Goal: Task Accomplishment & Management: Manage account settings

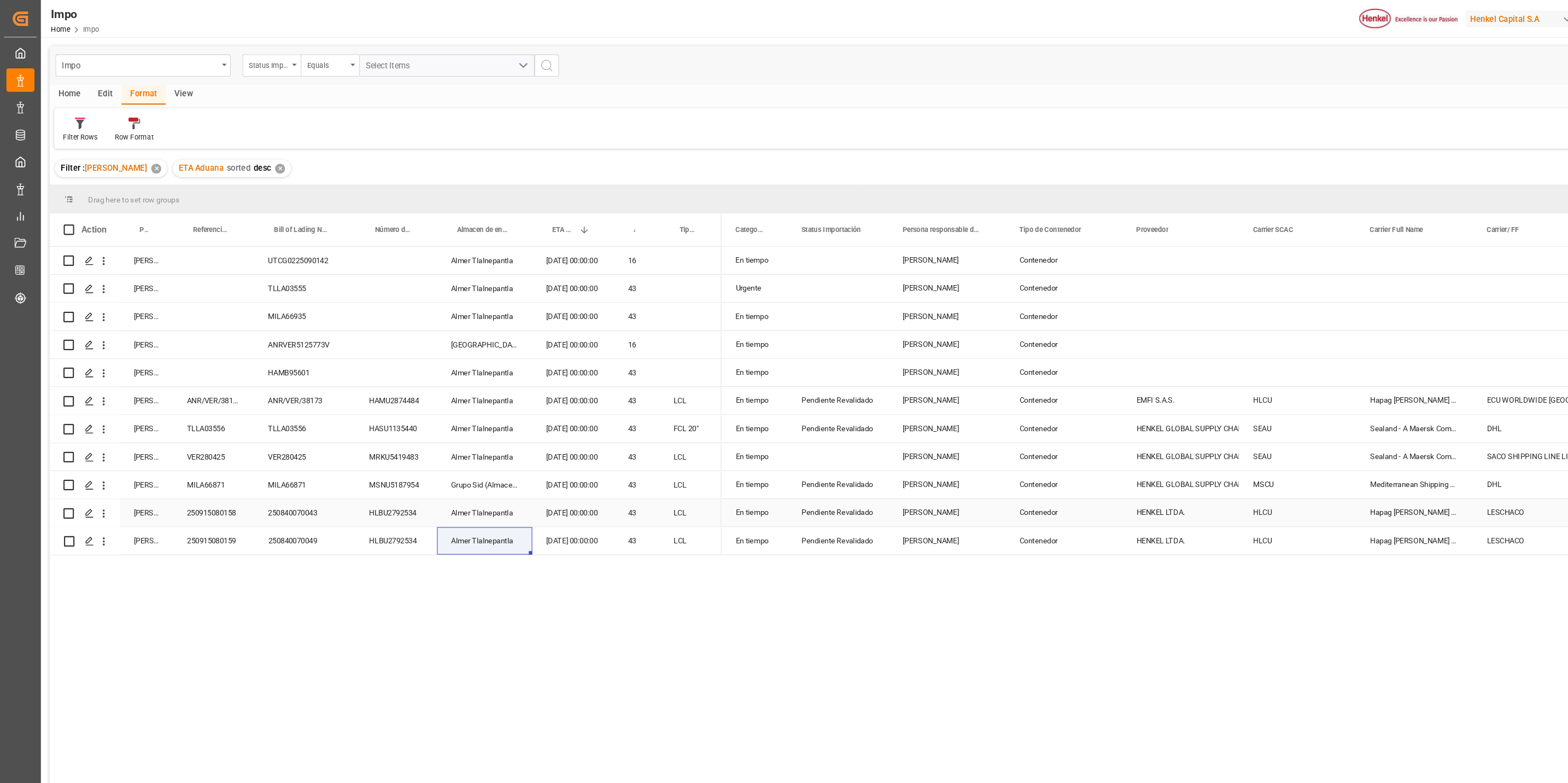
click at [792, 477] on div "Pendiente Revalidado" at bounding box center [784, 480] width 68 height 25
click at [204, 351] on div "Press SPACE to select this row." at bounding box center [199, 349] width 76 height 26
click at [92, 347] on icon "open menu" at bounding box center [97, 349] width 12 height 12
click at [116, 369] on span "Press SPACE to select this row." at bounding box center [110, 372] width 20 height 12
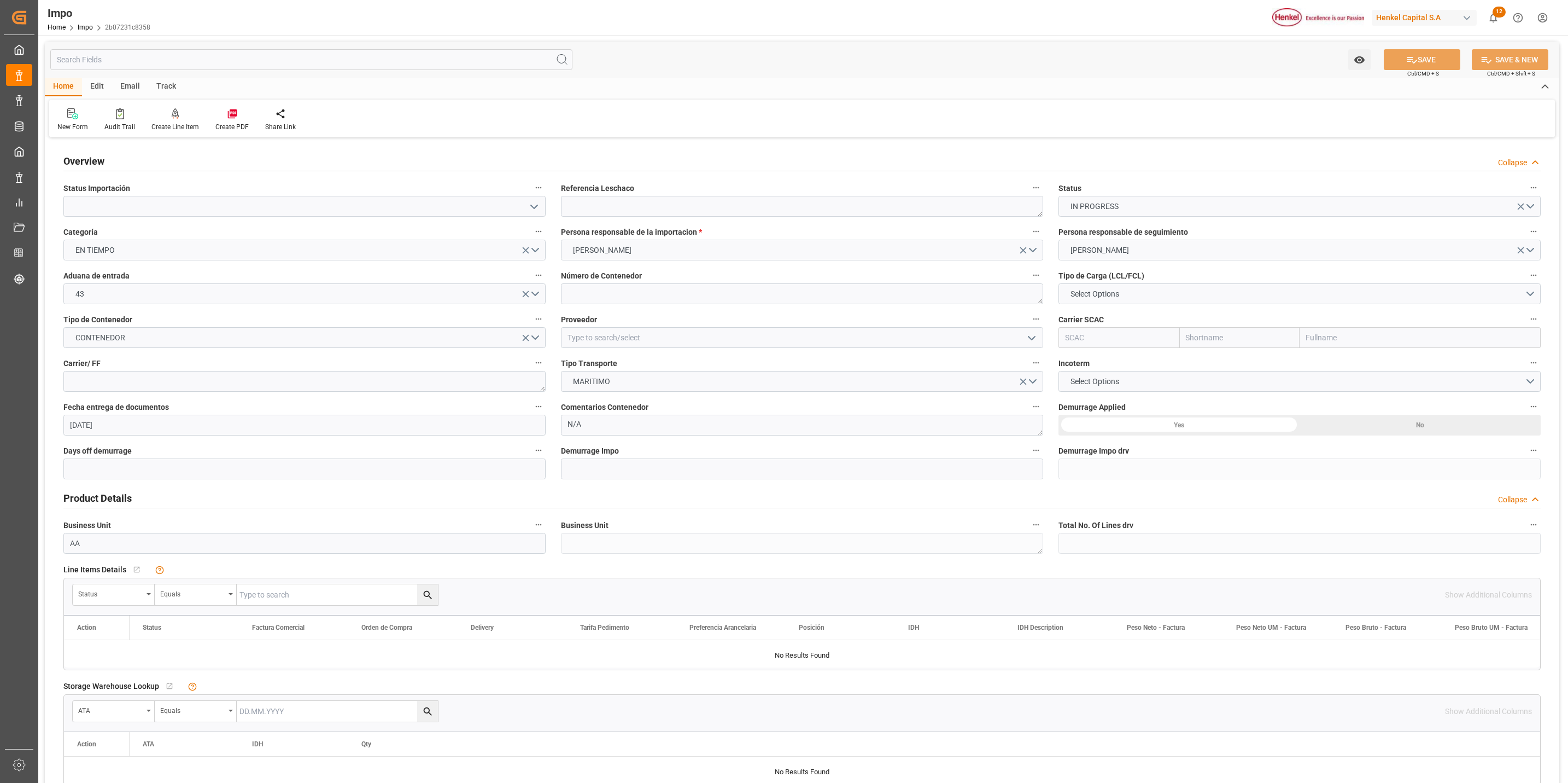
type input "[DATE]"
click at [522, 215] on input at bounding box center [304, 206] width 482 height 20
click at [540, 204] on button "open menu" at bounding box center [534, 206] width 16 height 17
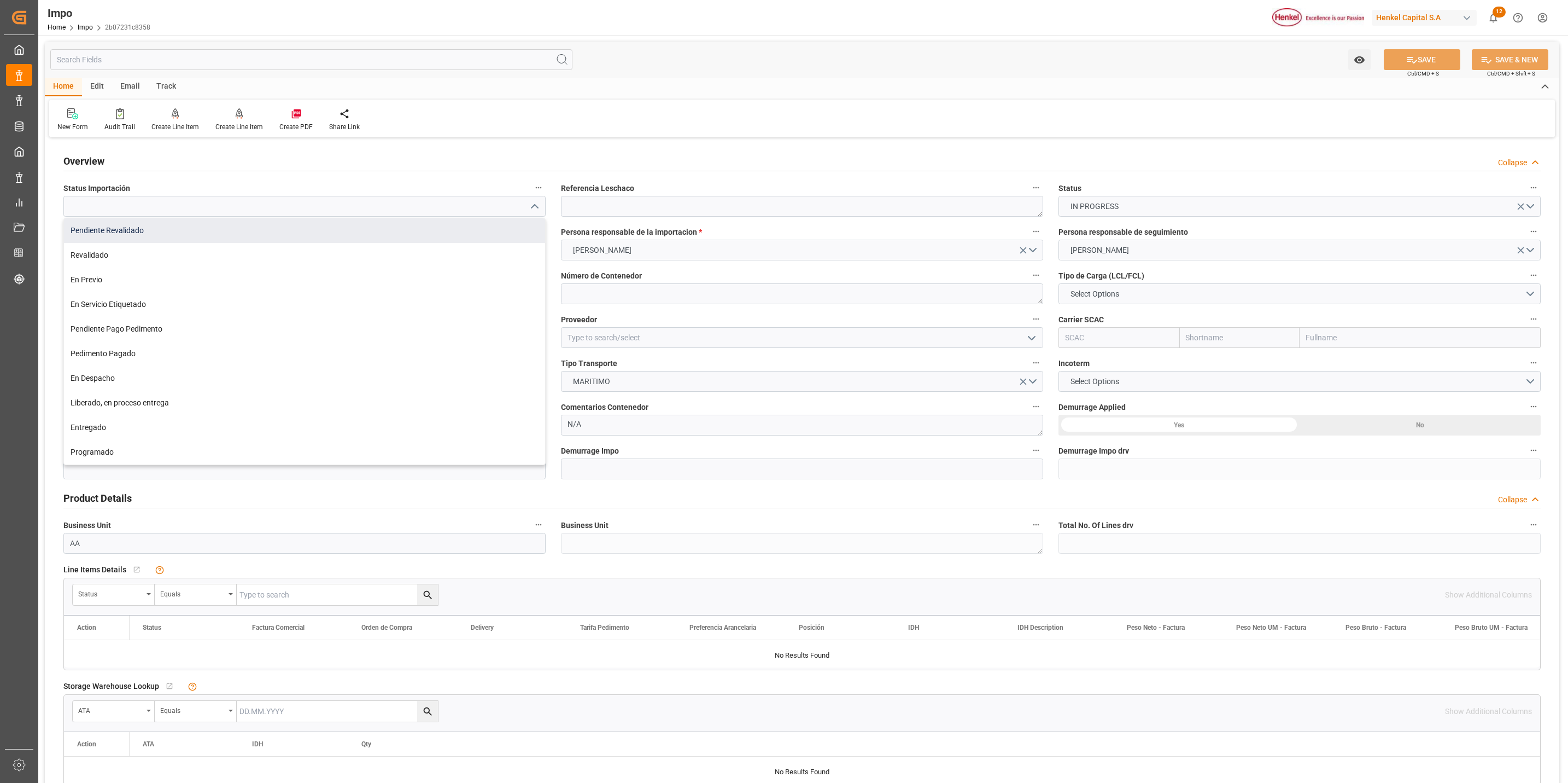
click at [204, 231] on div "Pendiente Revalidado" at bounding box center [304, 230] width 481 height 25
type input "Pendiente Revalidado"
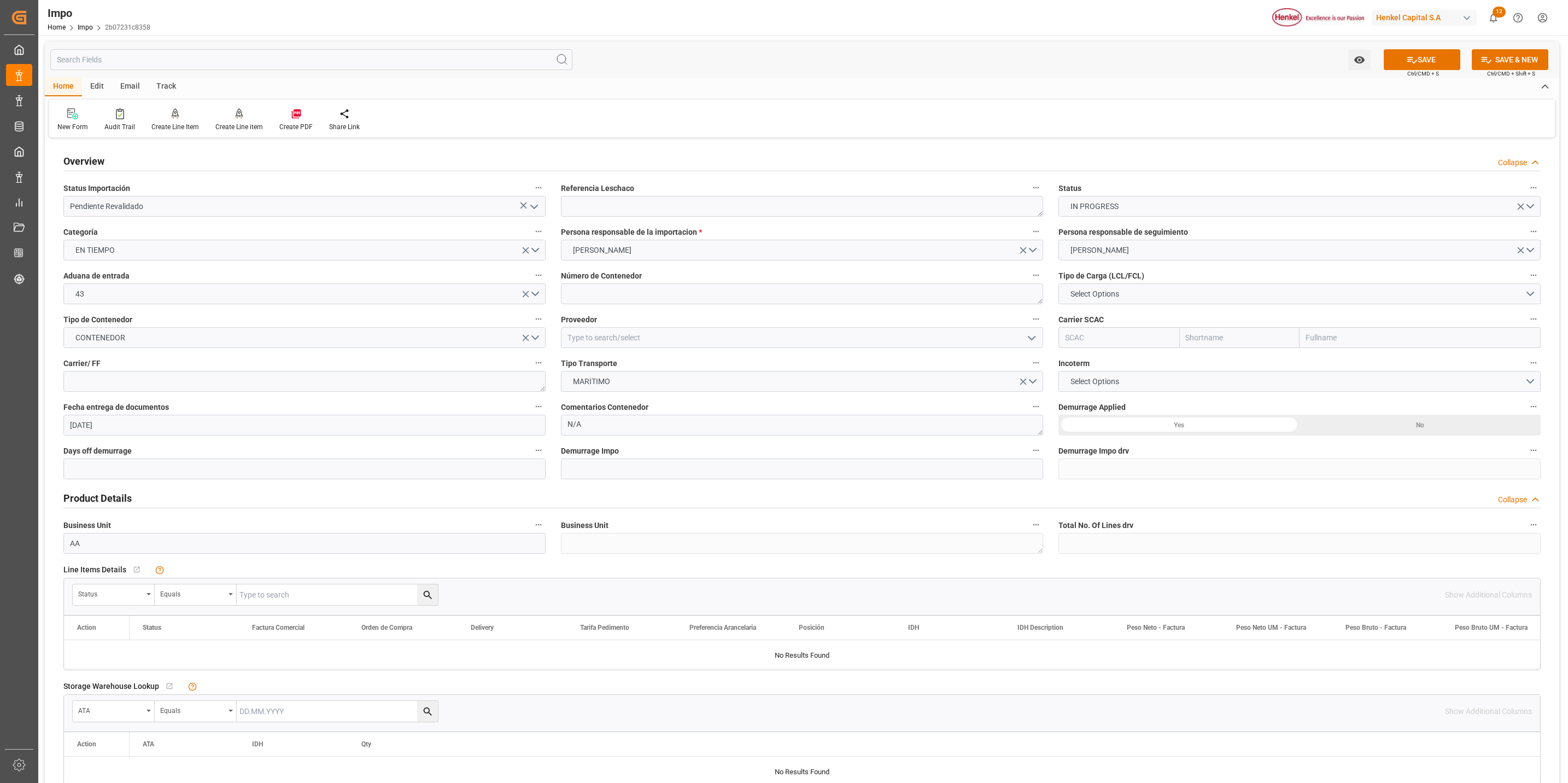
click at [663, 192] on label "Referencia Leschaco" at bounding box center [802, 188] width 482 height 15
click at [1029, 192] on button "Referencia Leschaco" at bounding box center [1036, 188] width 14 height 14
click at [661, 208] on div at bounding box center [784, 392] width 1568 height 783
click at [660, 209] on textarea at bounding box center [802, 206] width 482 height 20
click at [759, 212] on textarea at bounding box center [802, 206] width 482 height 20
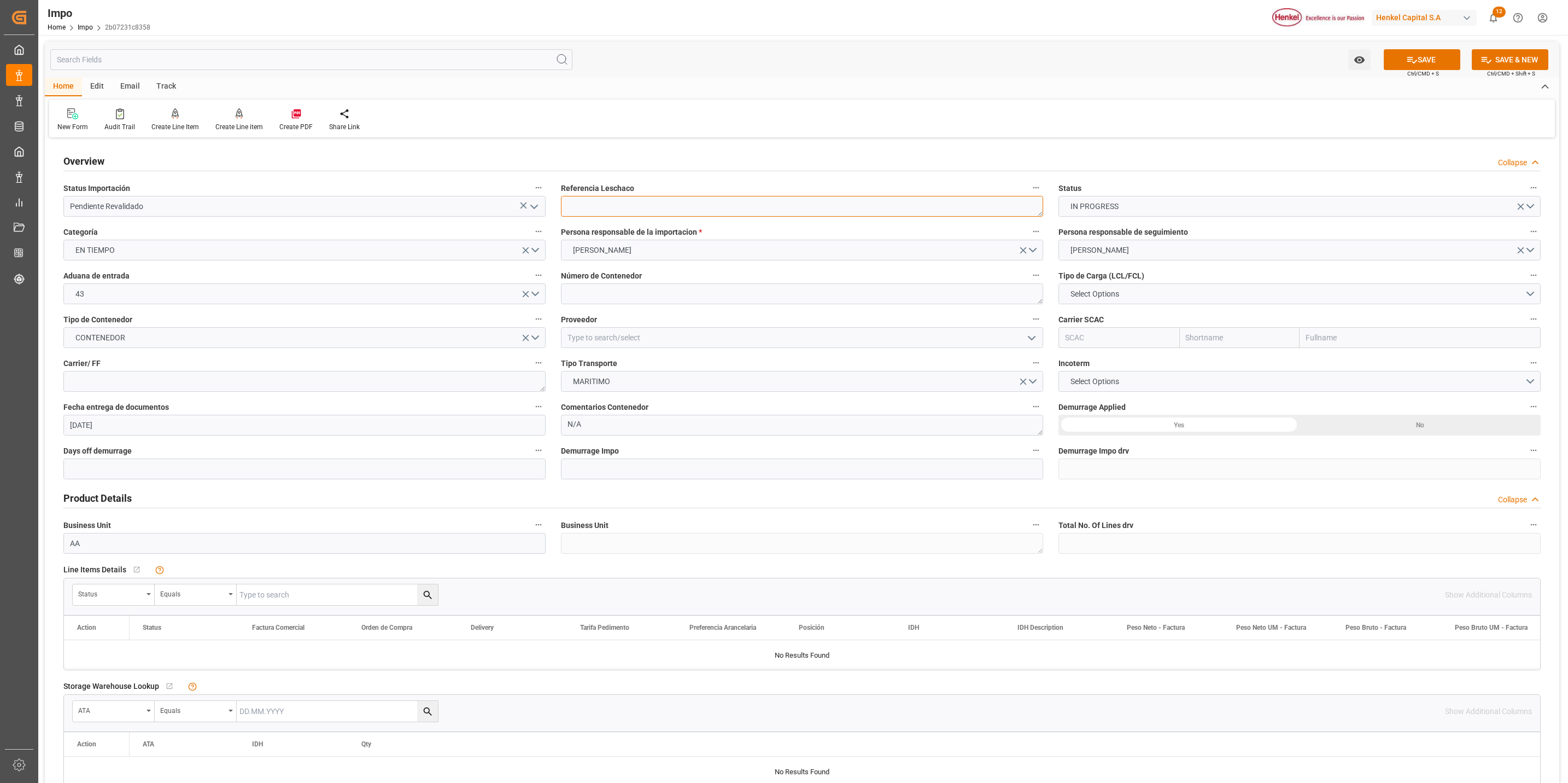
paste textarea "HAMB95601"
type textarea "HAMB95601"
click at [758, 254] on button "[PERSON_NAME]" at bounding box center [802, 249] width 482 height 20
click at [820, 90] on div "Home Edit Email Track" at bounding box center [801, 86] width 1515 height 19
click at [687, 283] on textarea at bounding box center [802, 293] width 482 height 20
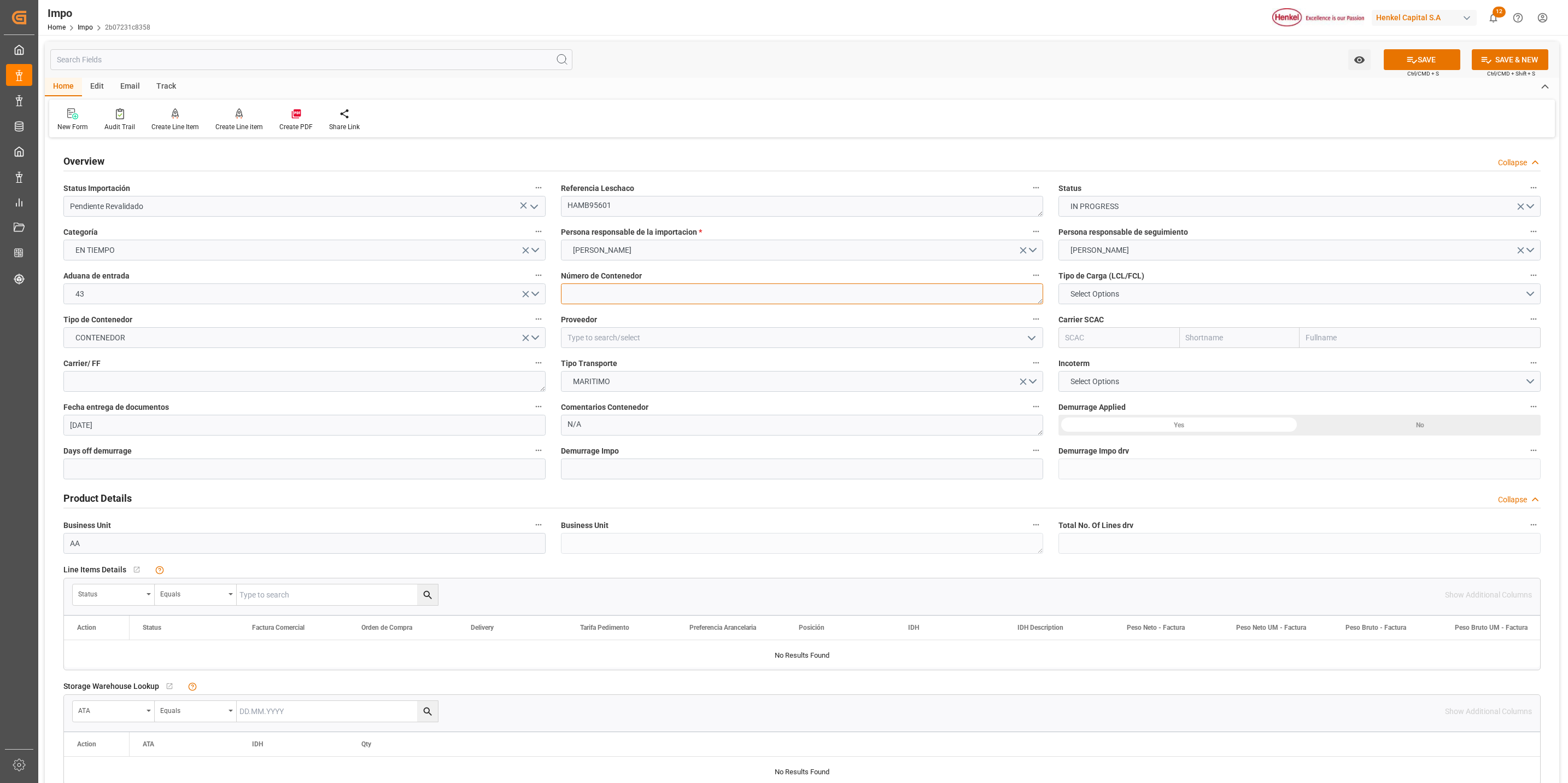
click at [623, 291] on textarea at bounding box center [802, 293] width 482 height 20
paste textarea "UACU8531715"
type textarea "UACU8531715"
click at [584, 204] on textarea "HAMB95601" at bounding box center [802, 206] width 482 height 20
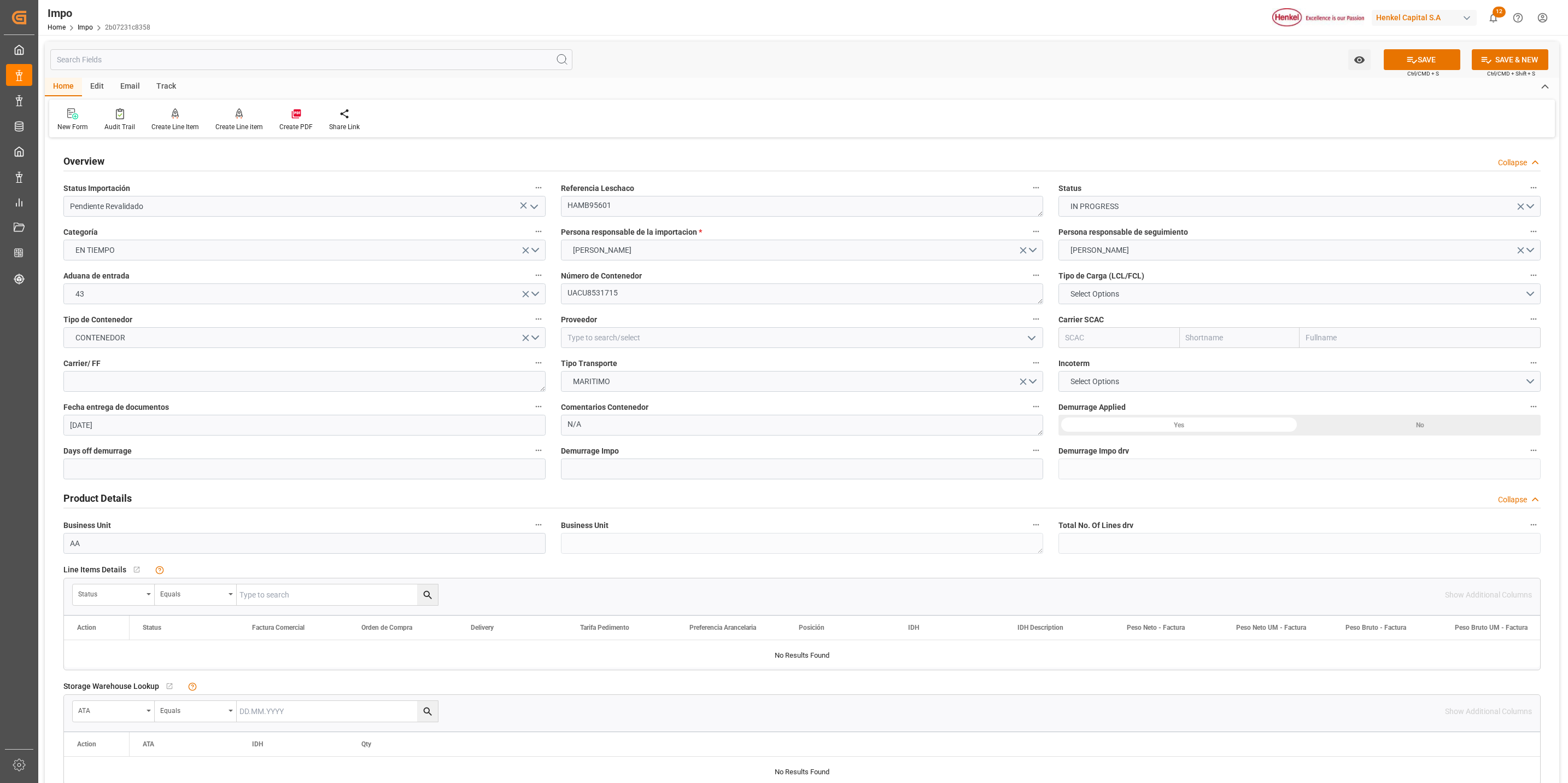
click at [594, 282] on label "Número de Contenedor" at bounding box center [802, 275] width 482 height 15
click at [1029, 282] on button "Número de Contenedor" at bounding box center [1036, 275] width 14 height 14
click at [596, 289] on div at bounding box center [784, 392] width 1568 height 783
click at [596, 289] on div "Audits" at bounding box center [784, 392] width 1568 height 783
click at [592, 291] on textarea "UACU8531715" at bounding box center [802, 293] width 482 height 20
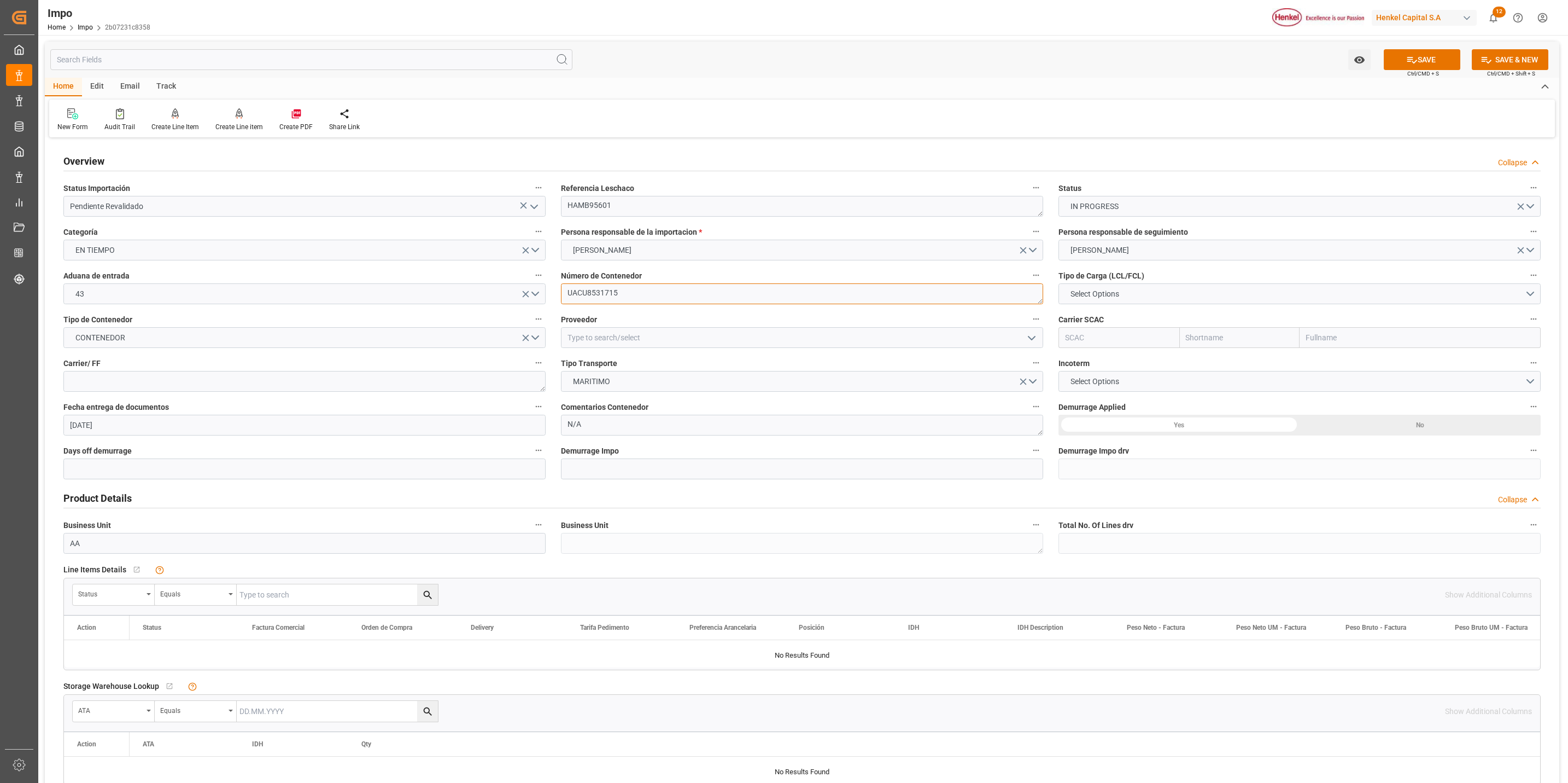
click at [591, 291] on textarea "UACU8531715" at bounding box center [802, 293] width 482 height 20
click at [1171, 297] on button "Select Options" at bounding box center [1299, 293] width 482 height 20
click at [1107, 336] on div "FCL 40"" at bounding box center [1299, 343] width 481 height 23
click at [394, 384] on textarea at bounding box center [304, 381] width 482 height 20
type textarea "DHL"
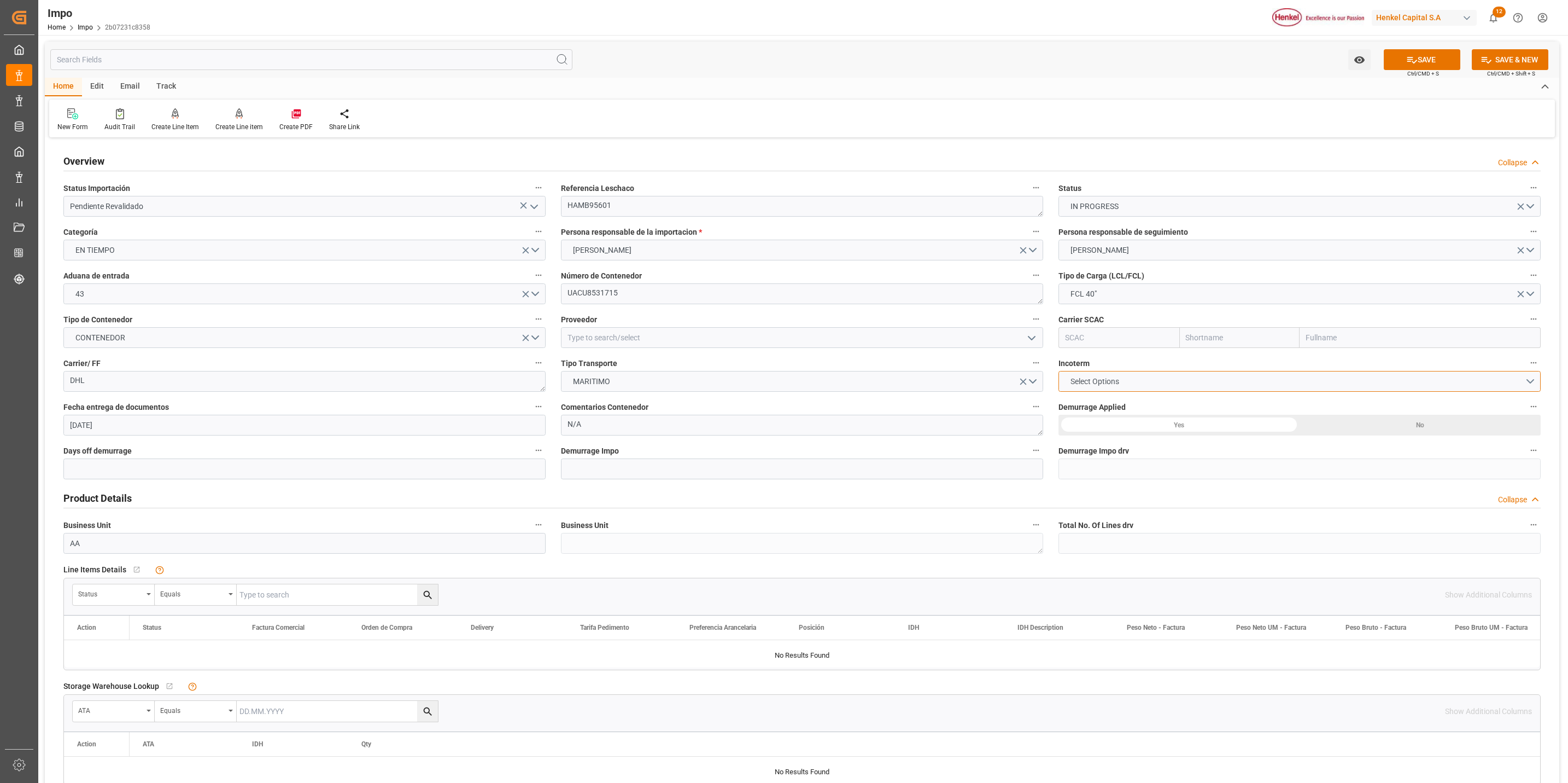
click at [1122, 373] on button "Select Options" at bounding box center [1299, 381] width 482 height 20
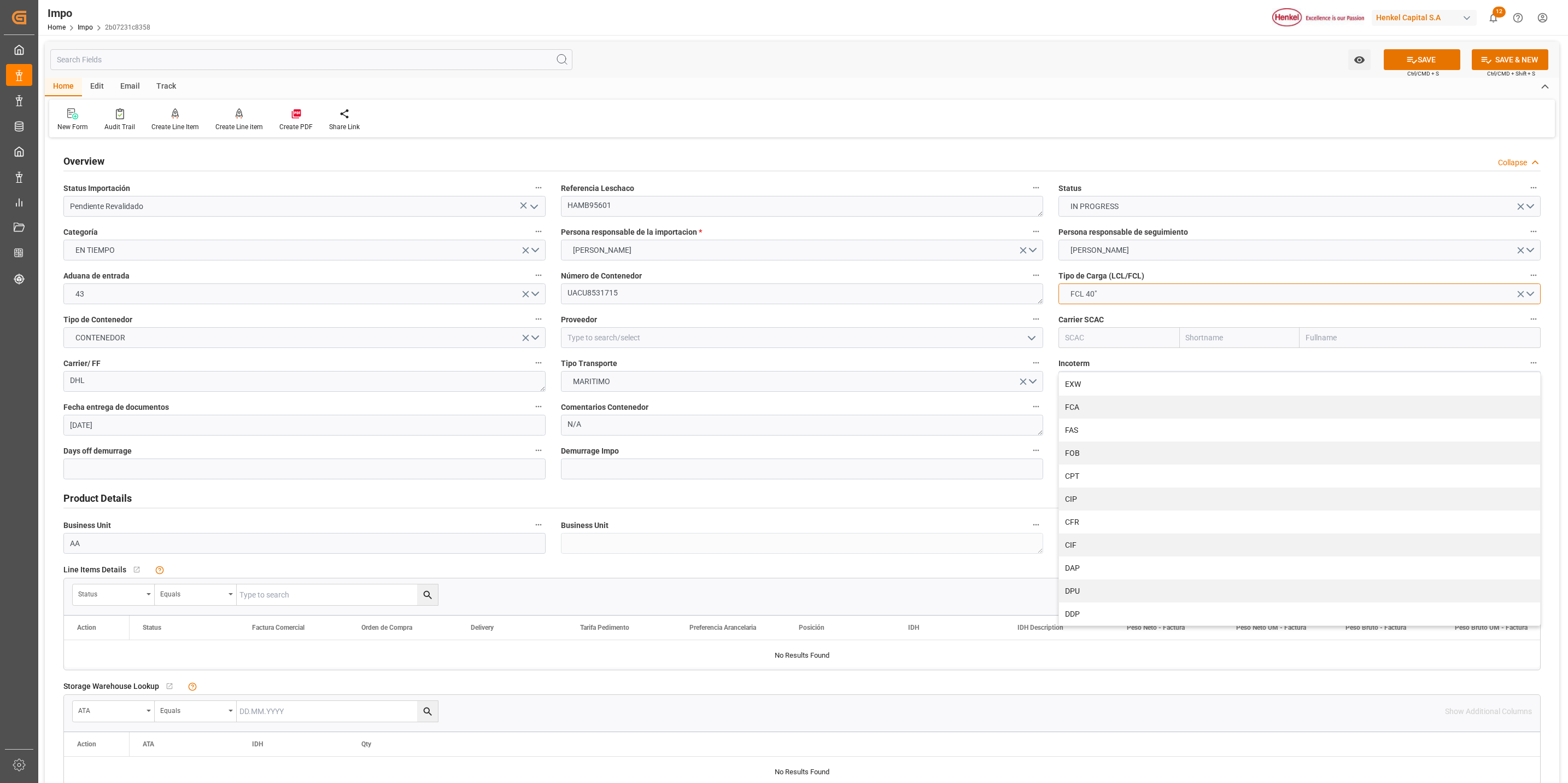
click at [1103, 286] on button "FCL 40"" at bounding box center [1299, 293] width 482 height 20
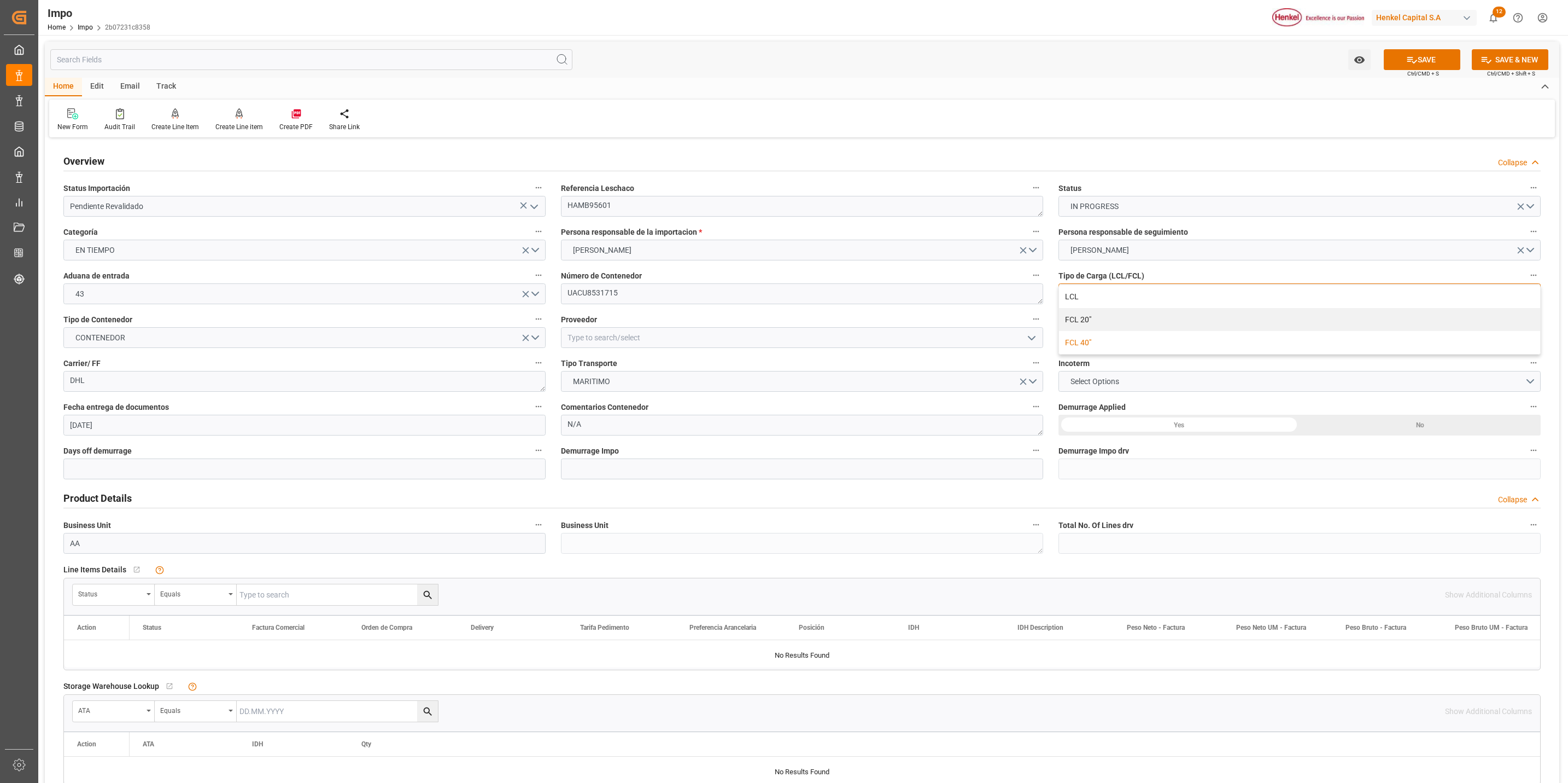
click at [1093, 343] on div "FCL 40"" at bounding box center [1299, 343] width 481 height 23
click at [1080, 297] on span "FCL 40"" at bounding box center [1084, 294] width 37 height 12
click at [1101, 297] on div "LCL" at bounding box center [1299, 296] width 481 height 23
click at [1122, 292] on button "LCL" at bounding box center [1299, 293] width 482 height 20
click at [1104, 336] on div "FCL 40"" at bounding box center [1299, 343] width 481 height 23
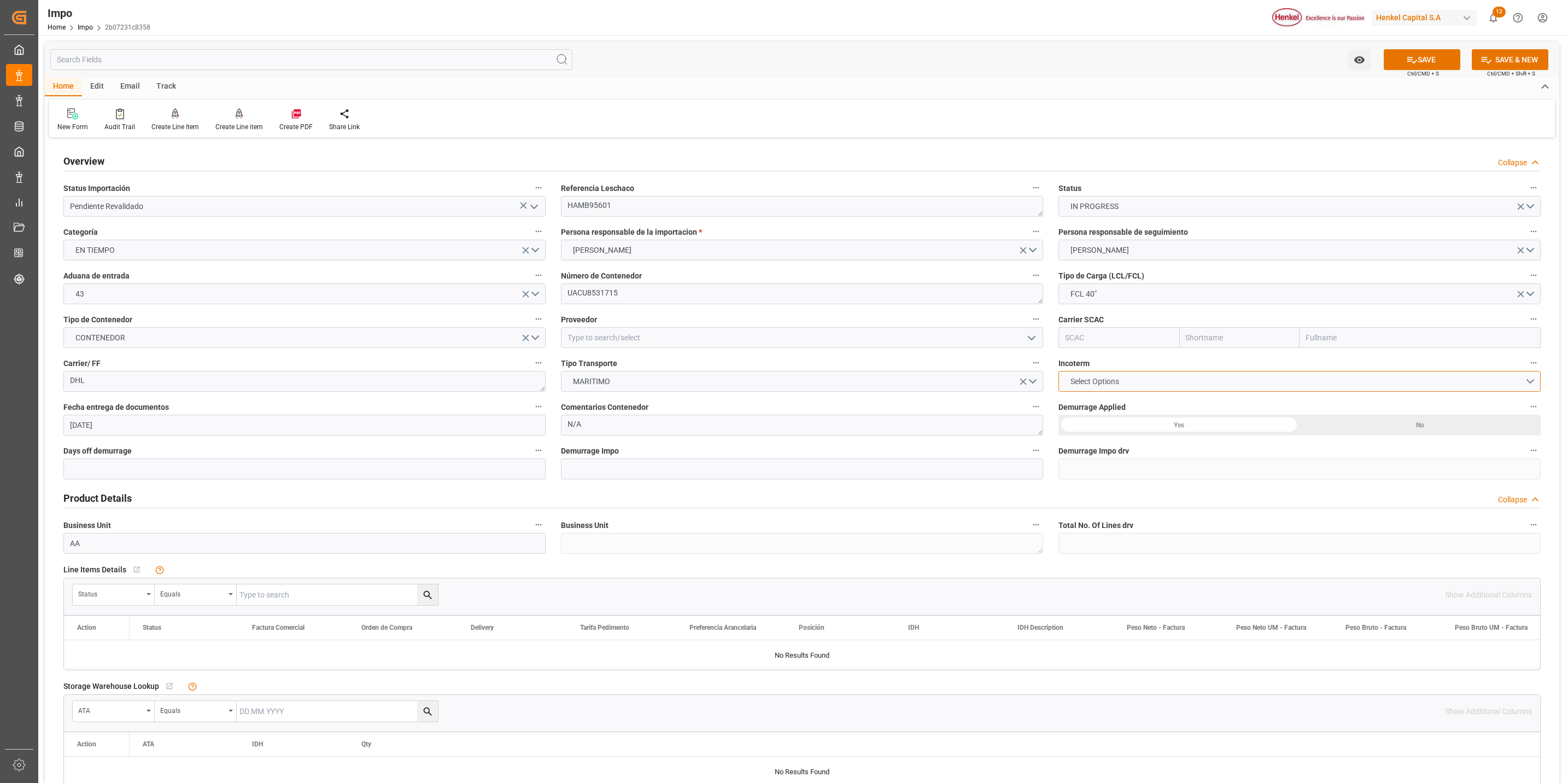
click at [1147, 375] on button "Select Options" at bounding box center [1299, 381] width 482 height 20
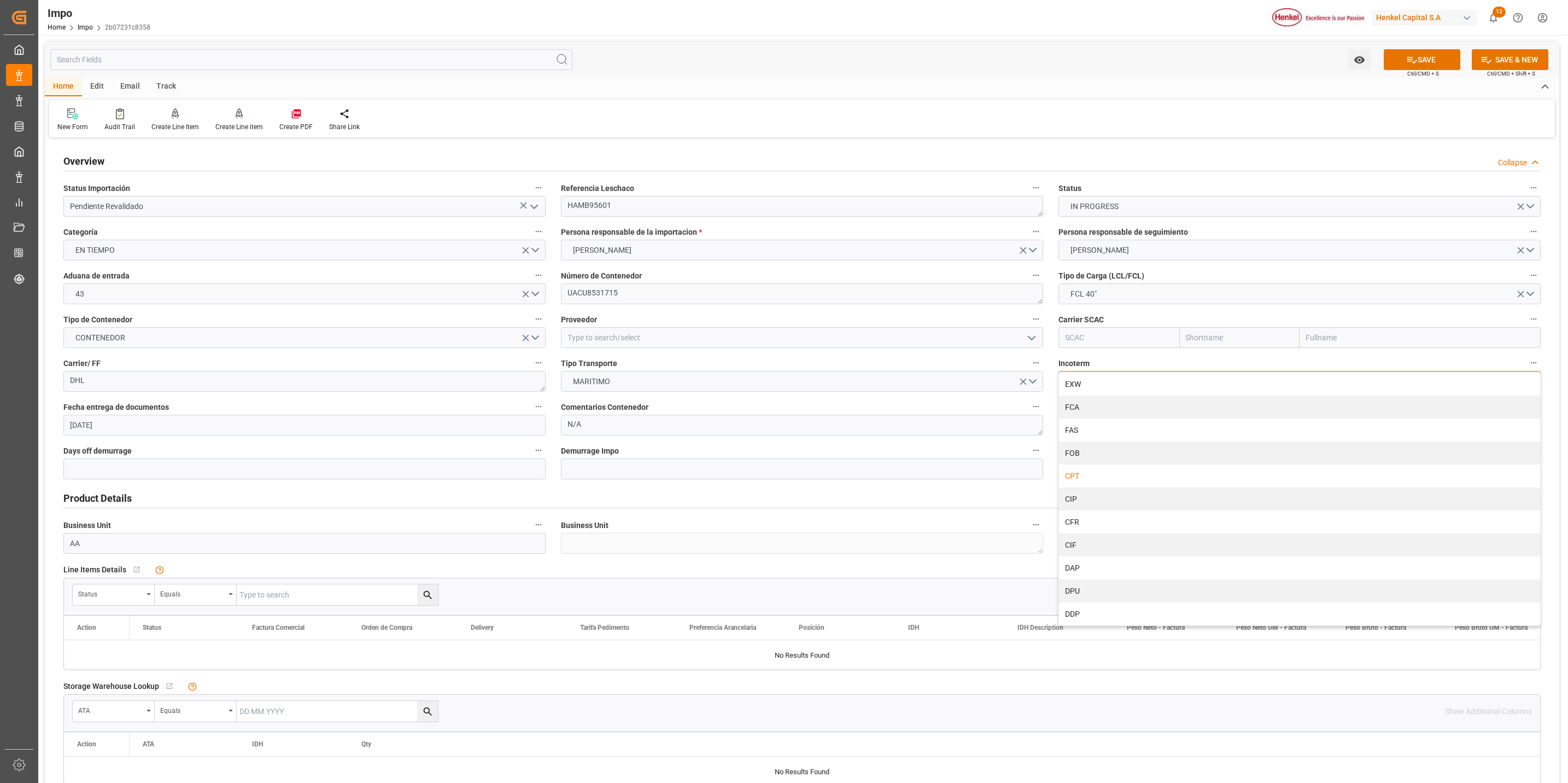
click at [1113, 478] on div "CPT" at bounding box center [1299, 476] width 481 height 23
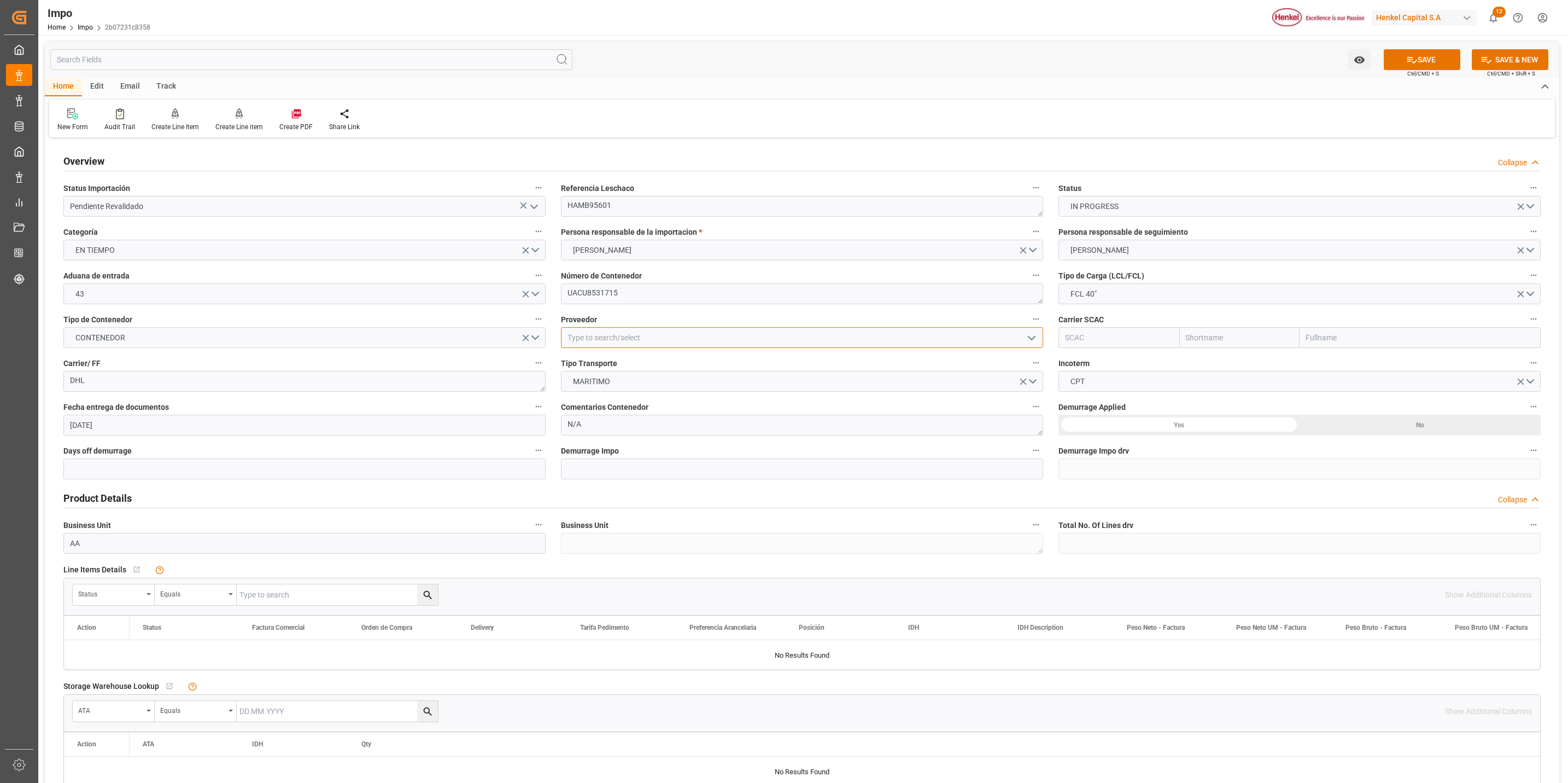
drag, startPoint x: 720, startPoint y: 340, endPoint x: 729, endPoint y: 370, distance: 31.3
click at [720, 340] on input at bounding box center [802, 337] width 482 height 20
click at [799, 355] on div "HENKEL GLOBAL SUPPLY CHAIN B.V." at bounding box center [801, 362] width 481 height 25
type input "HENKEL GLOBAL SUPPLY CHAIN B.V."
click at [1422, 421] on div "No" at bounding box center [1420, 424] width 241 height 20
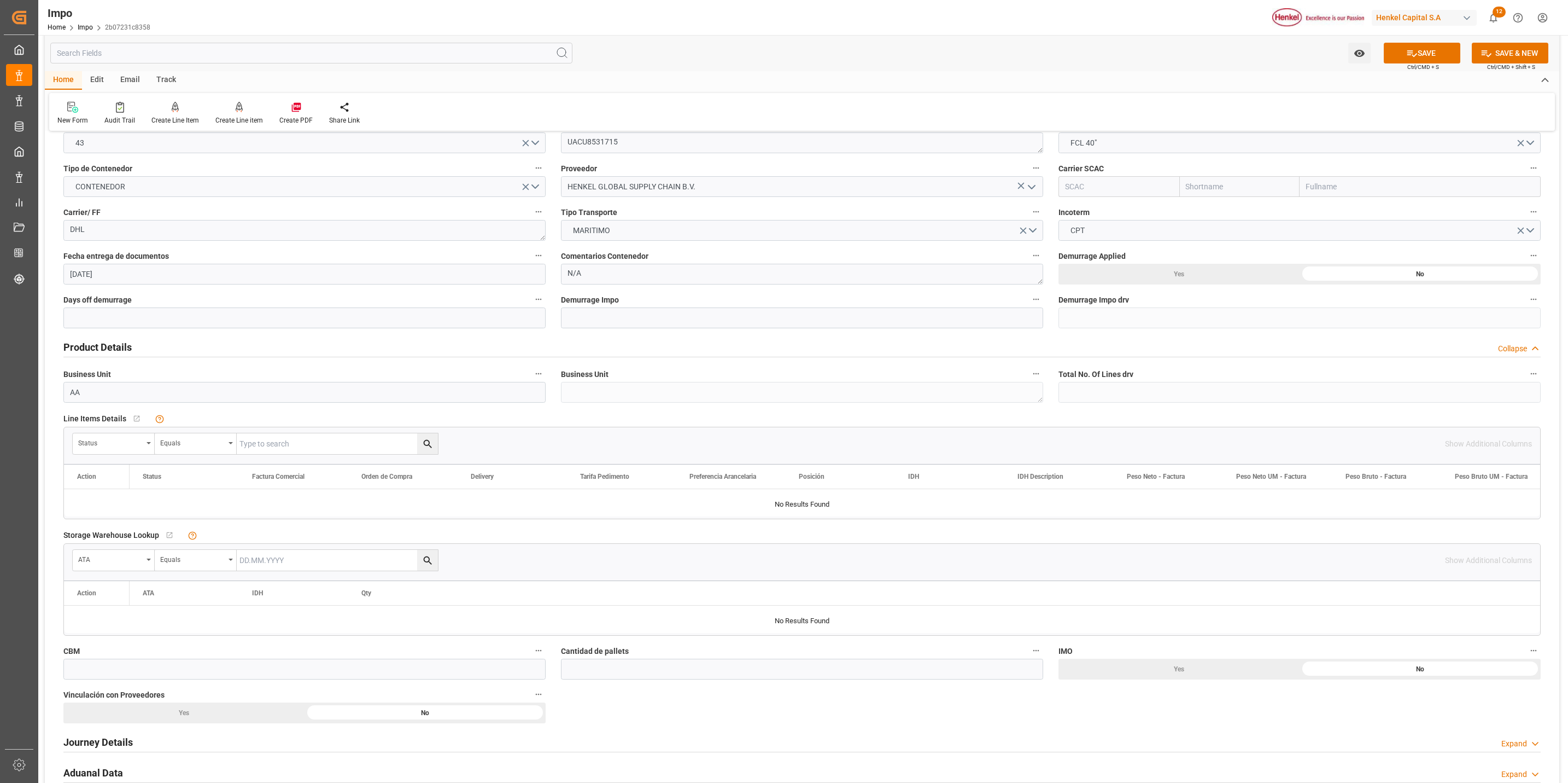
scroll to position [164, 0]
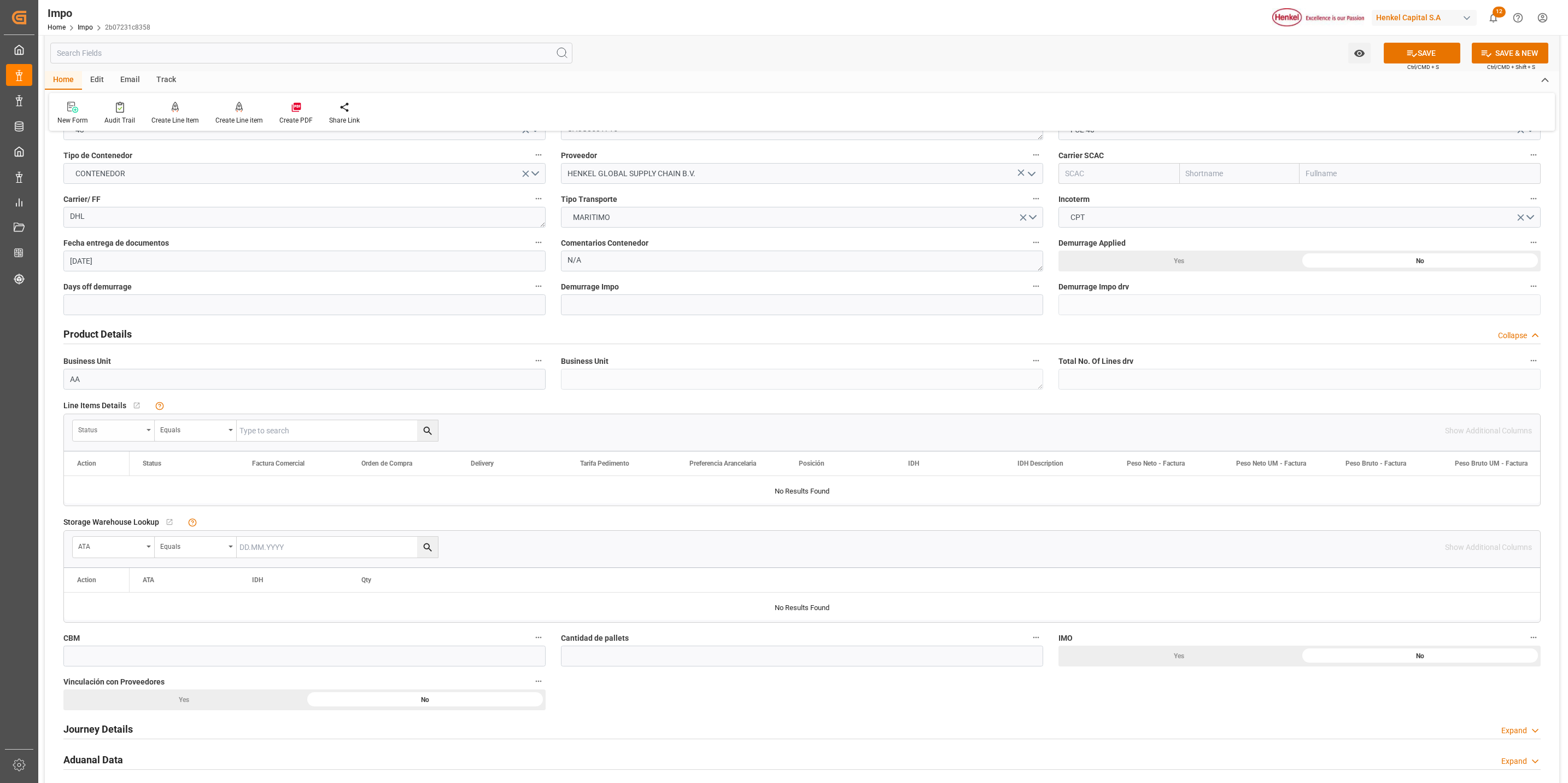
click at [145, 431] on div "Status" at bounding box center [114, 430] width 82 height 20
click at [147, 741] on button "show more" at bounding box center [154, 739] width 154 height 20
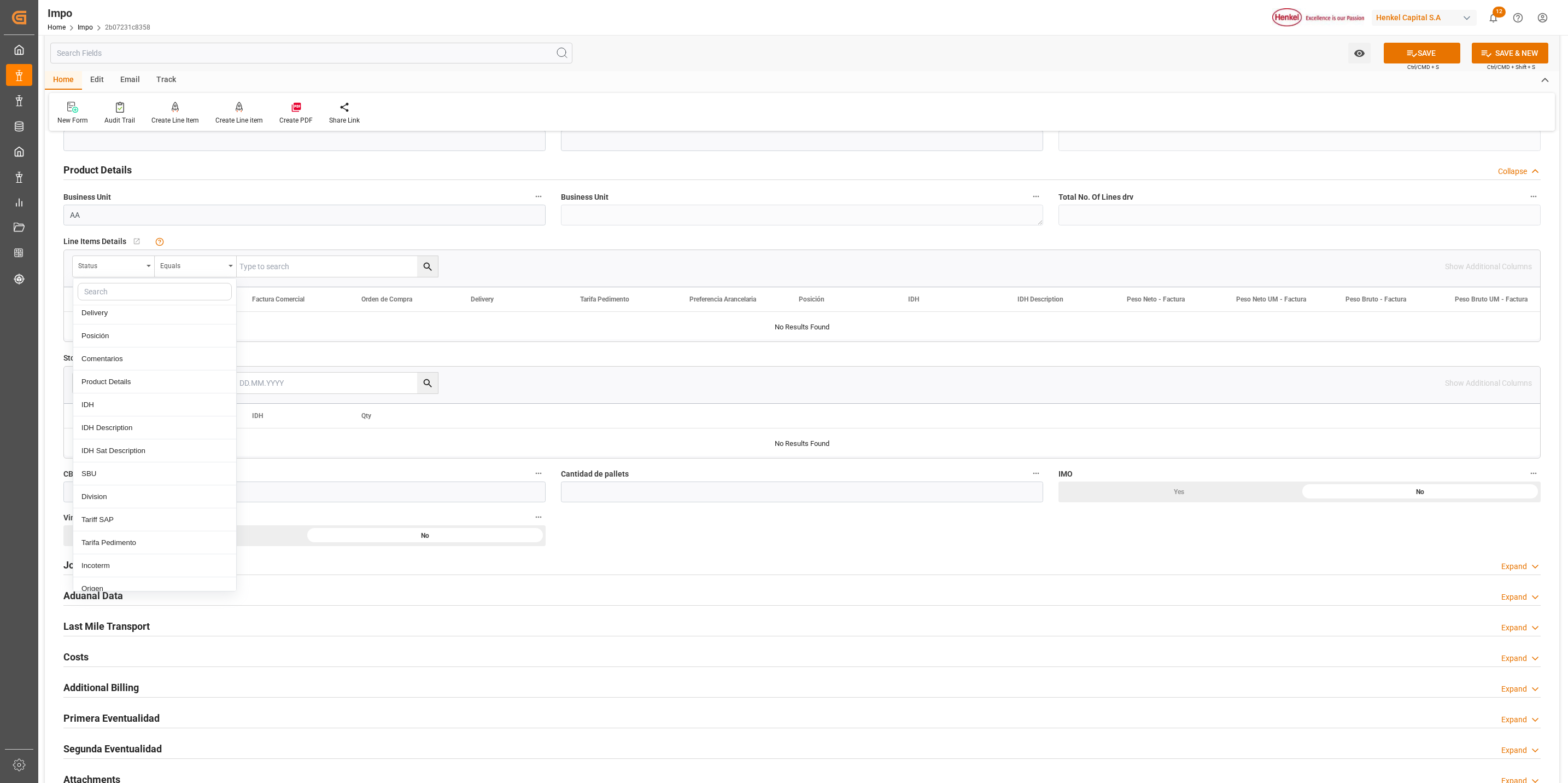
scroll to position [206, 0]
click at [149, 394] on div "Comentarios" at bounding box center [154, 387] width 163 height 23
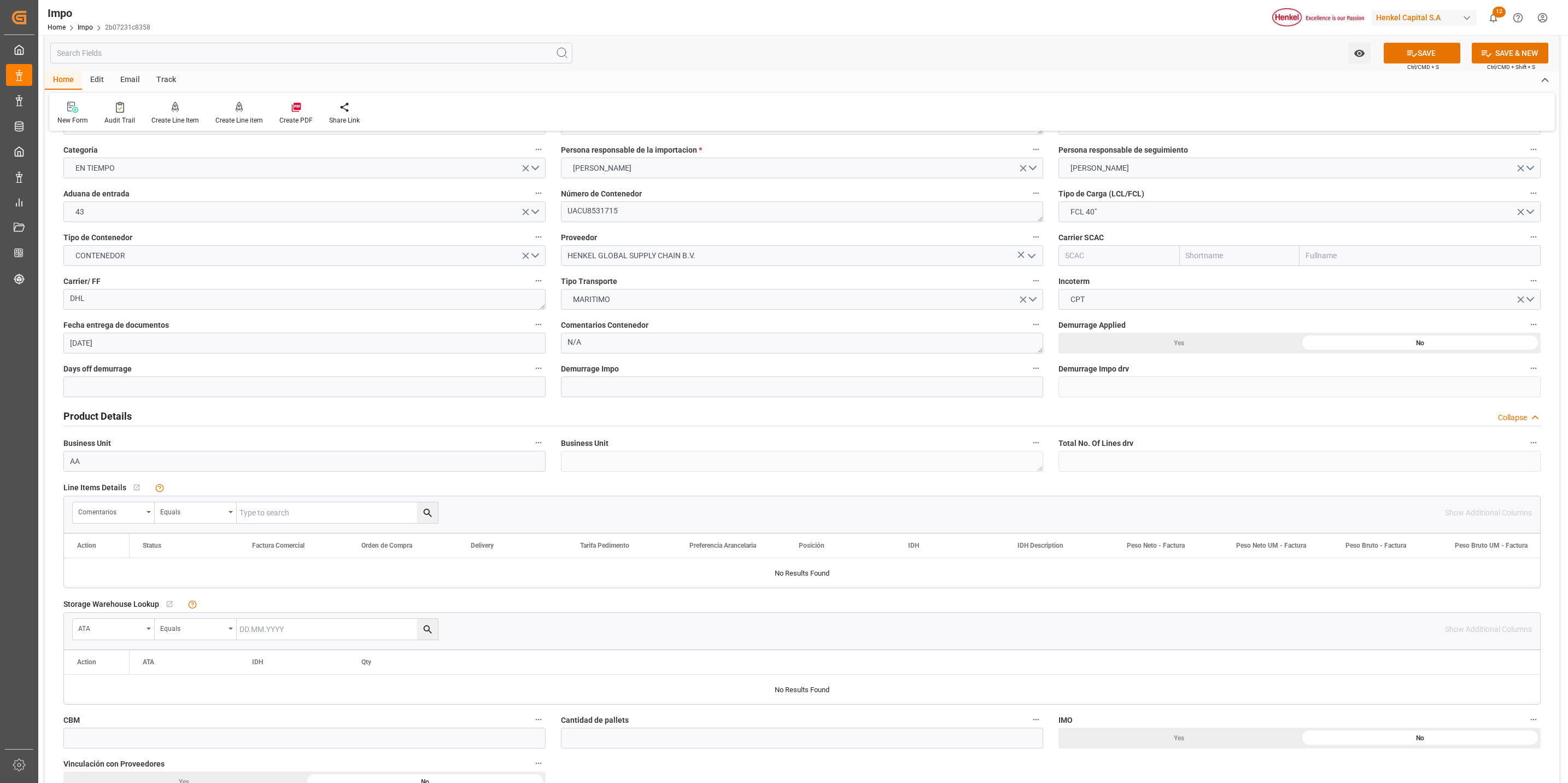
scroll to position [0, 0]
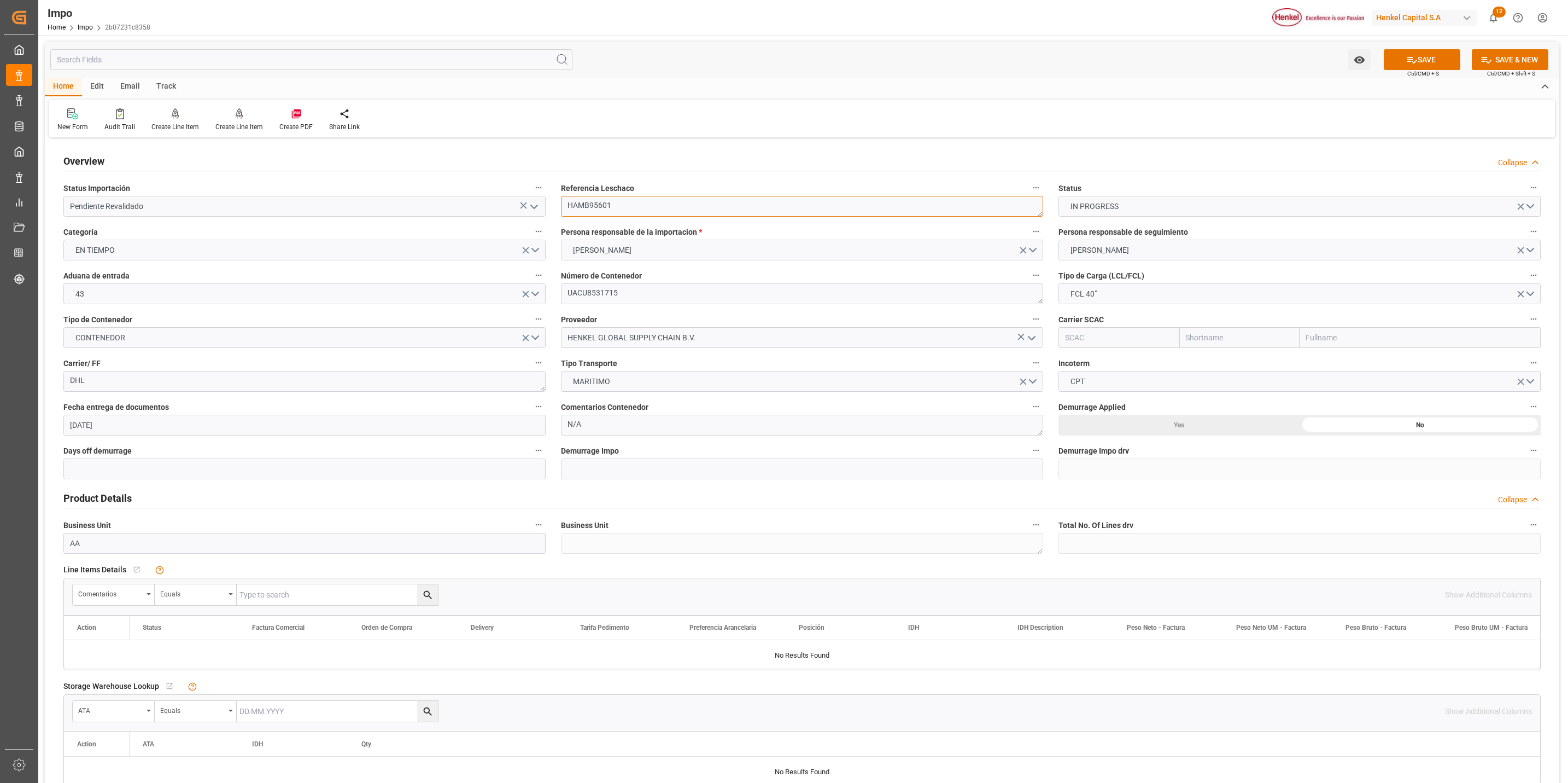
click at [582, 206] on textarea "HAMB95601" at bounding box center [802, 206] width 482 height 20
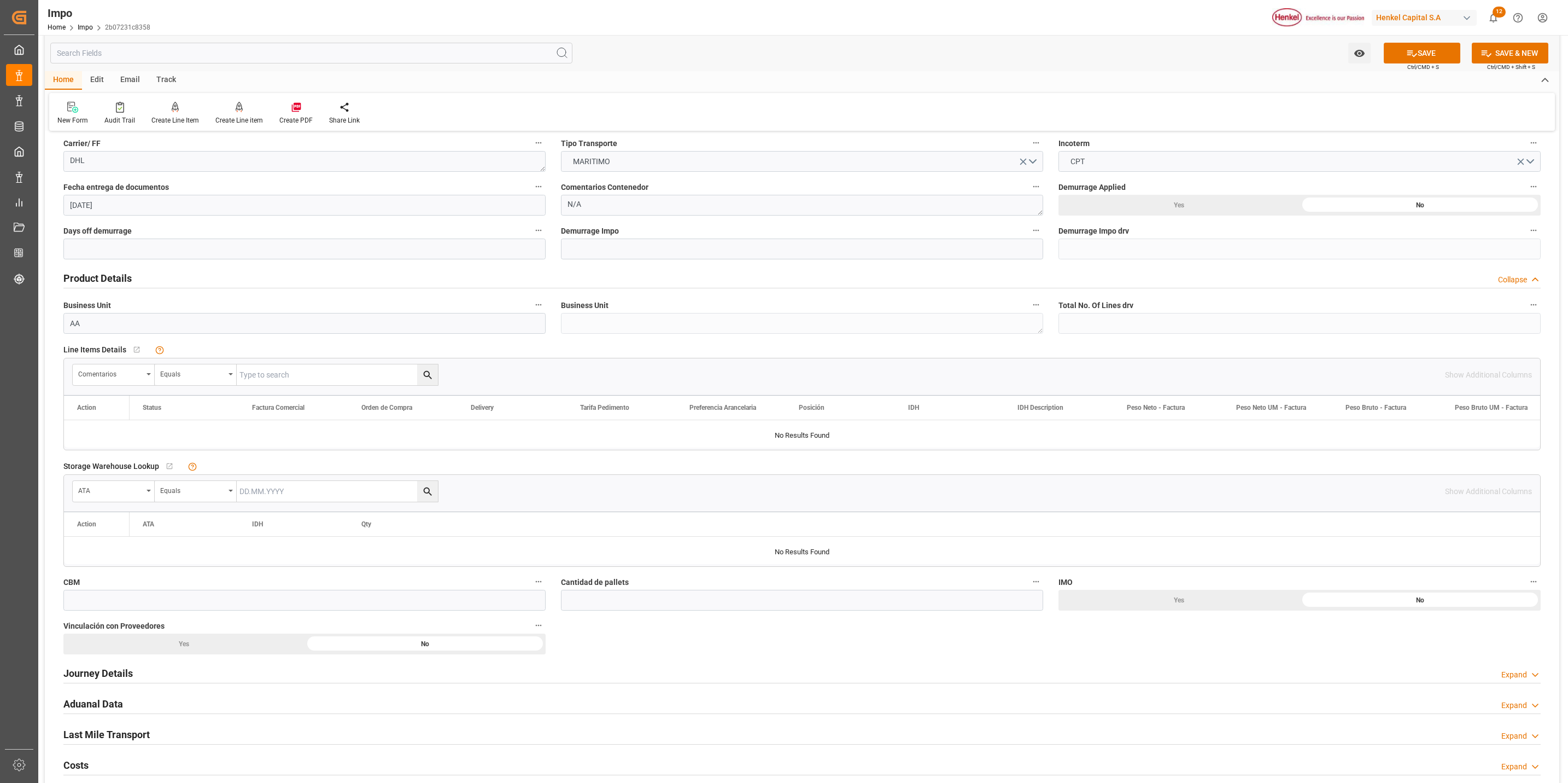
scroll to position [246, 0]
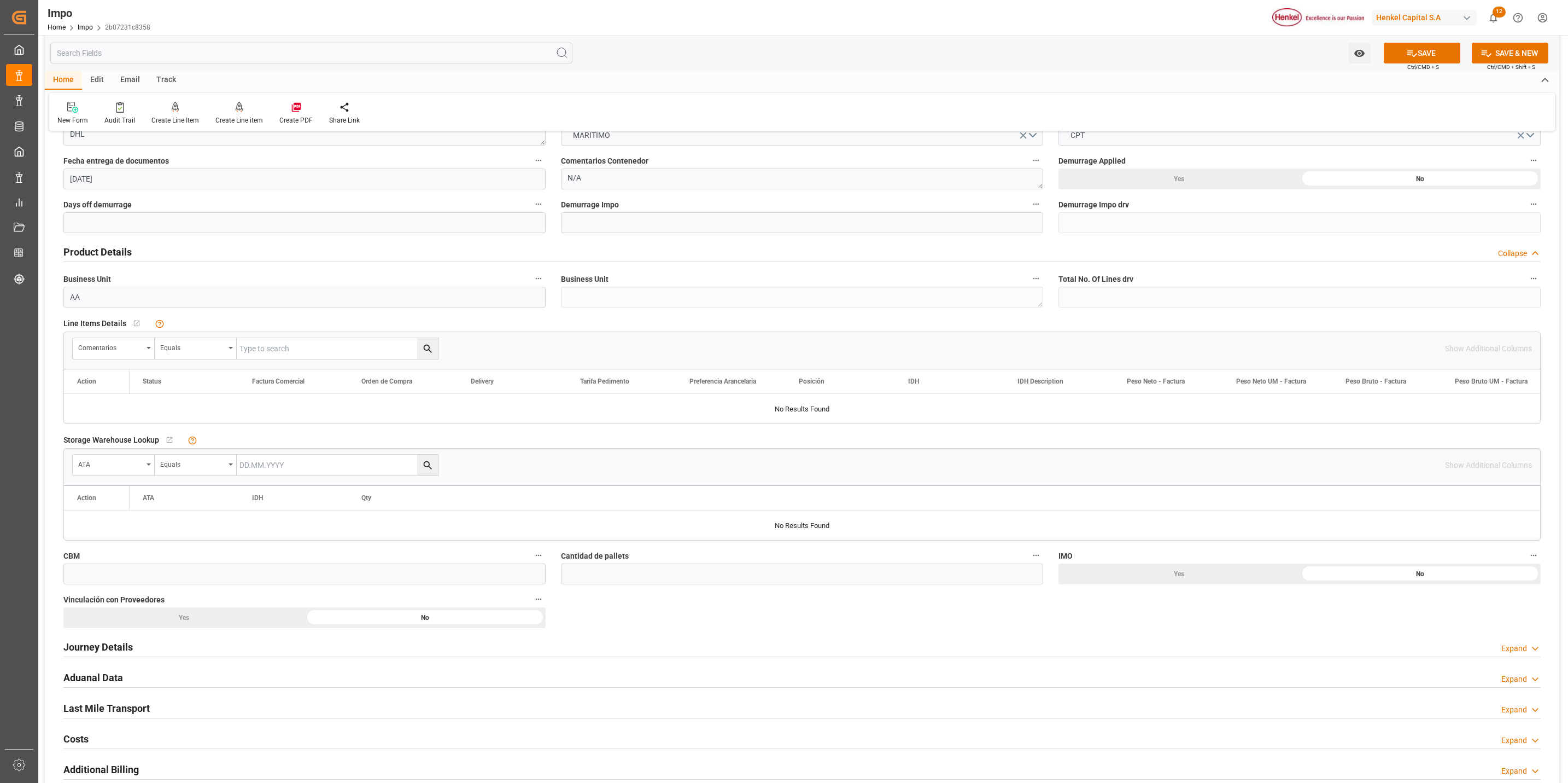
click at [332, 344] on input "text" at bounding box center [337, 348] width 201 height 20
paste input "HAMB95601"
type input "HAMB95601"
click at [435, 347] on button "search button" at bounding box center [427, 348] width 20 height 20
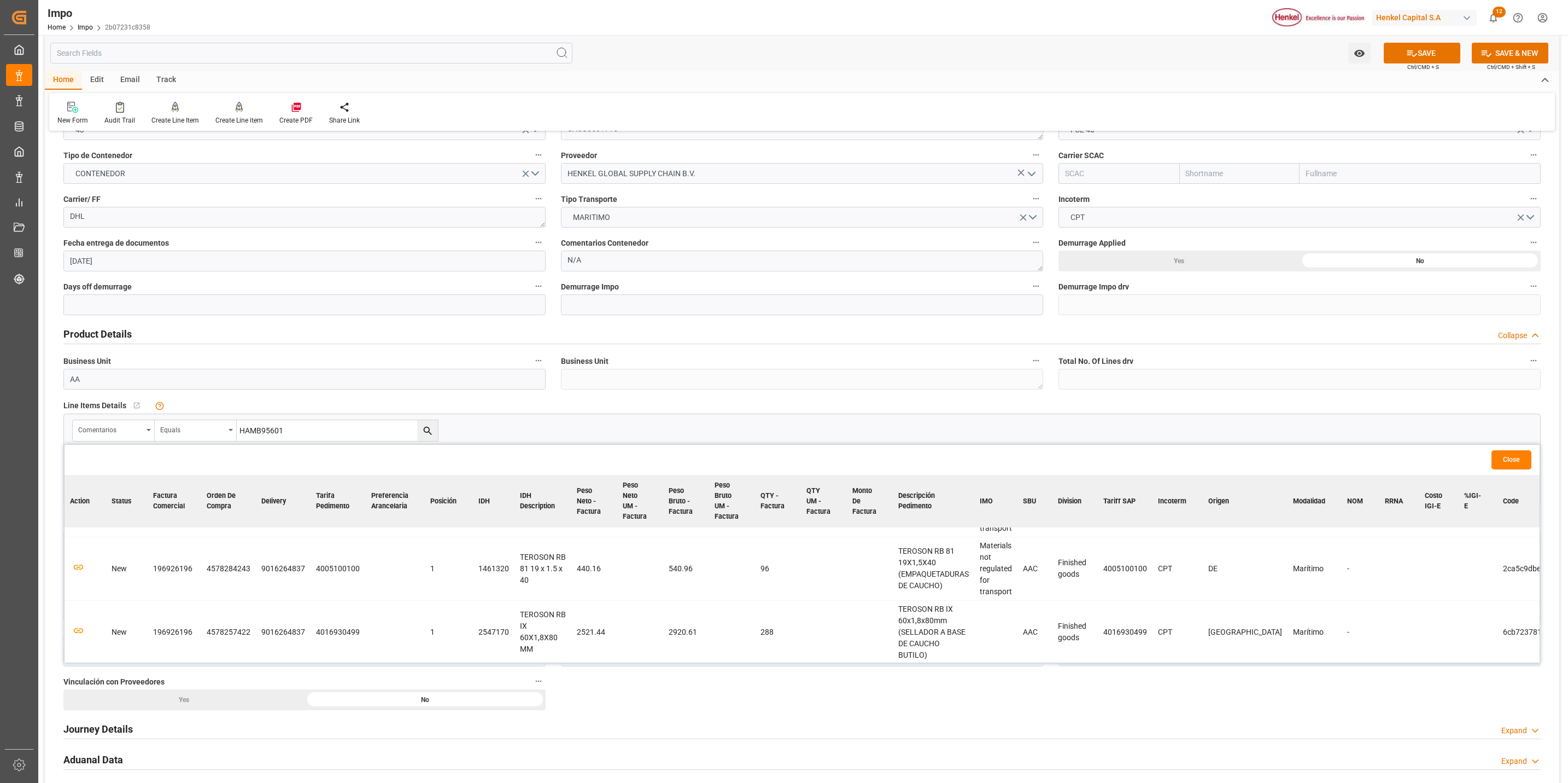
scroll to position [0, 0]
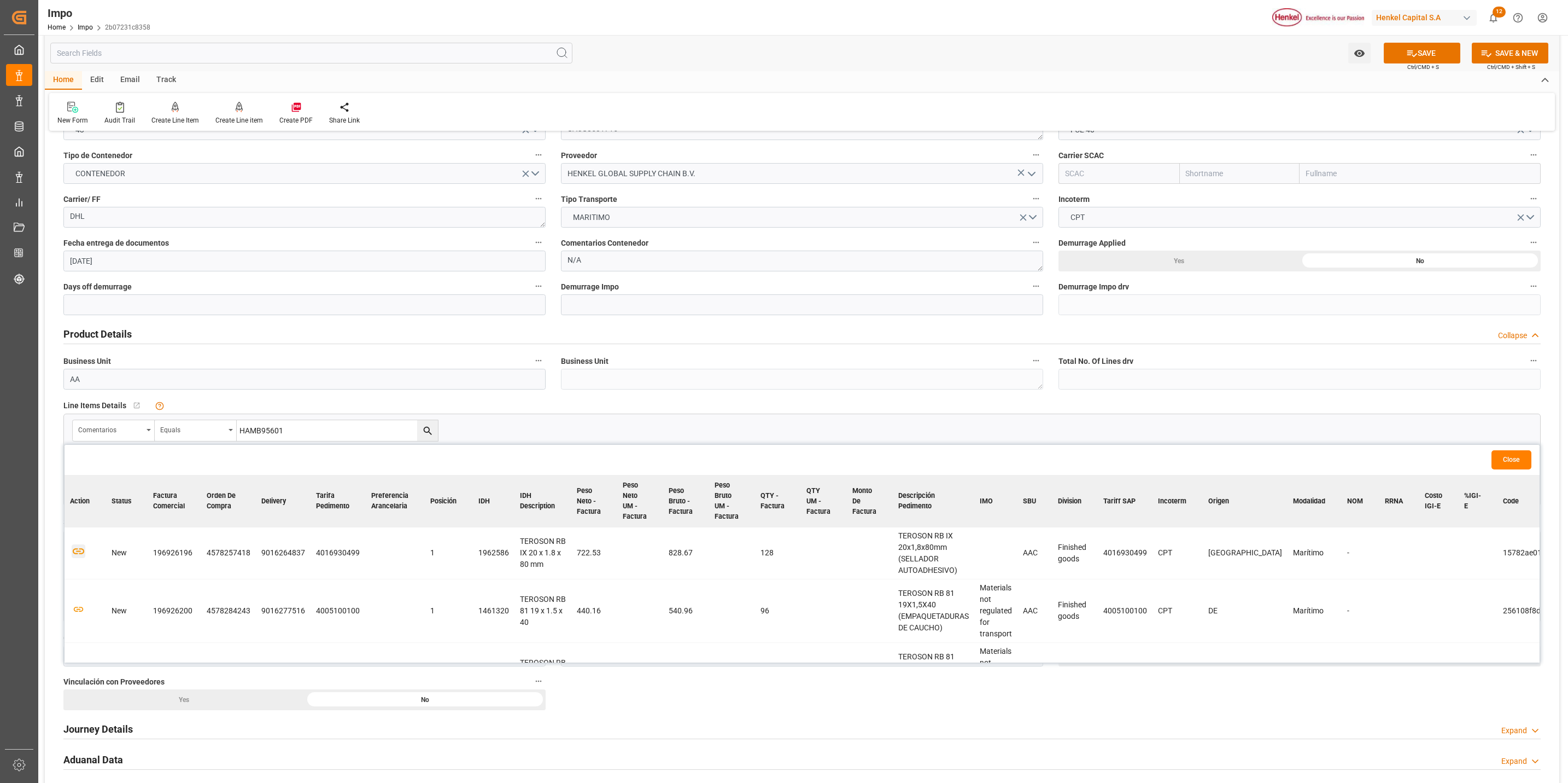
click at [77, 555] on icon "button" at bounding box center [78, 551] width 13 height 13
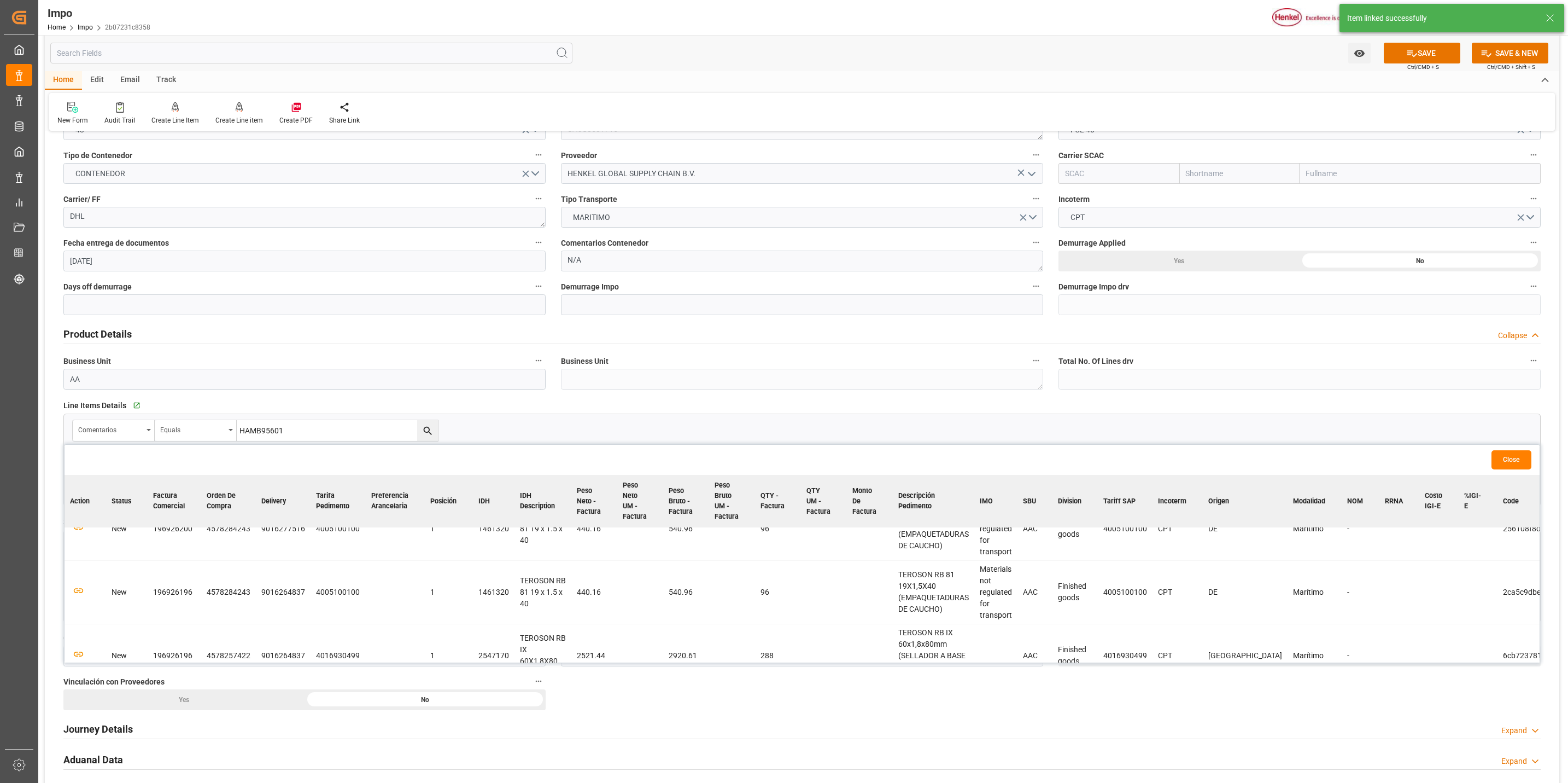
scroll to position [70, 0]
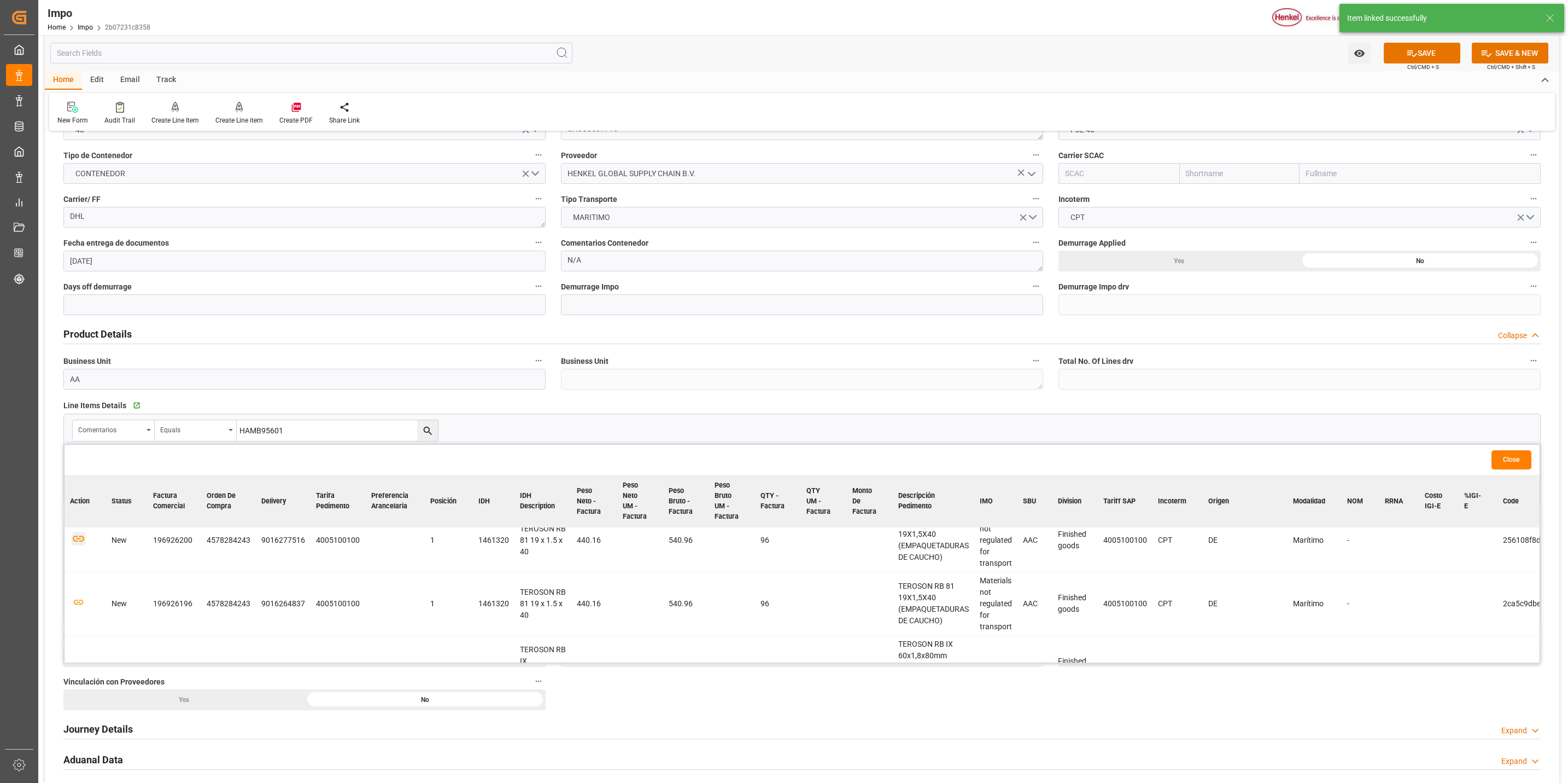
click at [82, 542] on icon "button" at bounding box center [78, 538] width 12 height 6
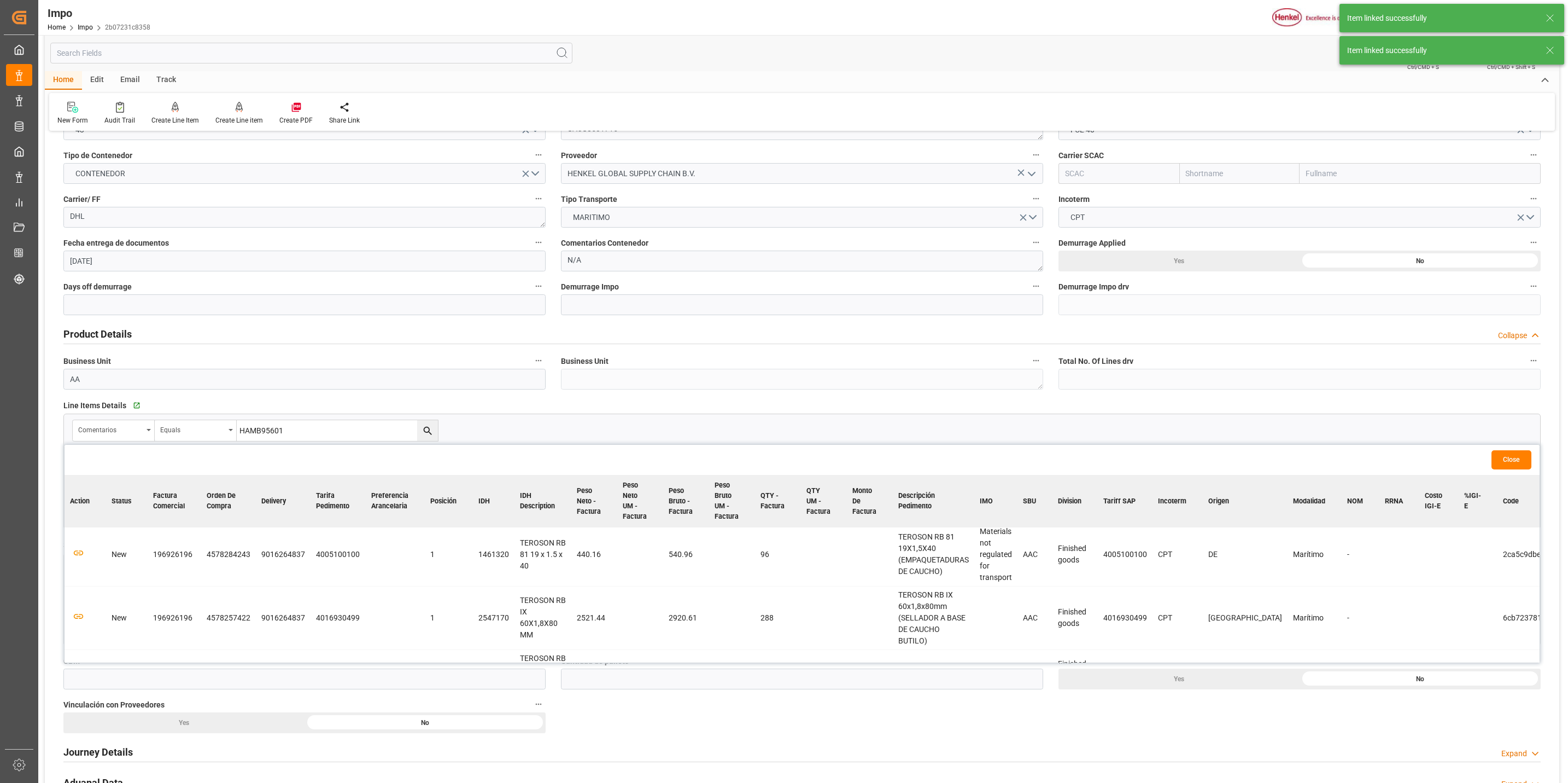
scroll to position [151, 0]
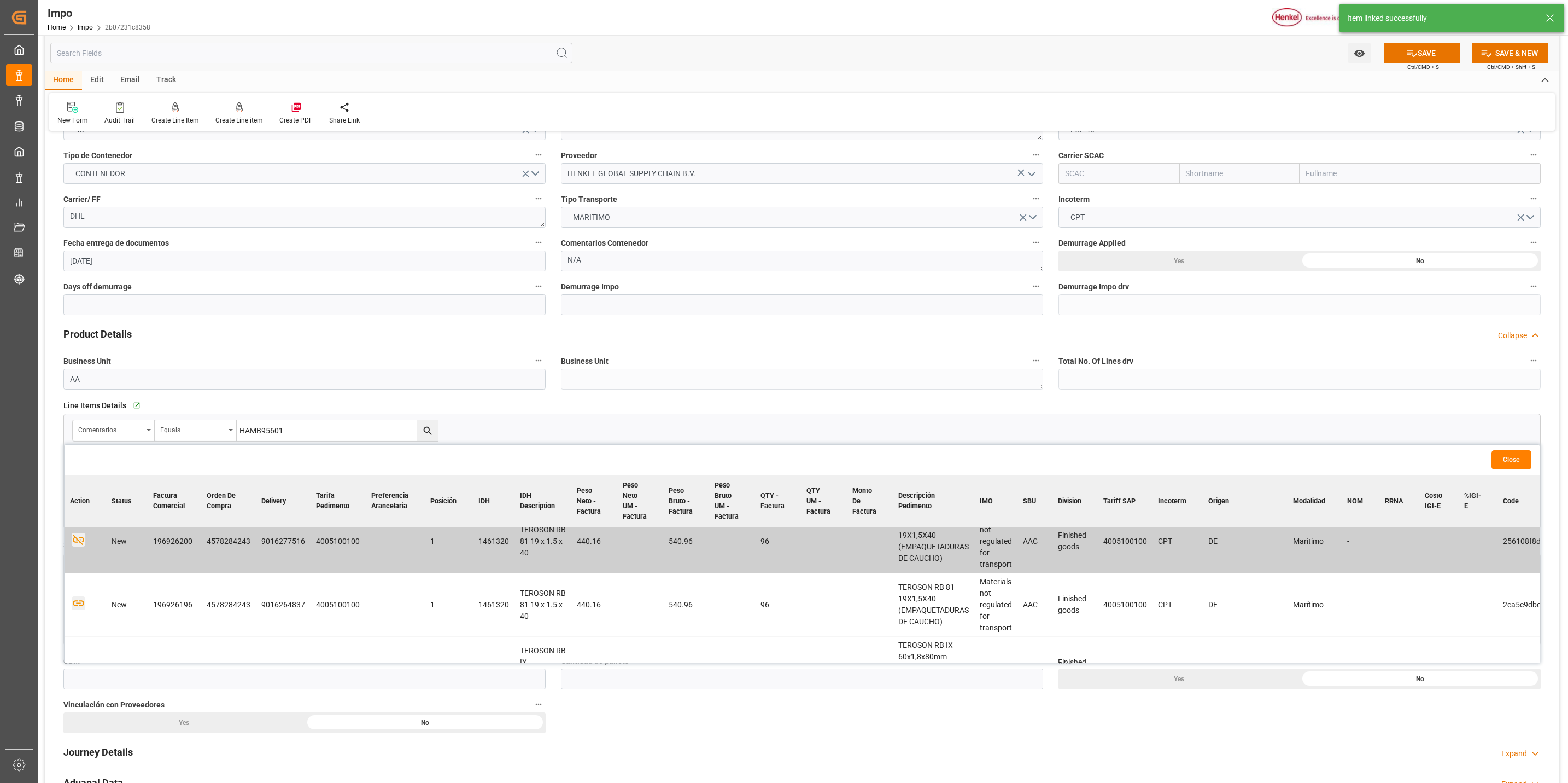
click at [77, 600] on icon "button" at bounding box center [78, 602] width 13 height 13
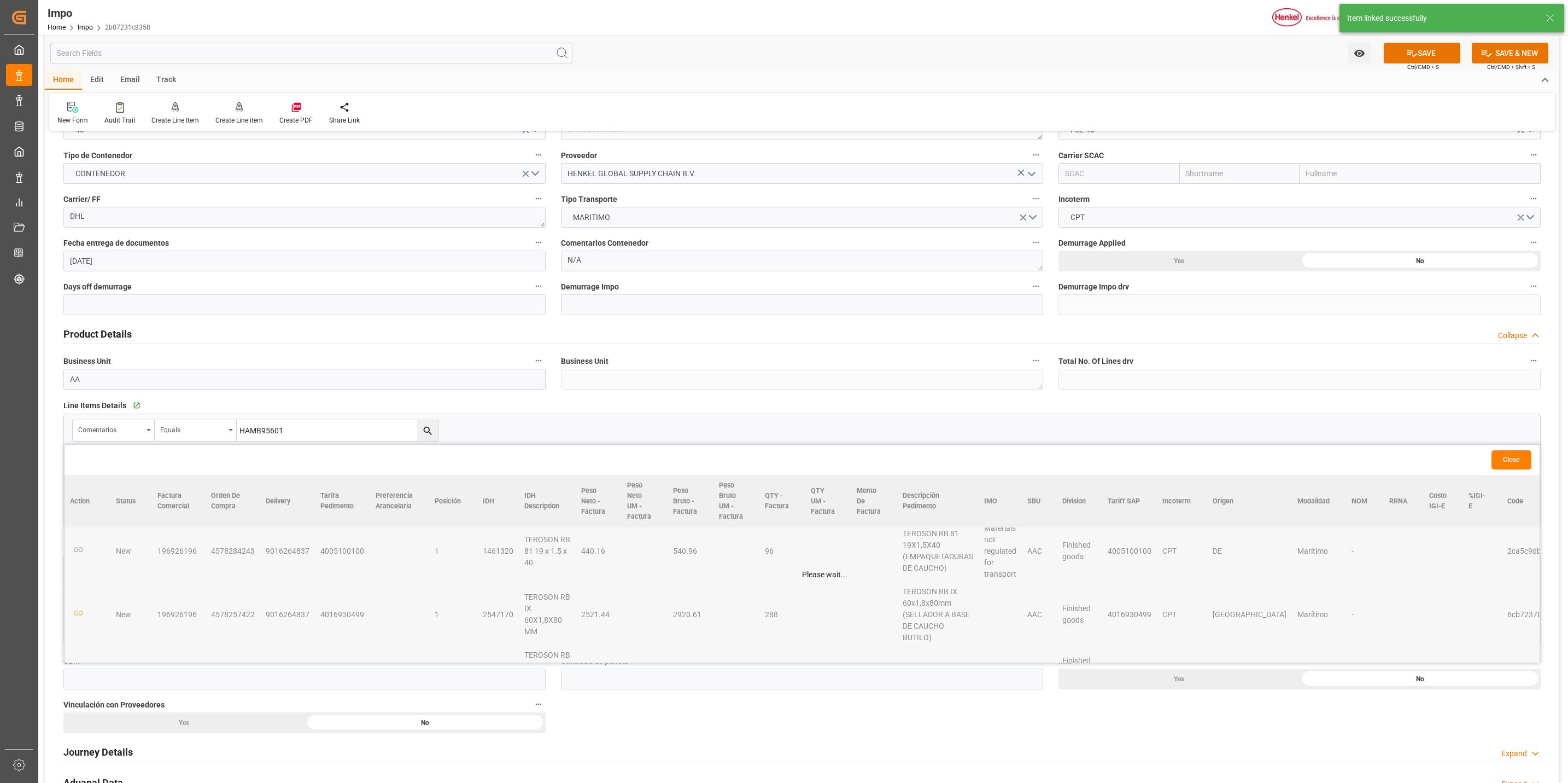
scroll to position [163, 0]
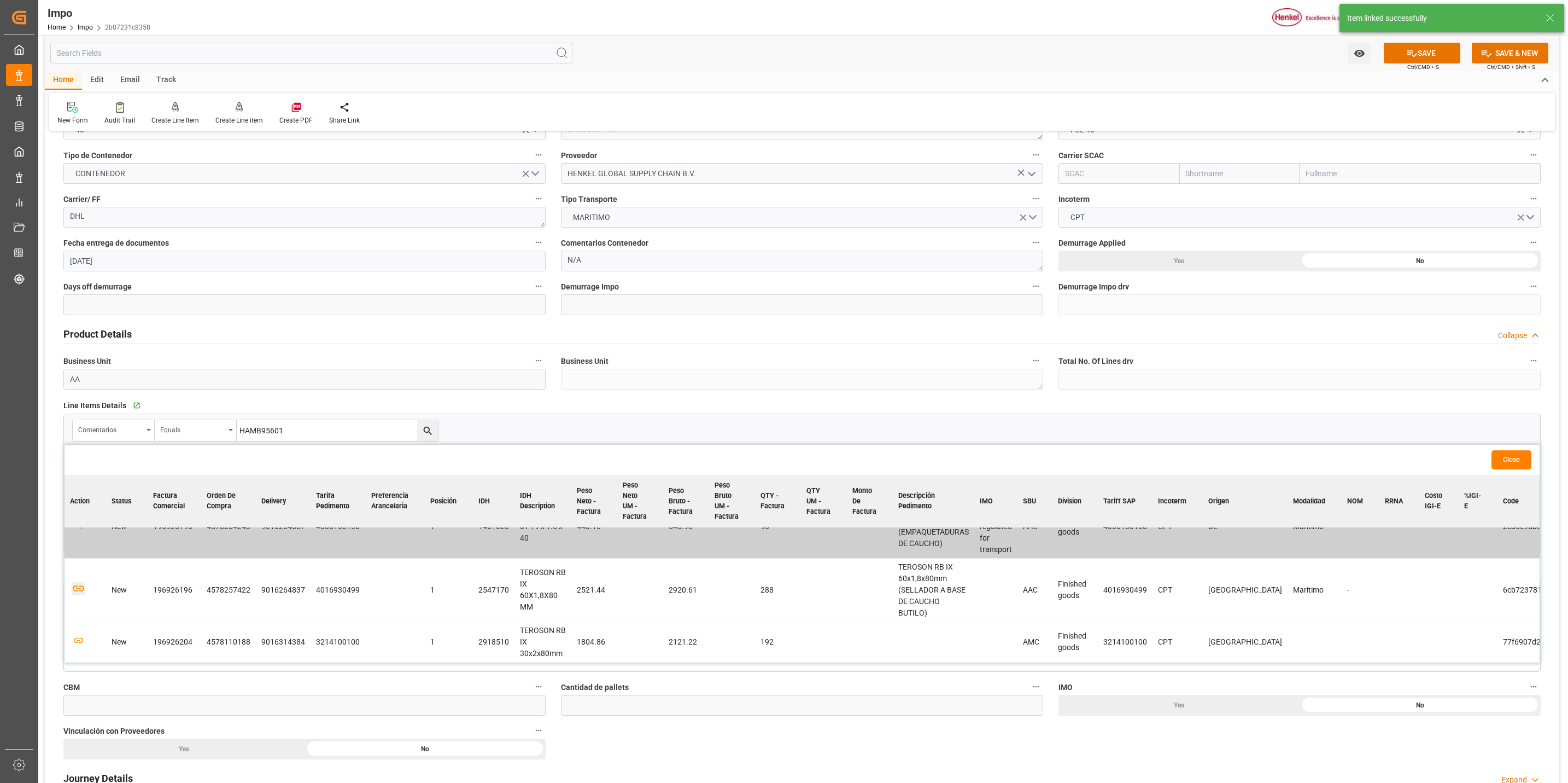
click at [77, 587] on icon "button" at bounding box center [78, 588] width 12 height 6
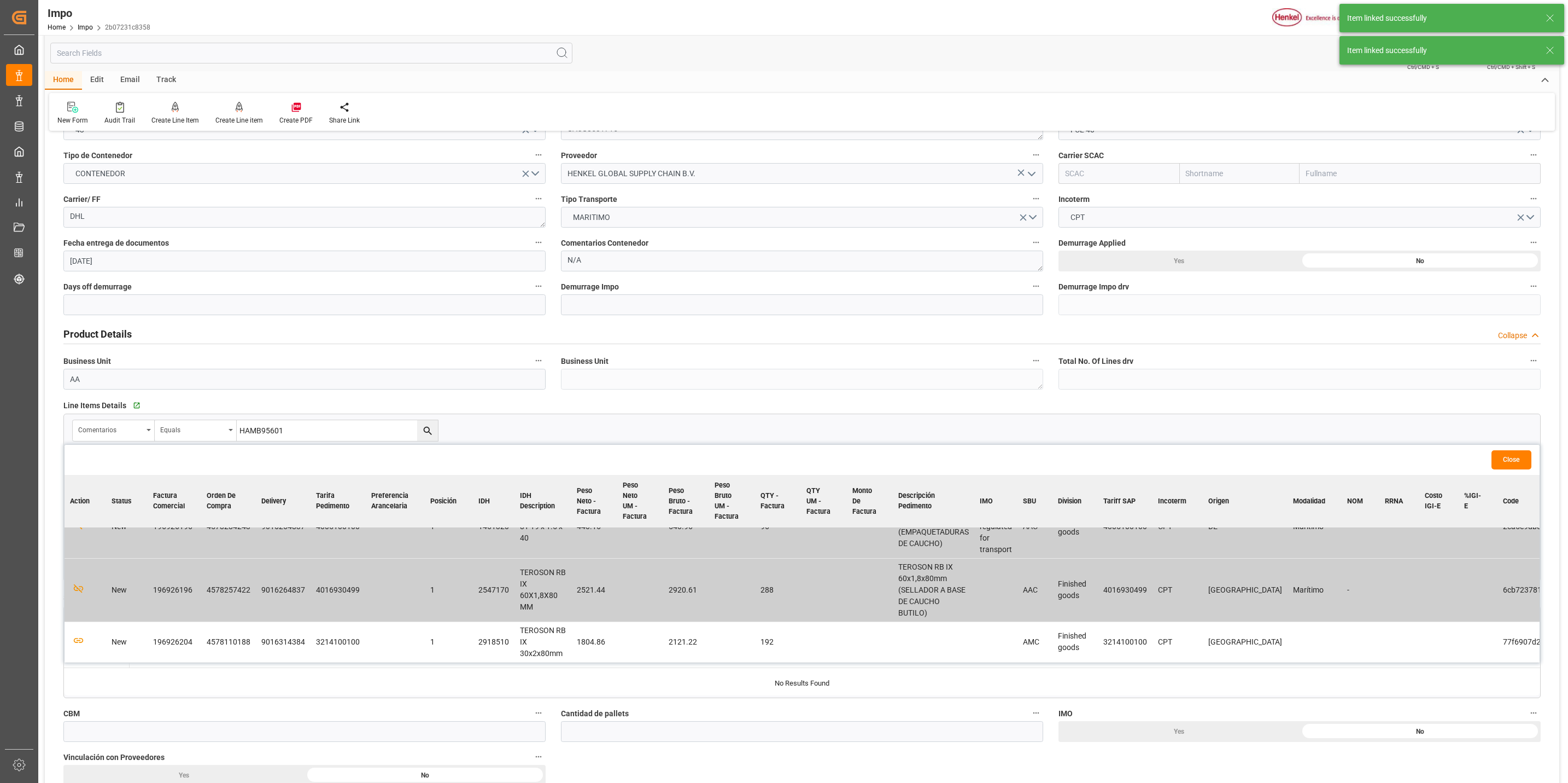
scroll to position [151, 0]
click at [79, 634] on icon "button" at bounding box center [78, 640] width 13 height 13
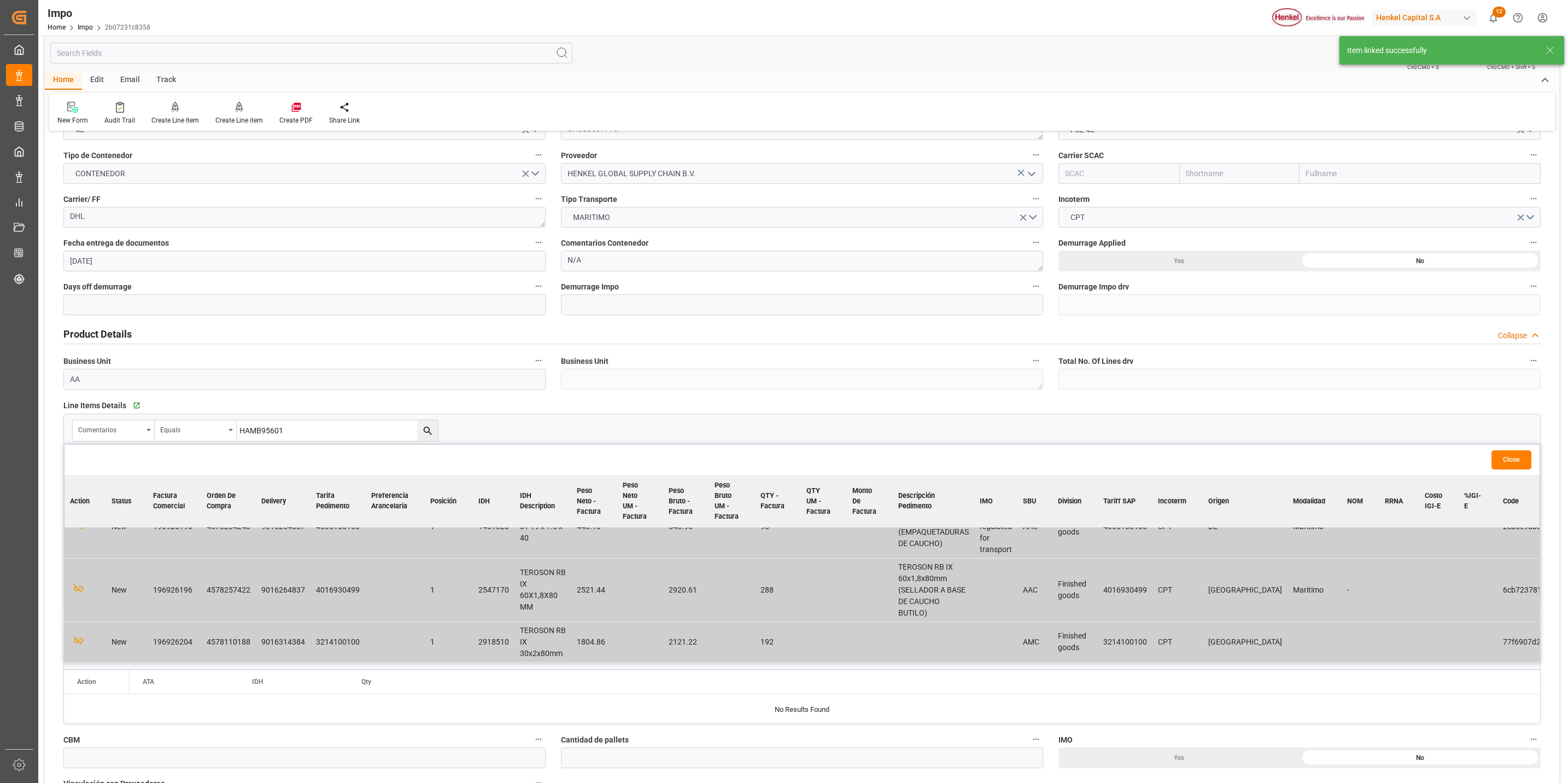
click at [1501, 466] on button "Close" at bounding box center [1511, 460] width 40 height 20
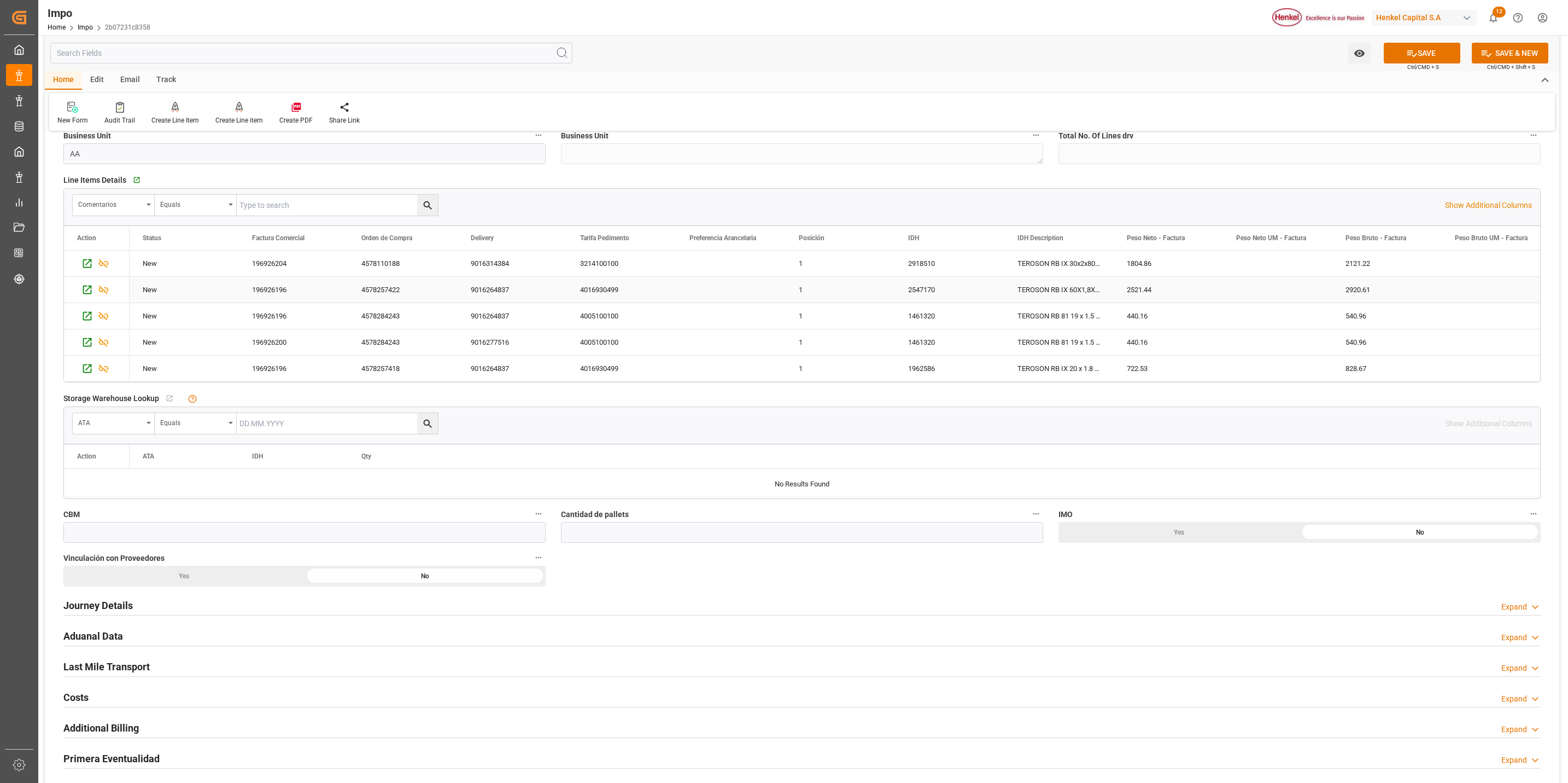
scroll to position [410, 0]
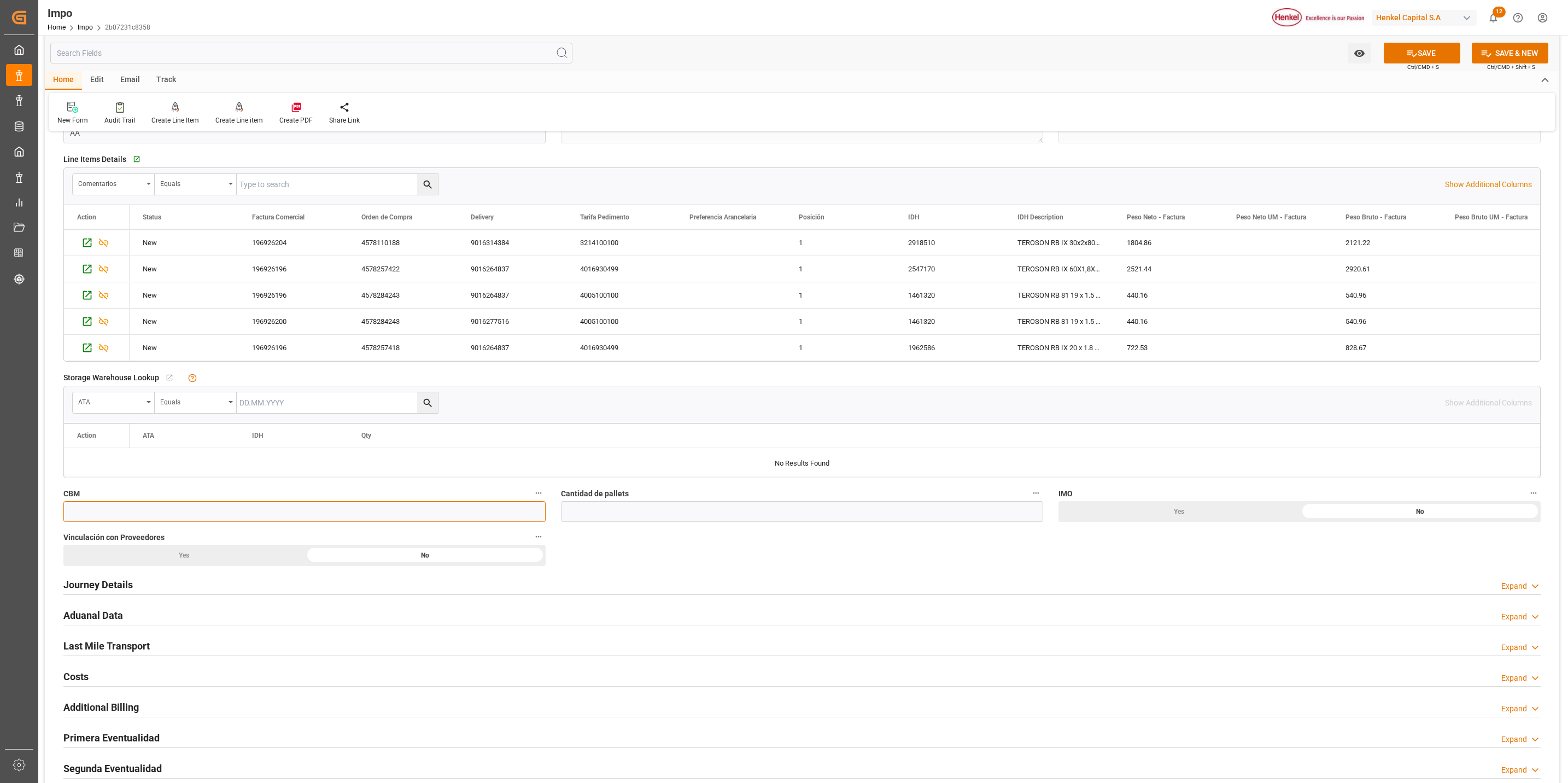
click at [241, 515] on input "text" at bounding box center [304, 511] width 482 height 20
click at [318, 509] on input "text" at bounding box center [304, 511] width 482 height 20
paste input "50.000"
type input "50"
click at [454, 472] on div at bounding box center [802, 462] width 1476 height 28
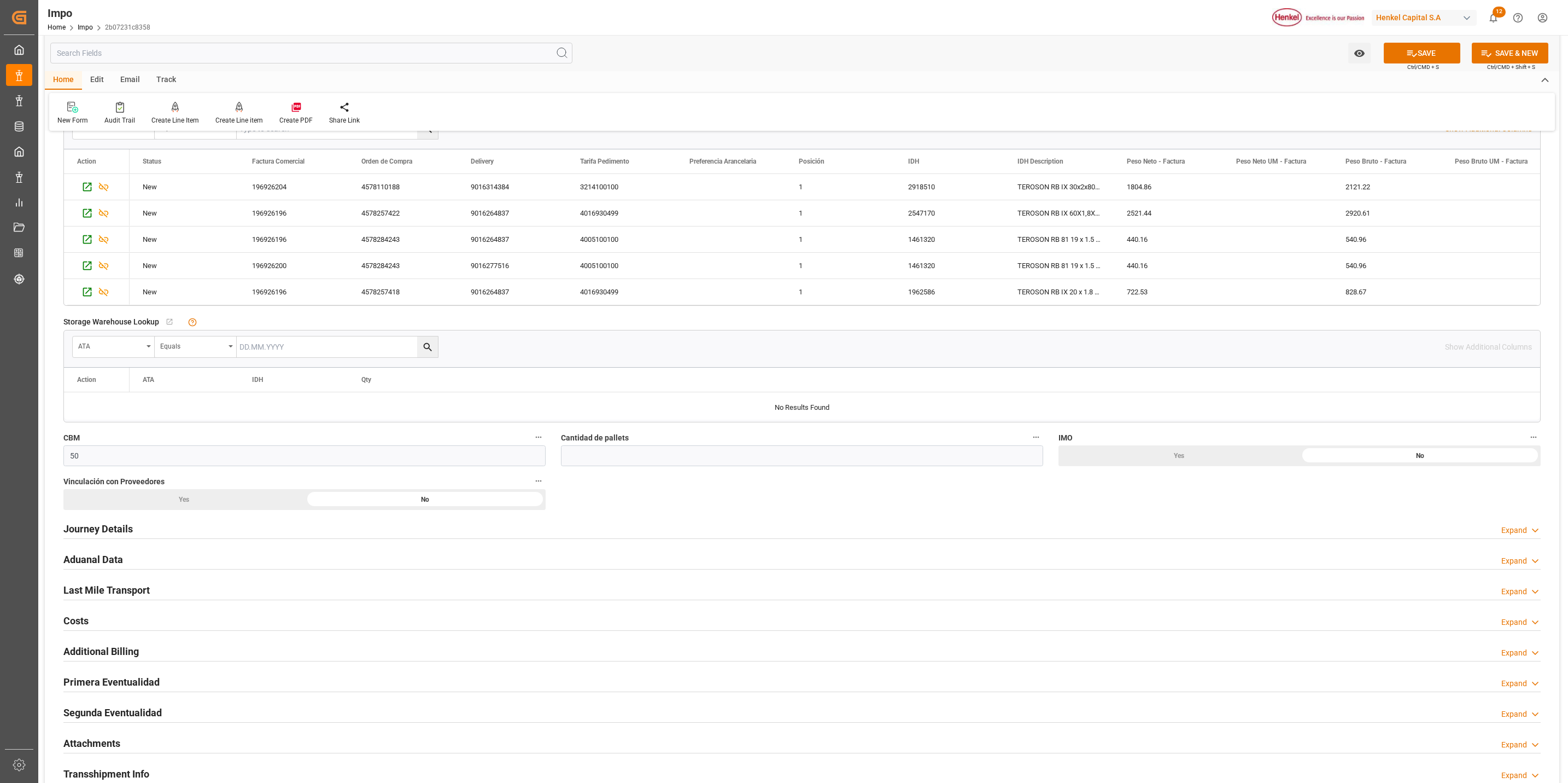
scroll to position [492, 0]
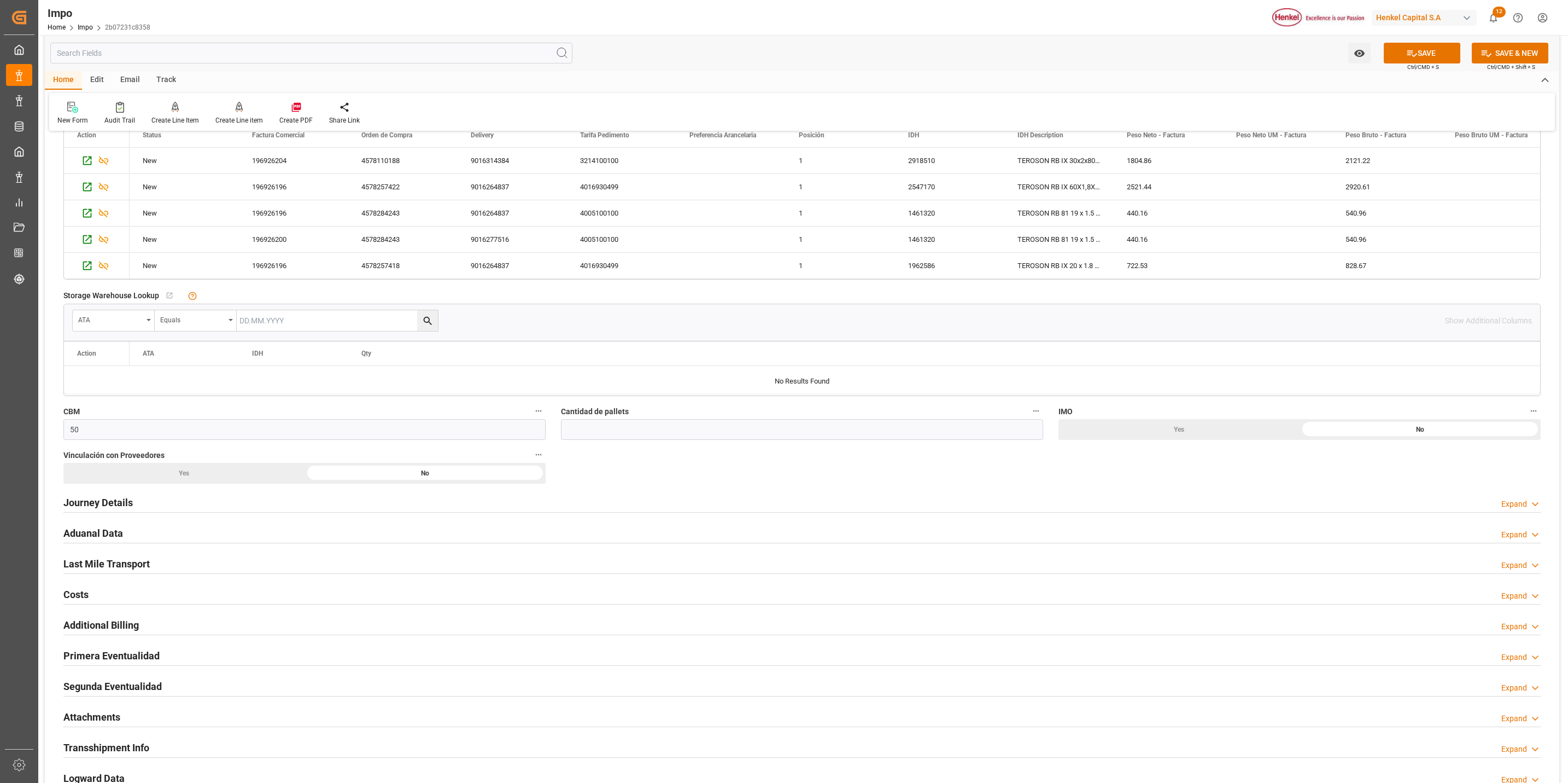
click at [103, 501] on h2 "Journey Details" at bounding box center [98, 502] width 69 height 15
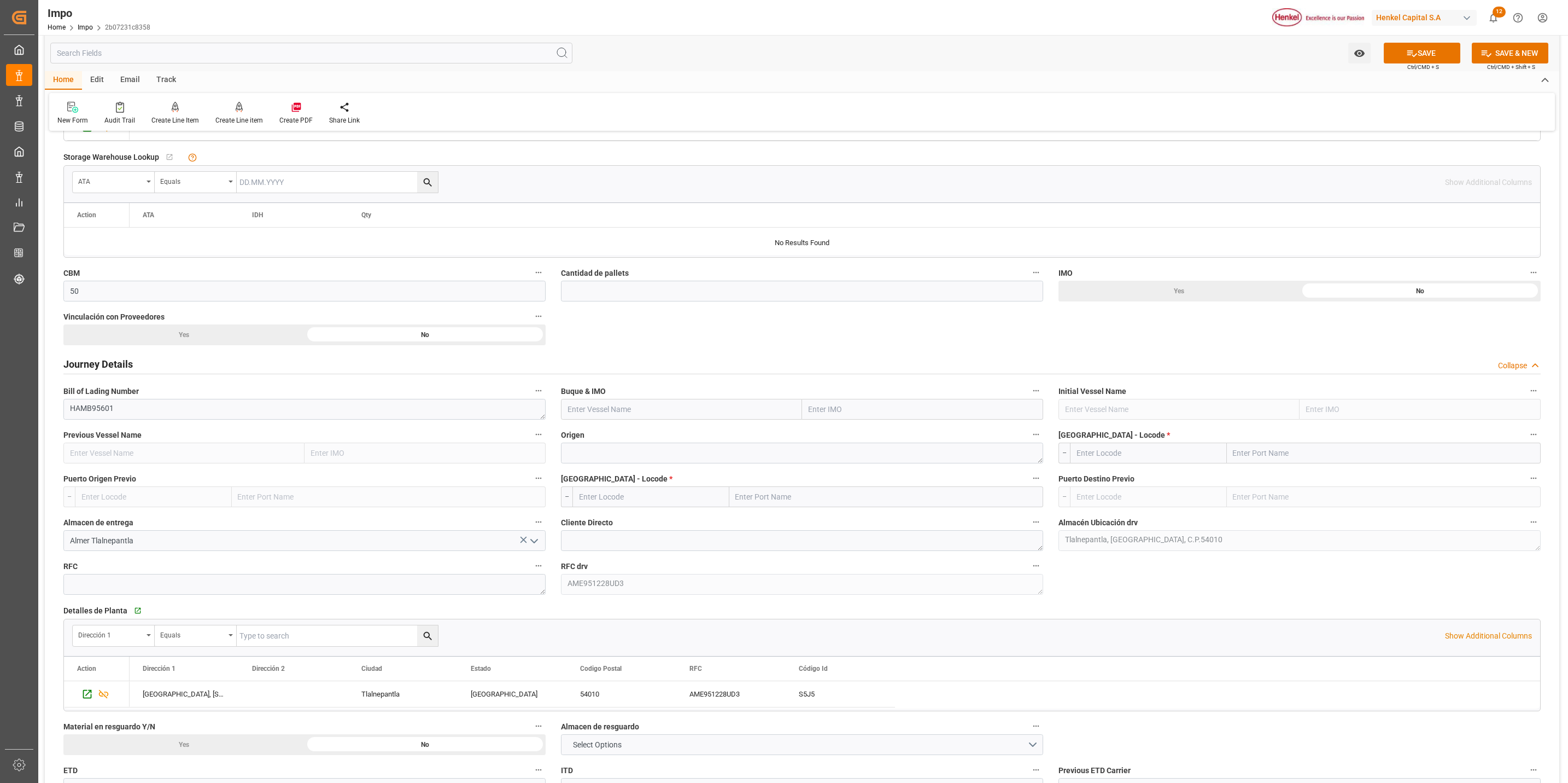
scroll to position [657, 0]
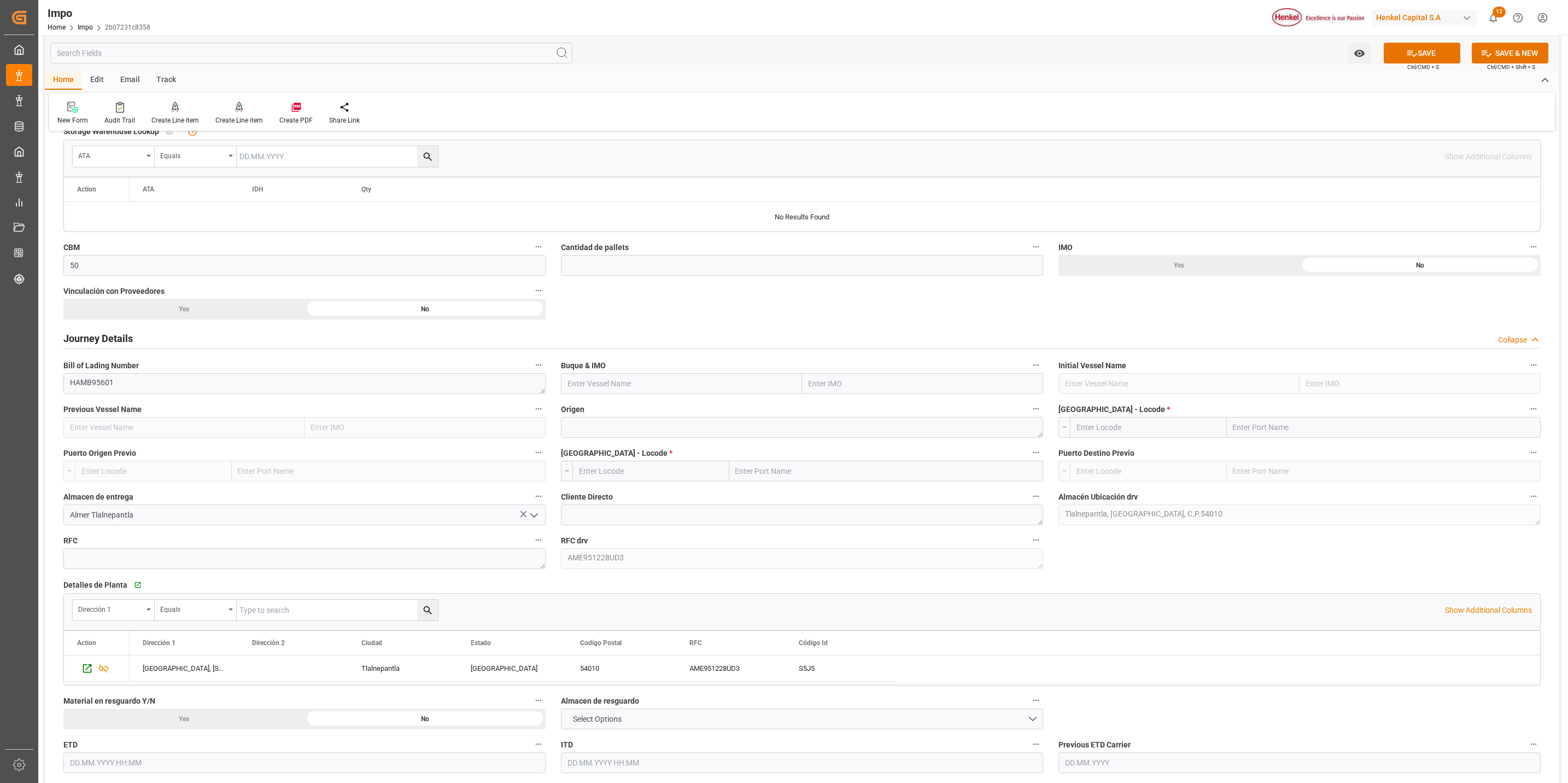
click at [623, 373] on label "Buque & IMO" at bounding box center [802, 365] width 482 height 15
click at [1029, 372] on button "Buque & IMO" at bounding box center [1036, 365] width 14 height 14
click at [622, 383] on div at bounding box center [784, 392] width 1568 height 783
click at [628, 385] on input "text" at bounding box center [681, 383] width 241 height 20
paste input "JAMAICA EXPRESS"
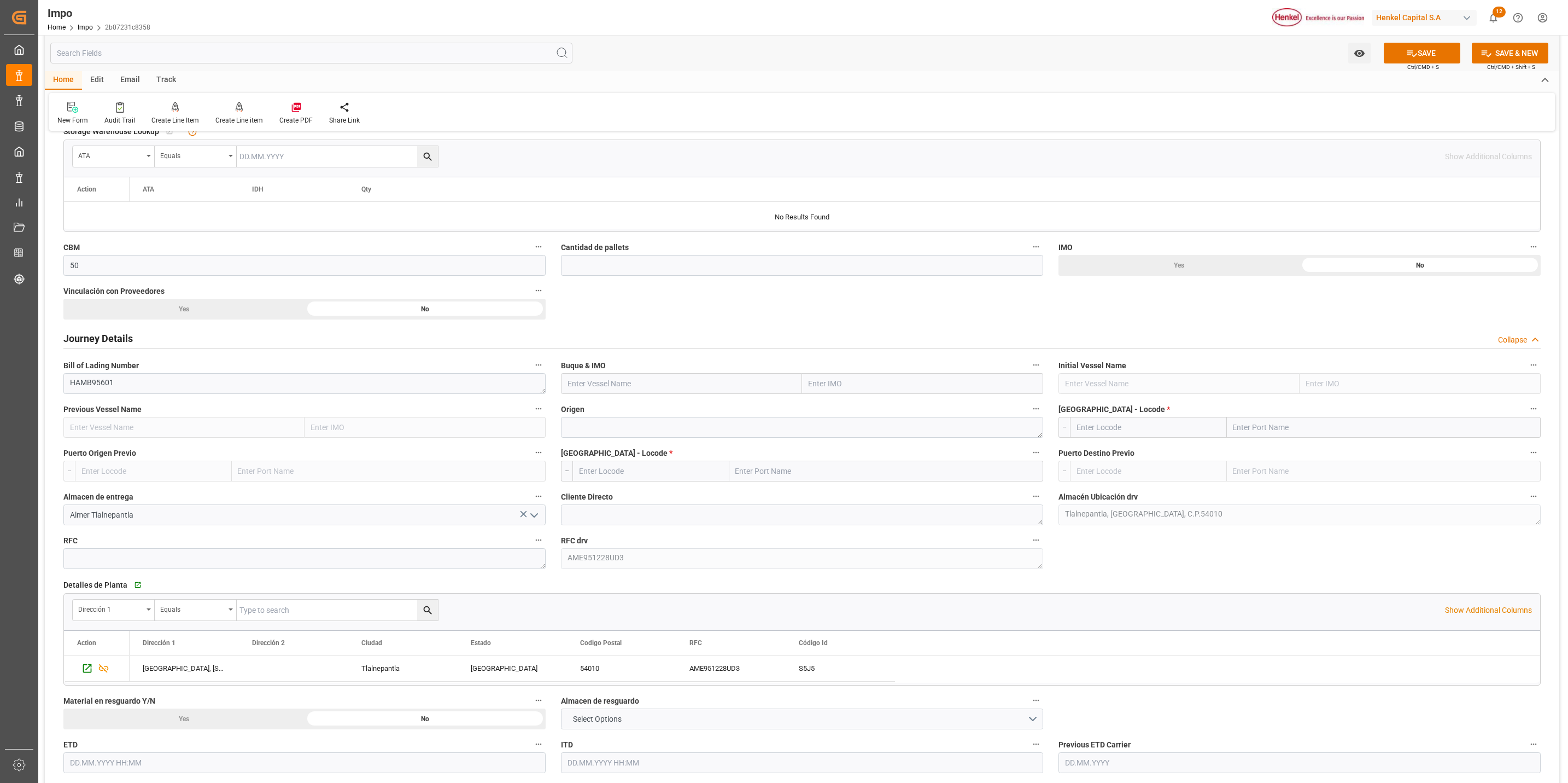
type input "JAMAICA EXPRESS"
click at [663, 406] on span "JAMAICA EXPRESS - 9686912" at bounding box center [618, 408] width 101 height 9
type input "9686912"
type input "JAMAICA EXPRESS"
click at [596, 428] on textarea at bounding box center [802, 427] width 482 height 20
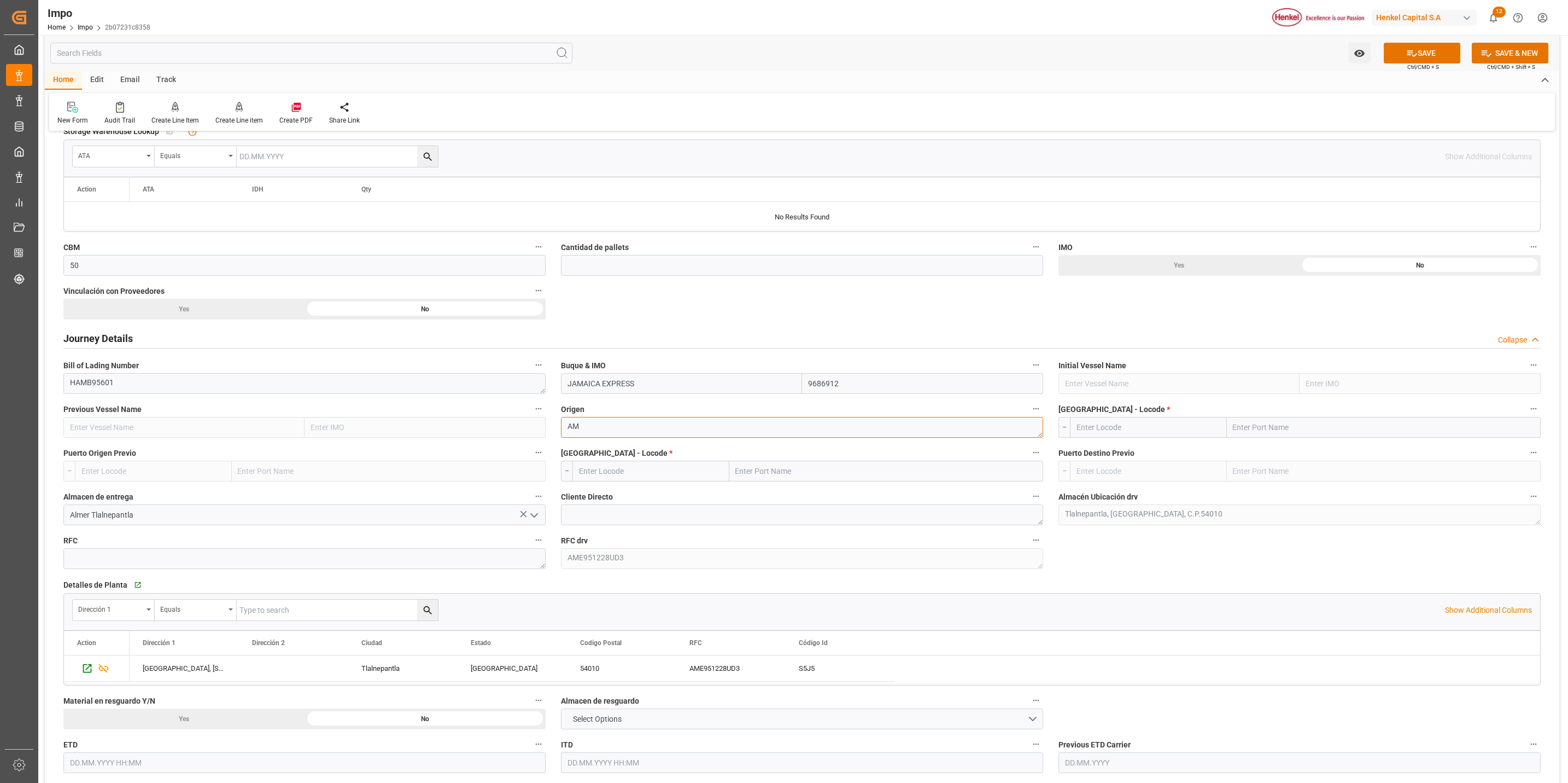
click at [614, 425] on textarea "AM" at bounding box center [802, 427] width 482 height 20
type textarea "A"
paste textarea "MSTERDAM NETHERLANDS"
click at [670, 524] on textarea at bounding box center [802, 514] width 482 height 20
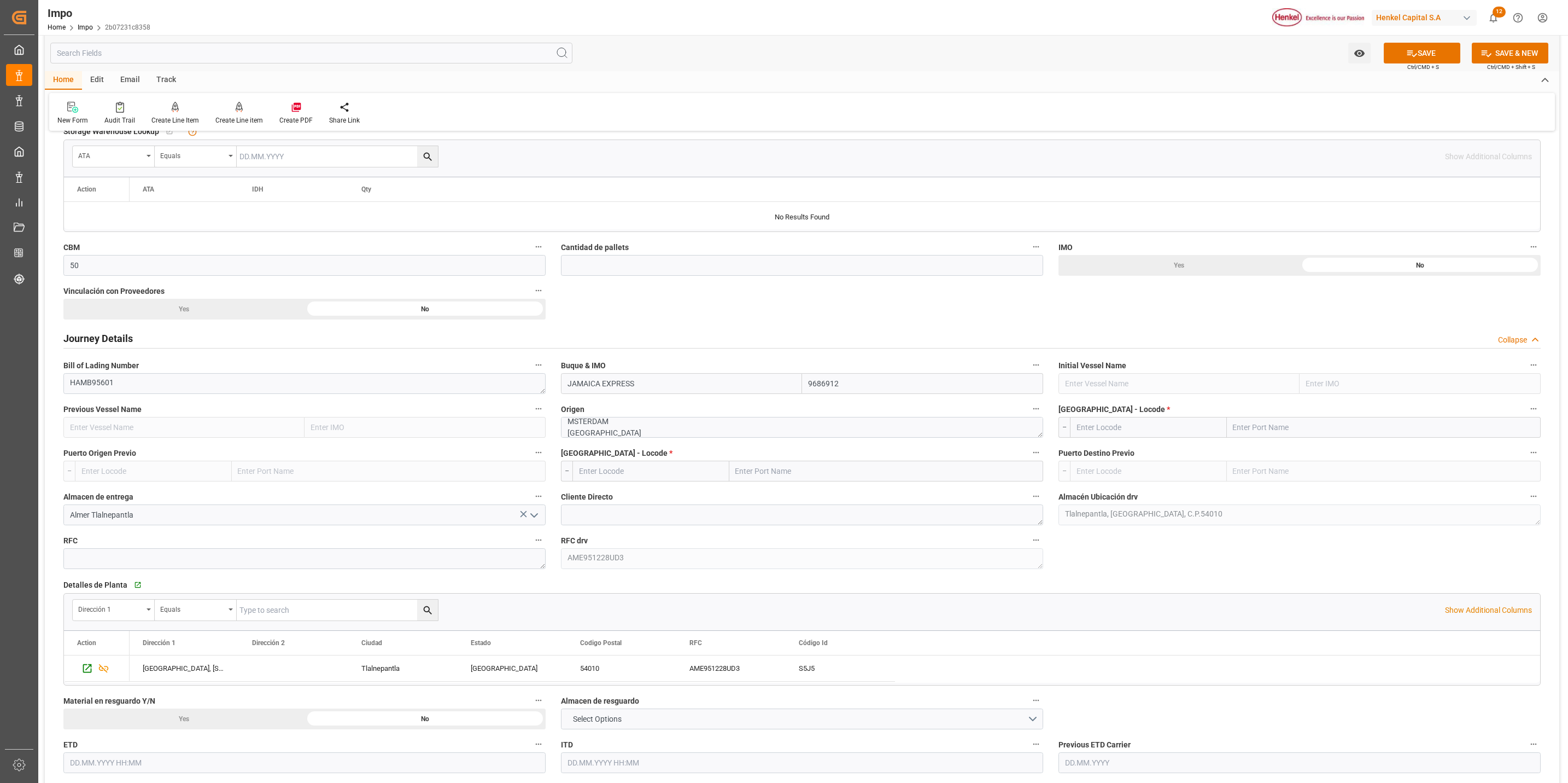
click at [332, 503] on label "Almacen de entrega" at bounding box center [304, 496] width 482 height 15
click at [532, 503] on button "Almacen de entrega" at bounding box center [539, 496] width 14 height 14
click at [617, 431] on div at bounding box center [784, 392] width 1568 height 783
click at [568, 424] on textarea "MSTERDAM NETHERLANDS" at bounding box center [802, 427] width 482 height 20
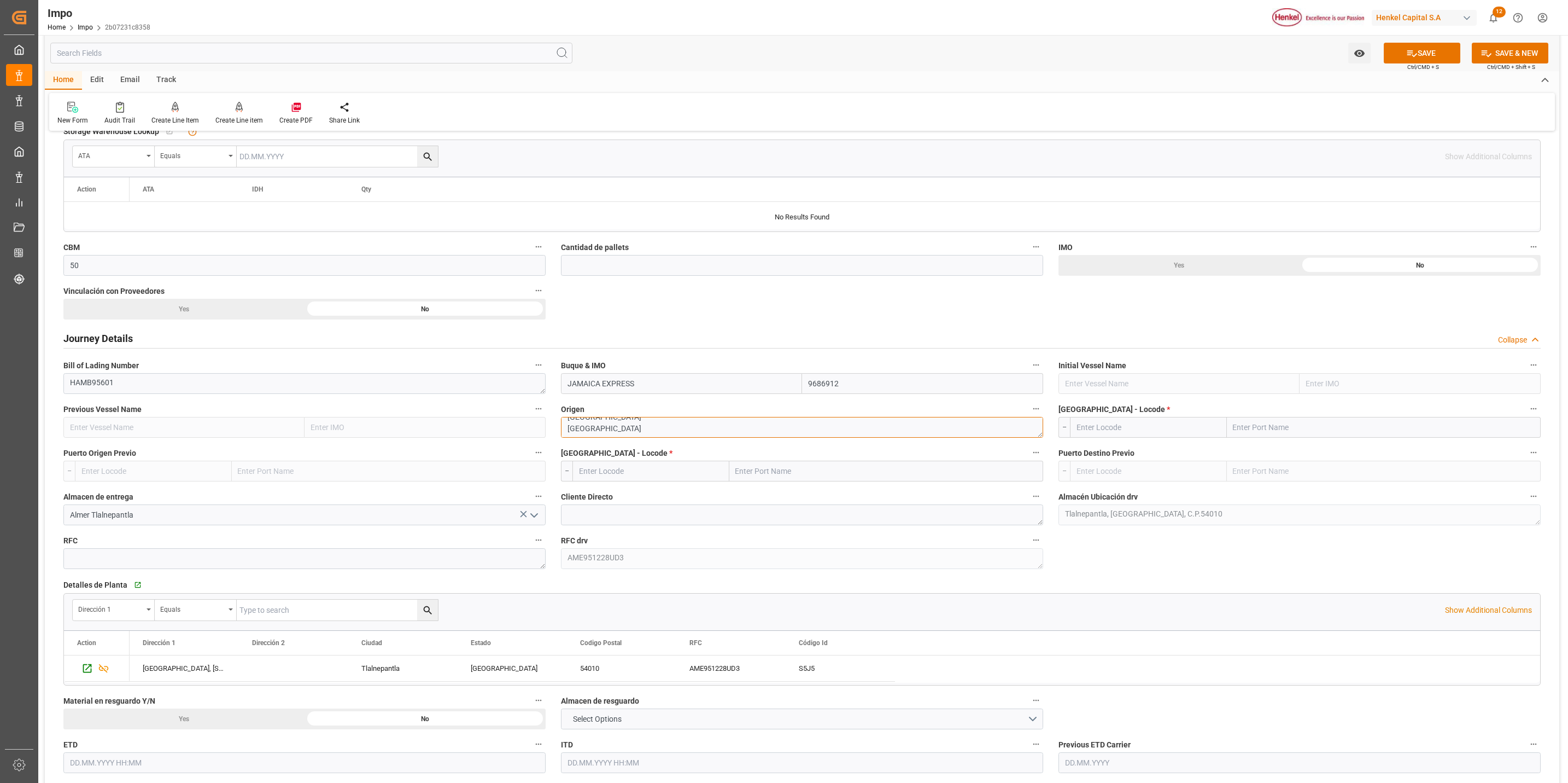
drag, startPoint x: 565, startPoint y: 435, endPoint x: 648, endPoint y: 437, distance: 83.0
click at [648, 437] on textarea "AMSTERDAM NETHERLANDS" at bounding box center [802, 427] width 482 height 20
paste textarea "NETHERLANDS"
type textarea "[GEOGRAPHIC_DATA] [GEOGRAPHIC_DATA]"
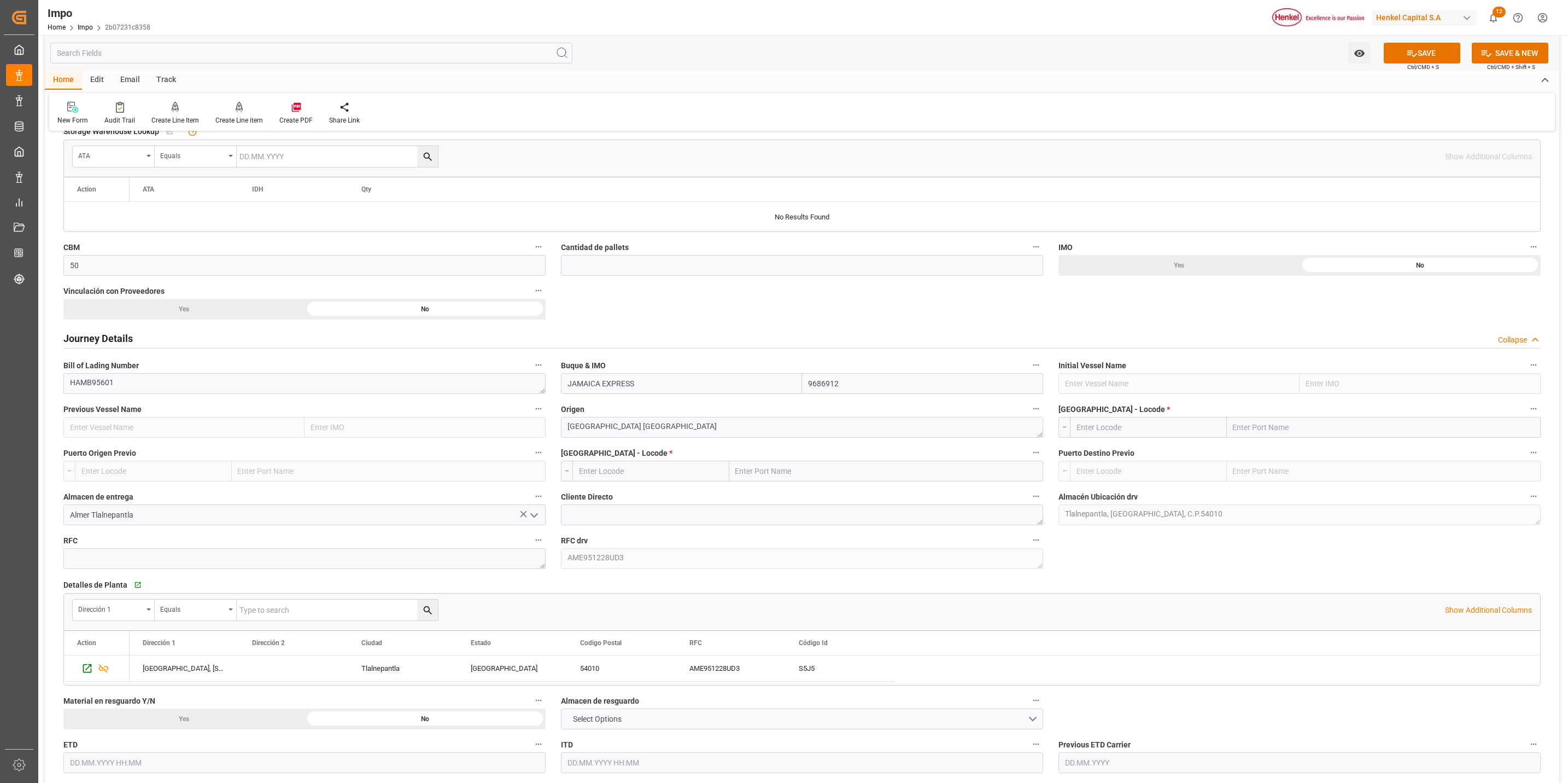
click at [1272, 430] on input "text" at bounding box center [1384, 427] width 314 height 20
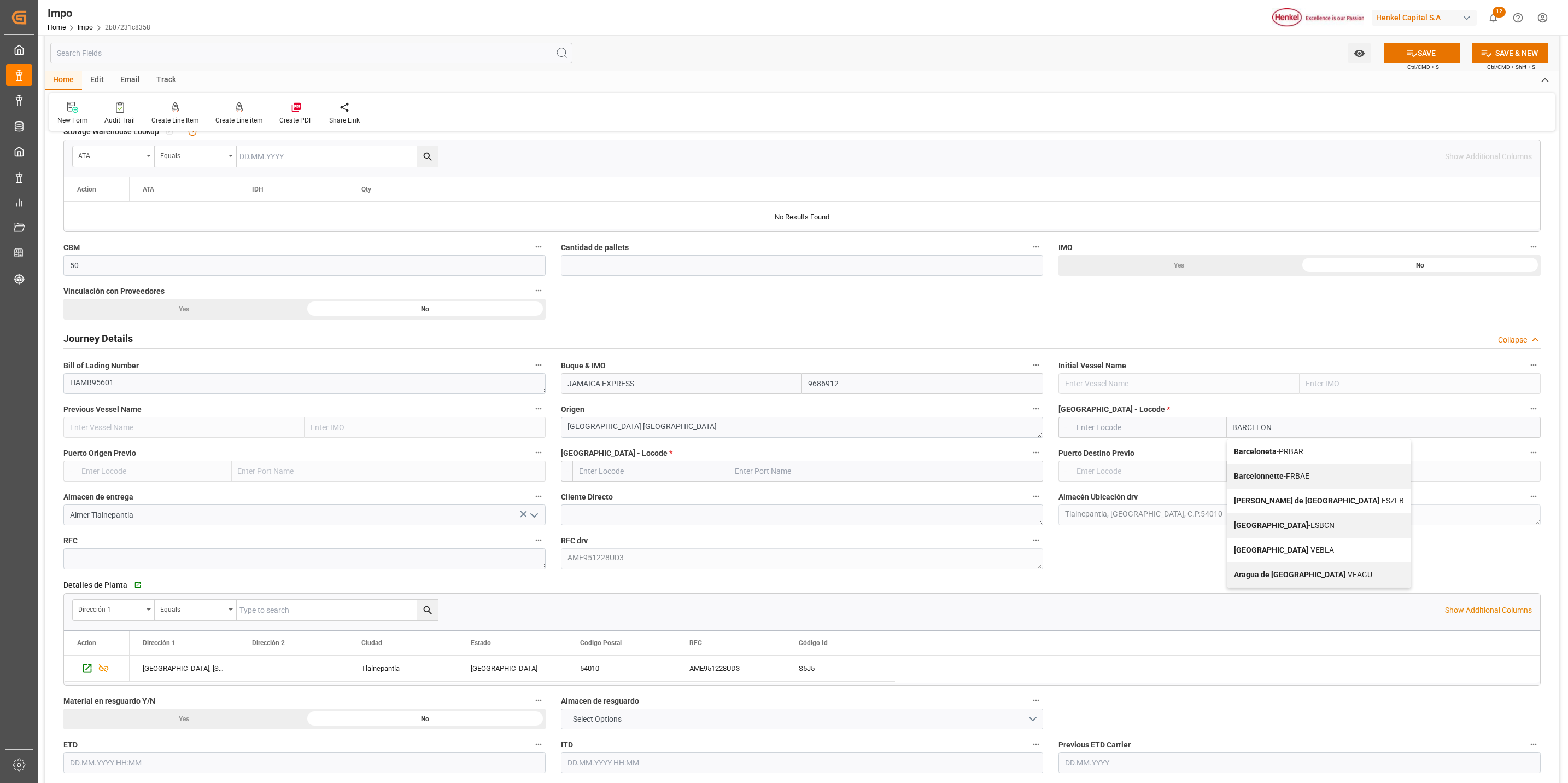
type input "BARCELONA"
drag, startPoint x: 1270, startPoint y: 486, endPoint x: 1264, endPoint y: 491, distance: 7.8
click at [1266, 488] on div "Barcelona - ESBCN" at bounding box center [1319, 476] width 183 height 25
type input "ESBCN"
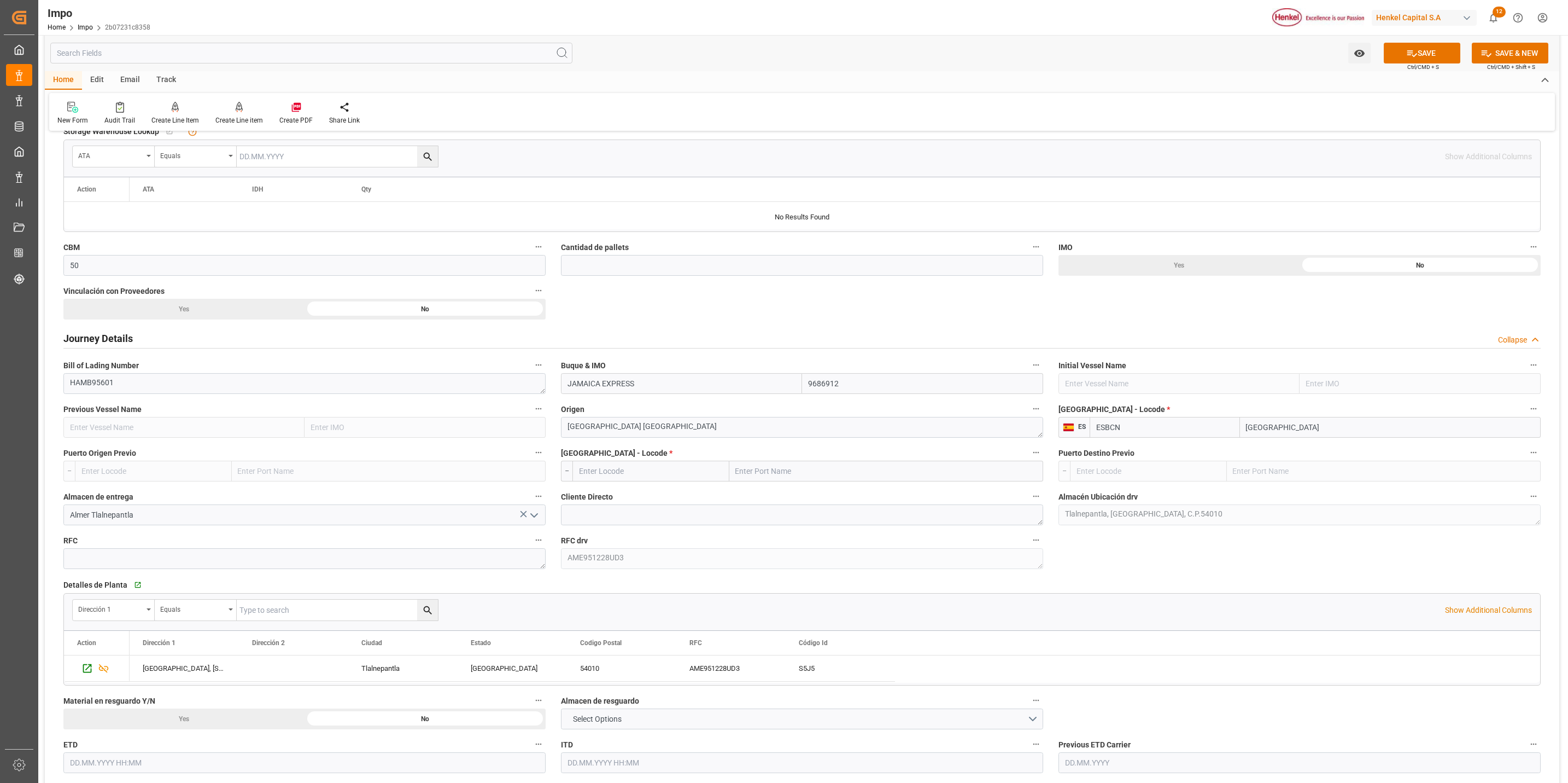
type input "[GEOGRAPHIC_DATA]"
click at [798, 481] on input "text" at bounding box center [886, 471] width 314 height 20
type input "VER"
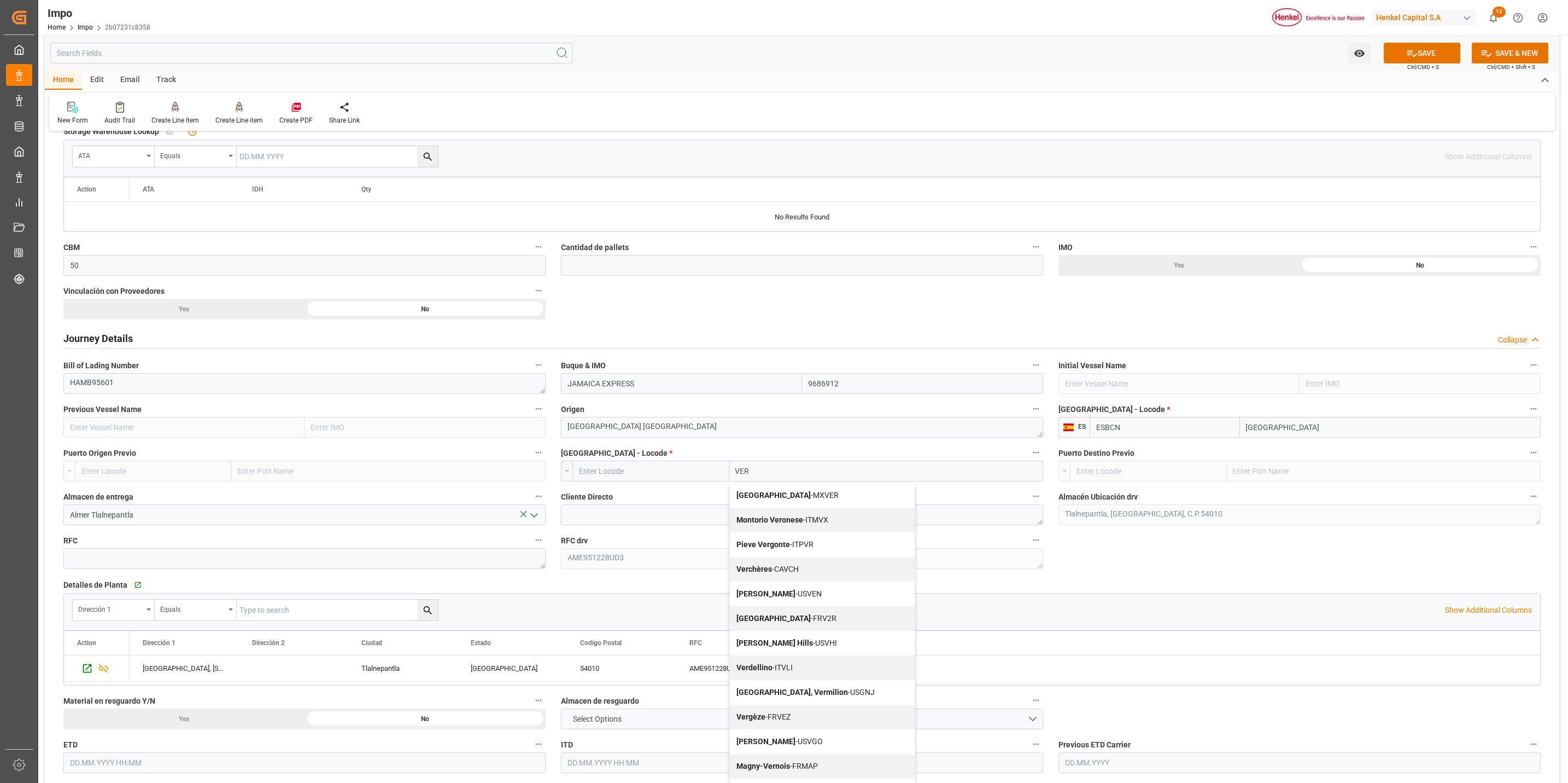
click at [798, 498] on span "Veracruz - MXVER" at bounding box center [787, 496] width 102 height 9
type input "MXVER"
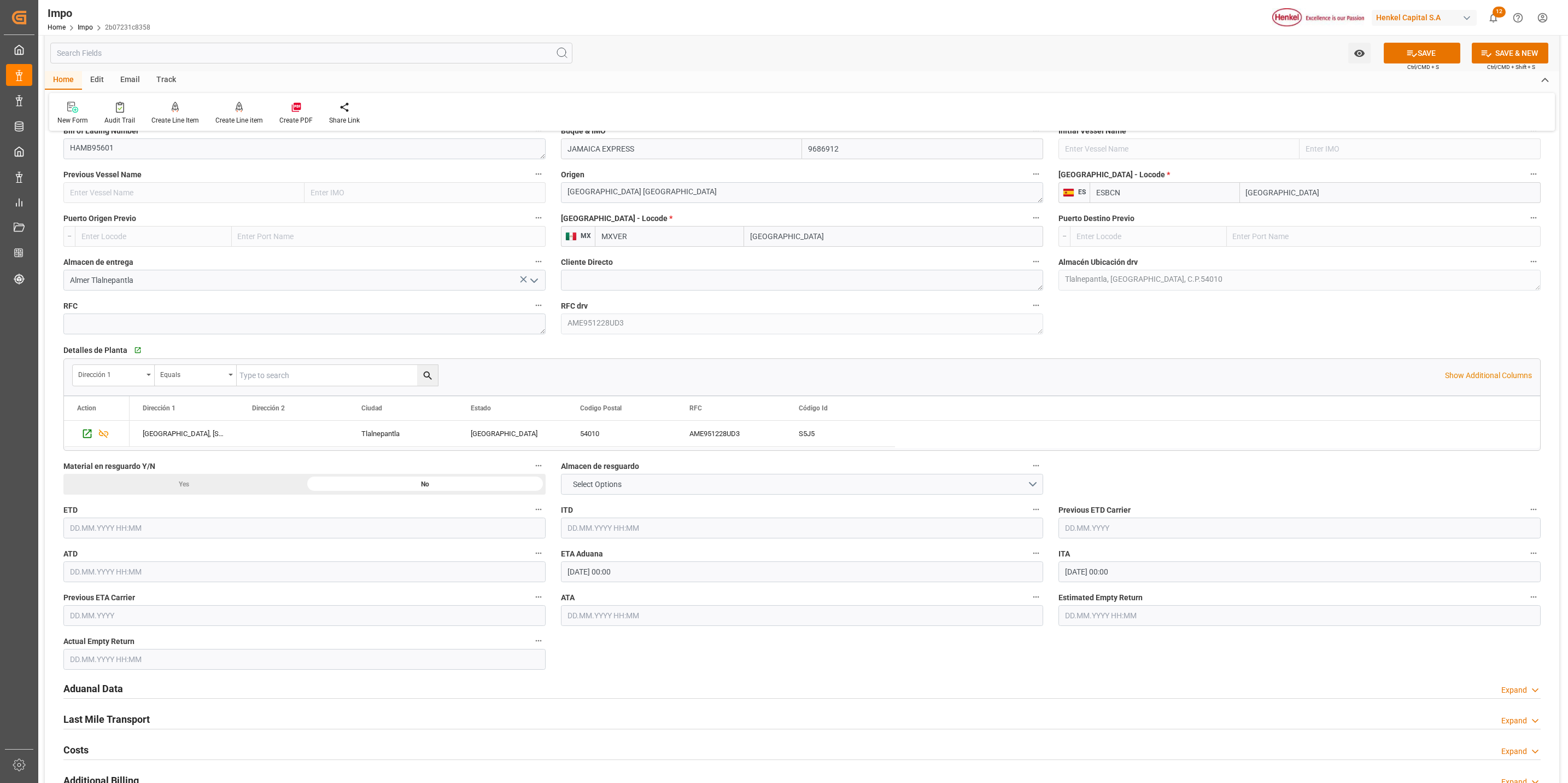
scroll to position [985, 0]
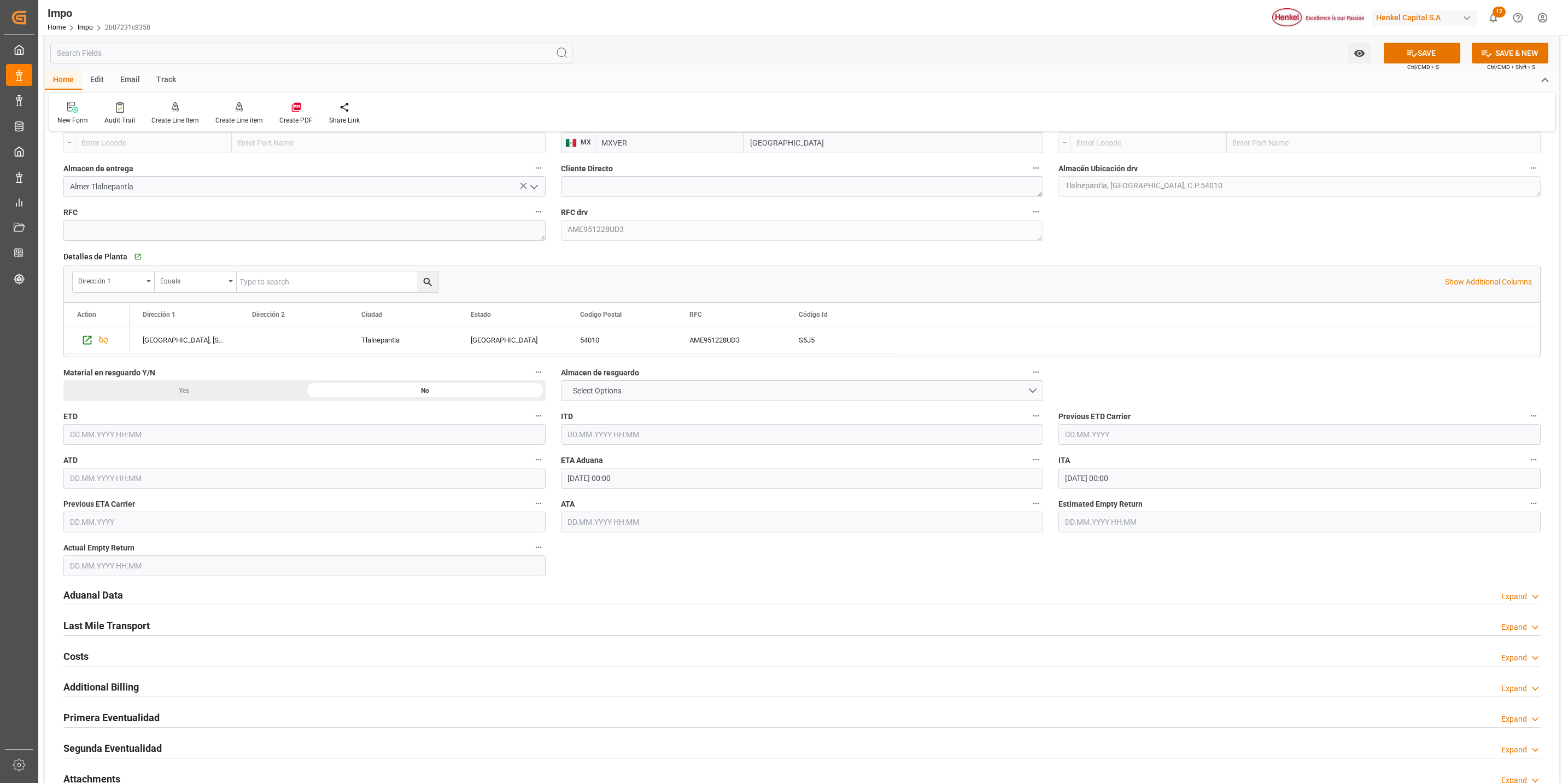
type input "[GEOGRAPHIC_DATA]"
click at [110, 600] on h2 "Aduanal Data" at bounding box center [92, 594] width 60 height 15
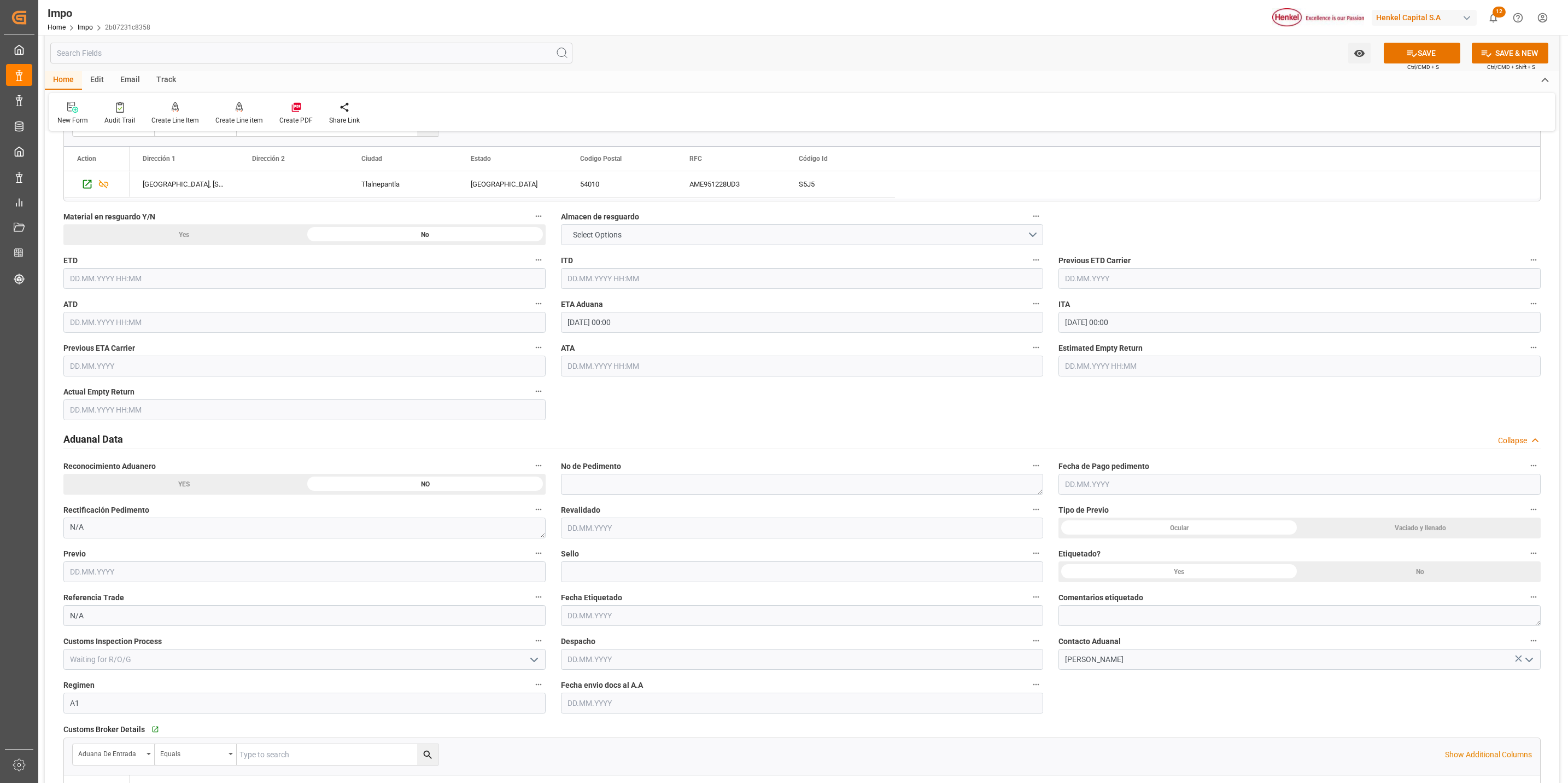
scroll to position [1231, 0]
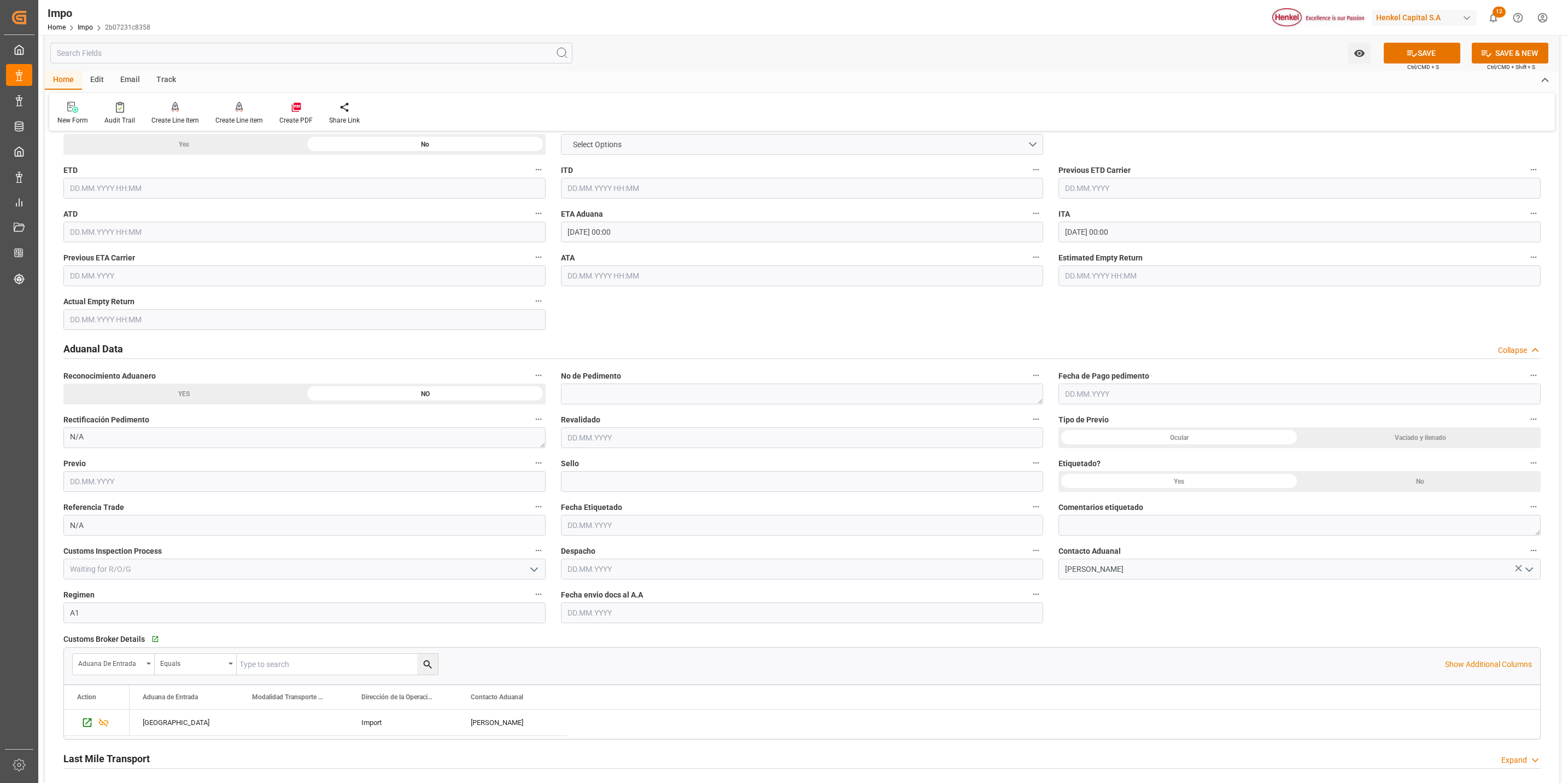
click at [794, 609] on input "text" at bounding box center [802, 612] width 482 height 20
click at [614, 544] on div "17" at bounding box center [617, 539] width 13 height 13
type input "[DATE]"
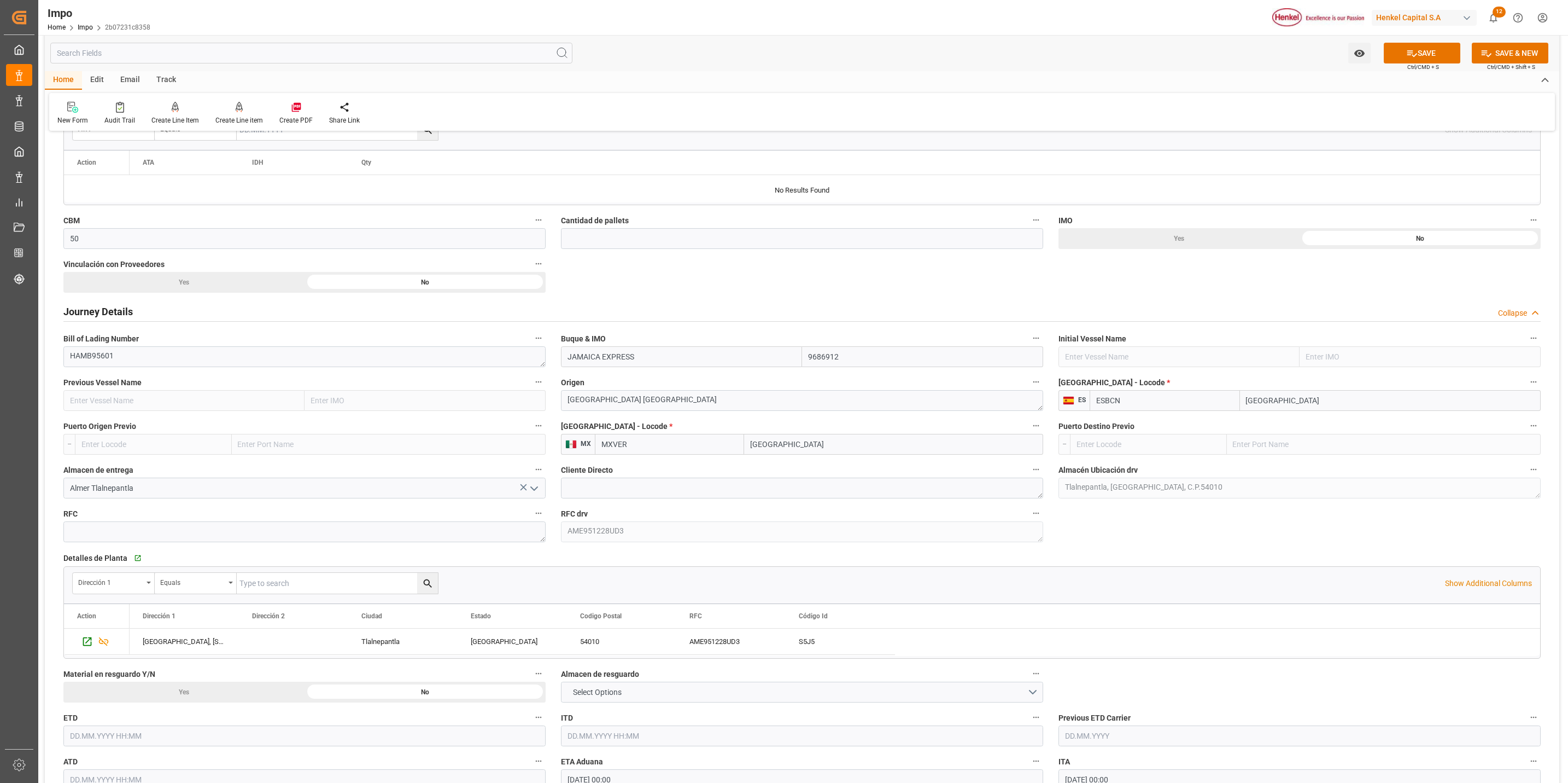
scroll to position [657, 0]
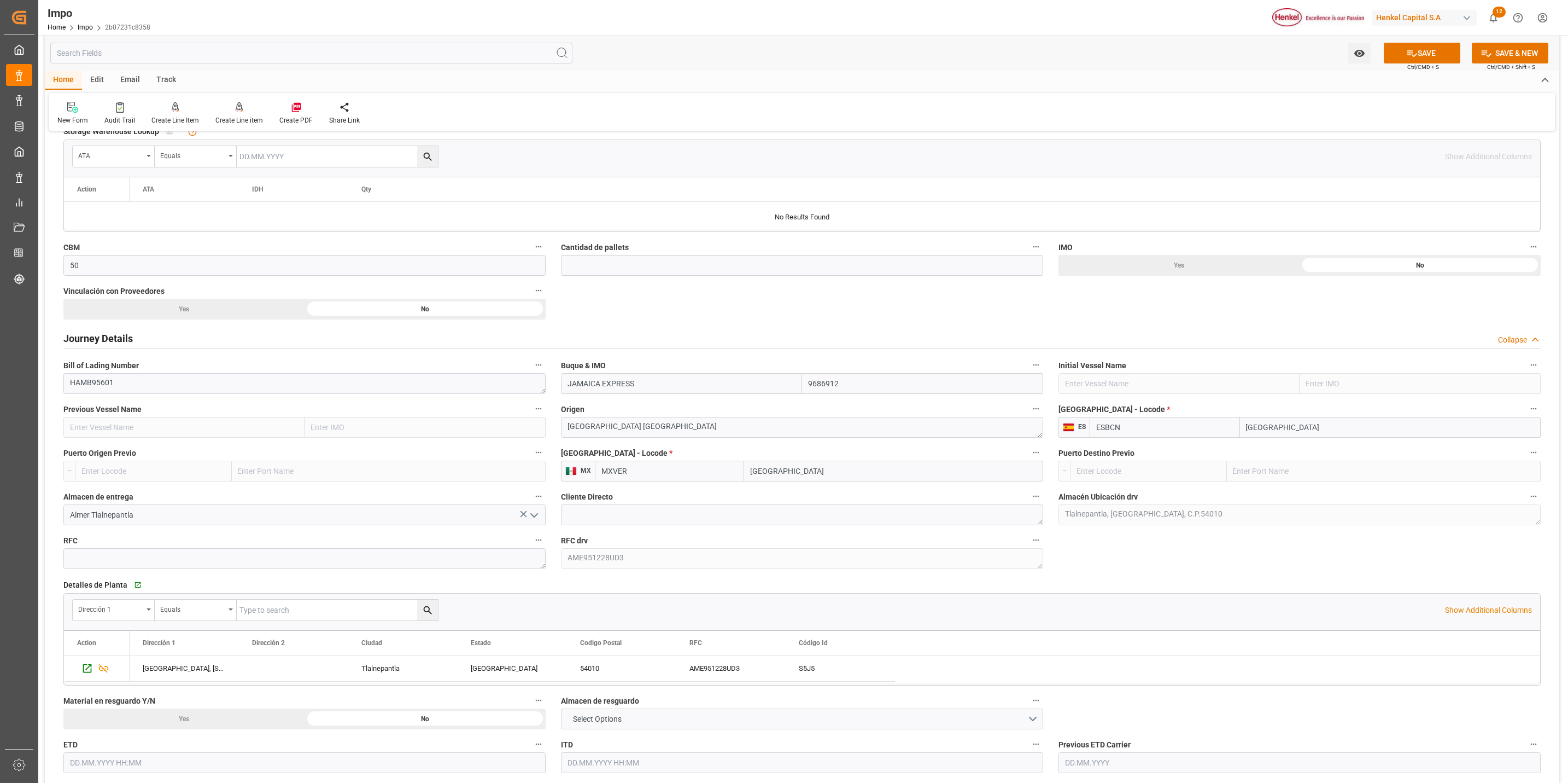
click at [184, 307] on div "Yes" at bounding box center [183, 309] width 241 height 20
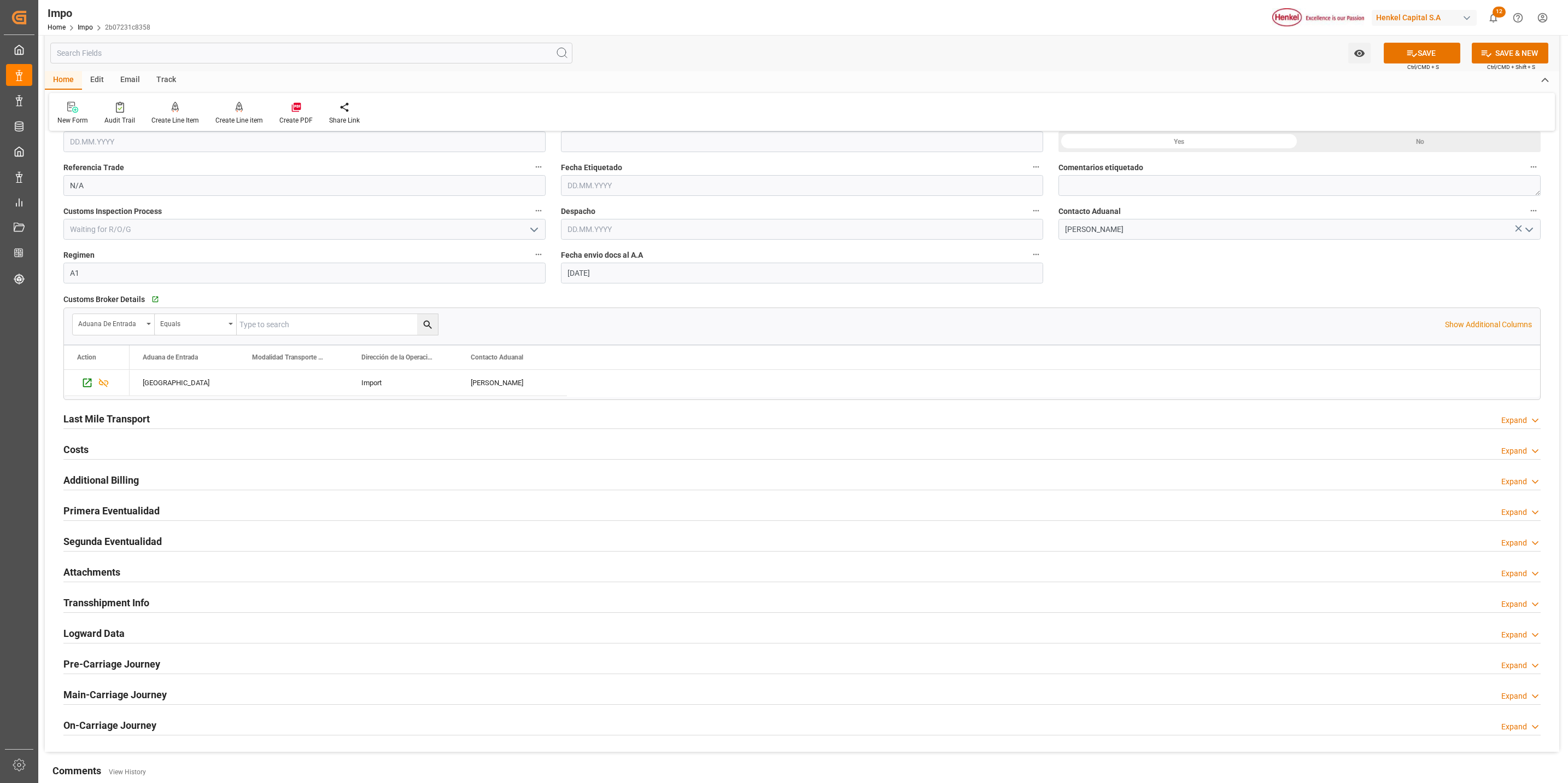
scroll to position [1559, 0]
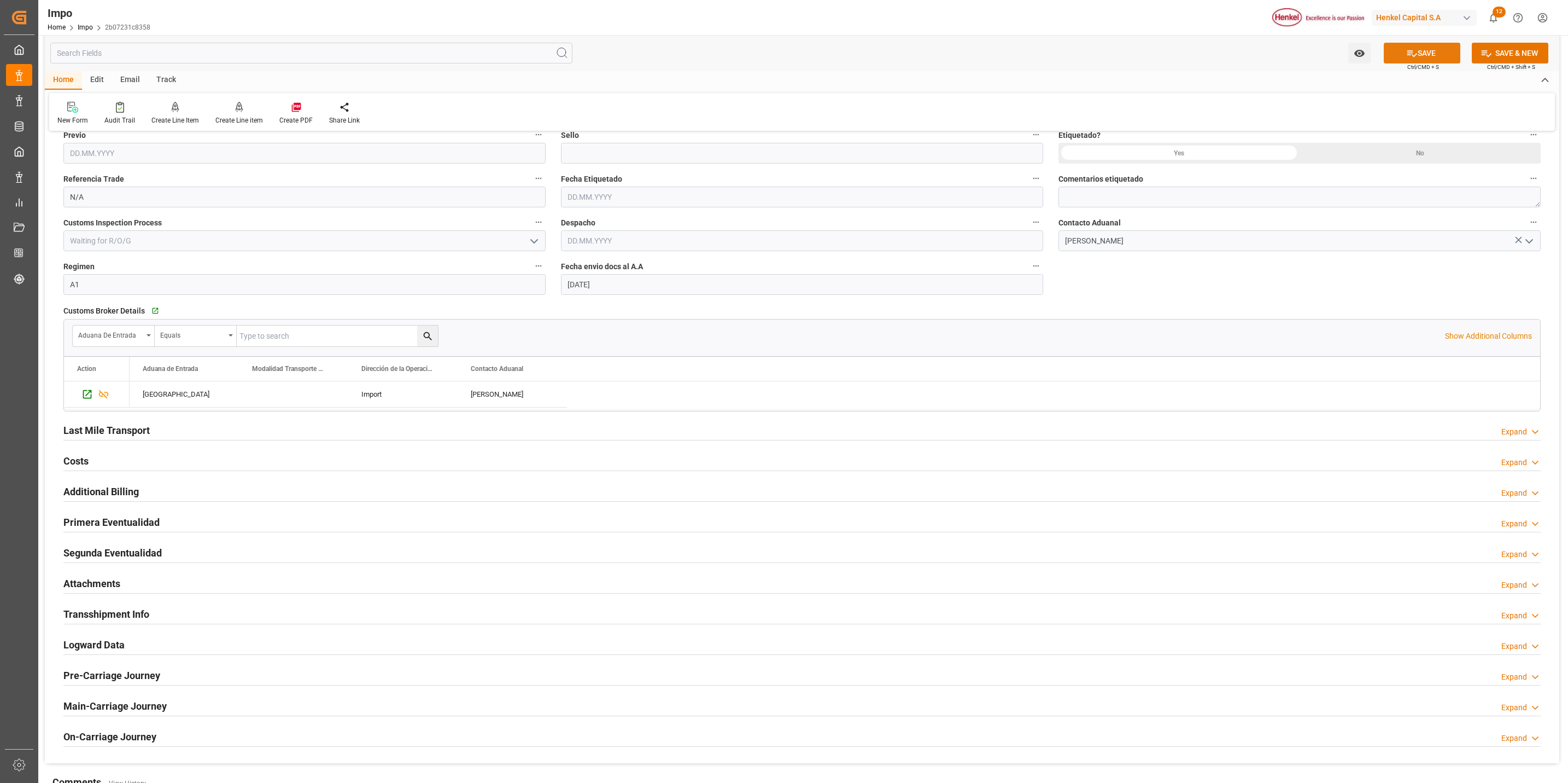
click at [1411, 54] on icon at bounding box center [1411, 52] width 12 height 12
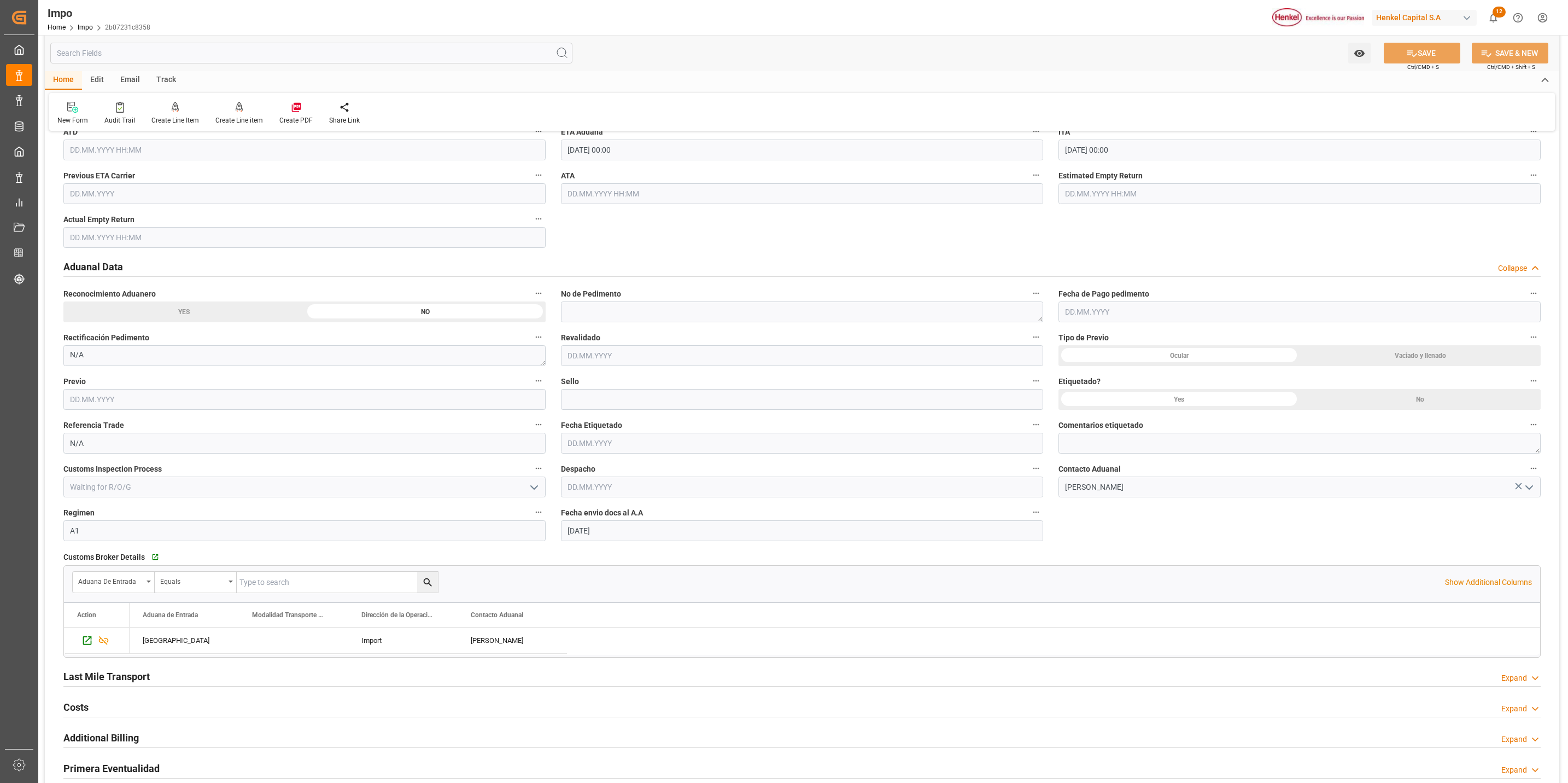
scroll to position [1149, 0]
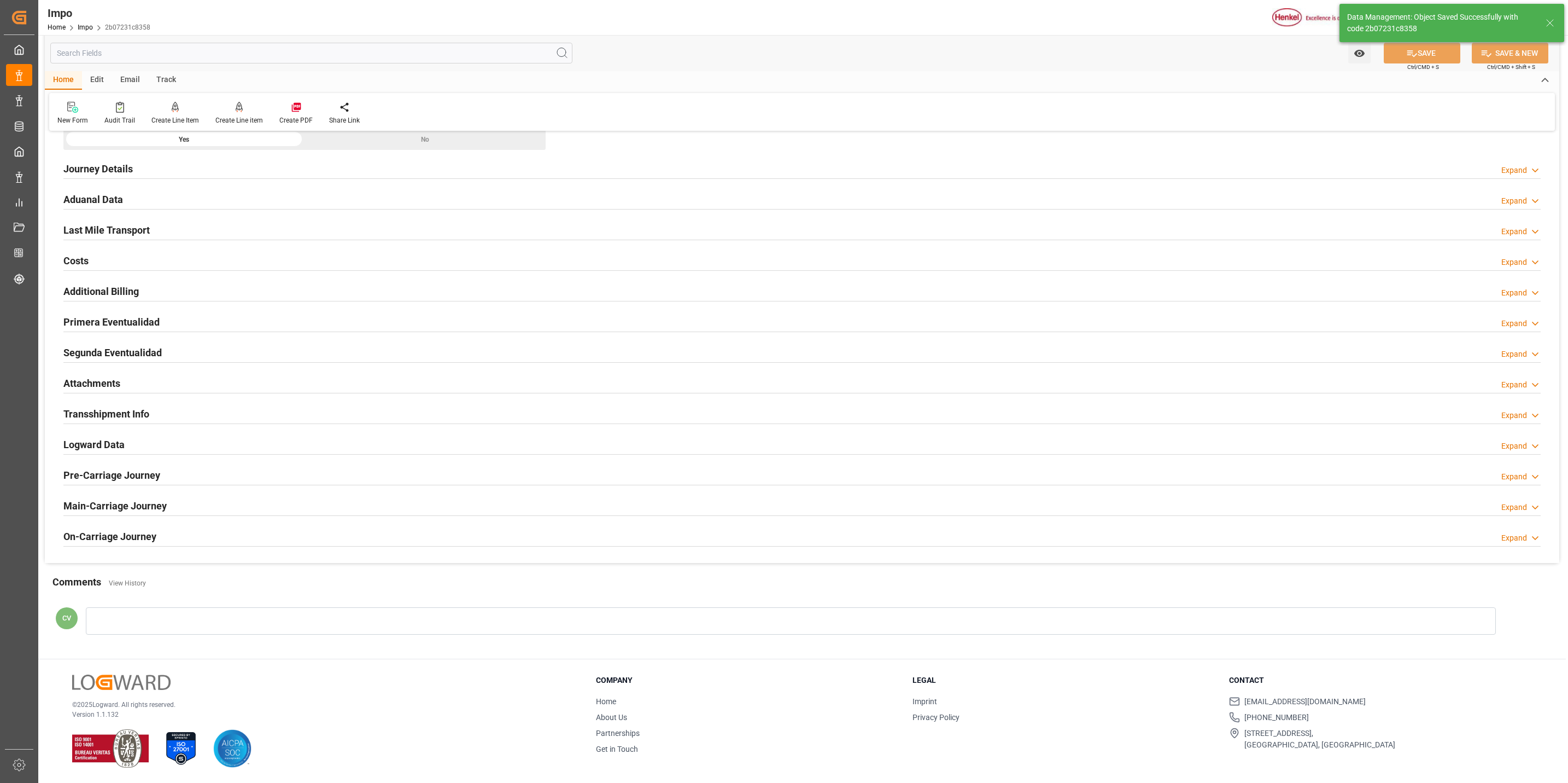
type textarea "AA"
type input "0"
type input "5"
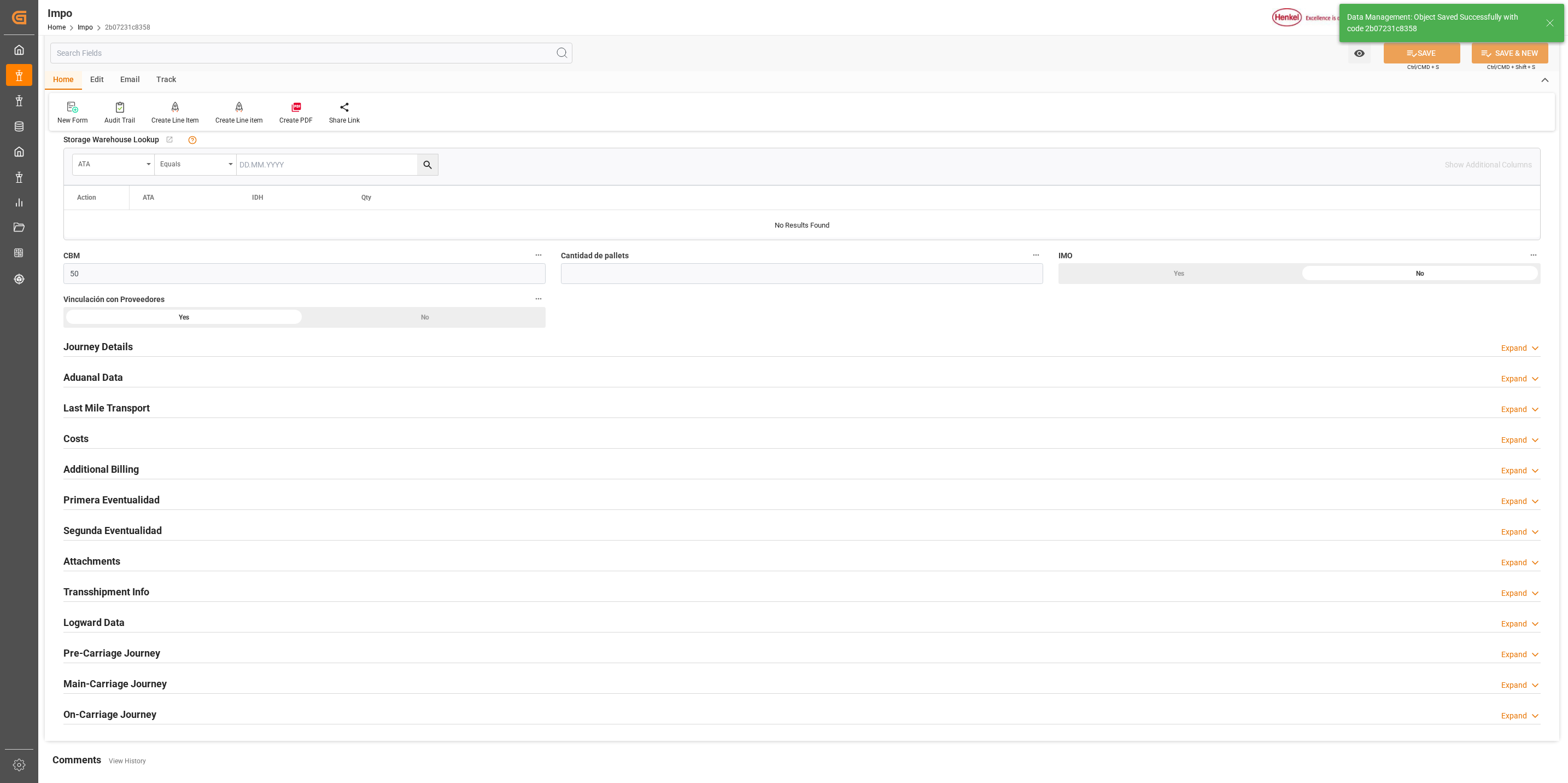
scroll to position [676, 0]
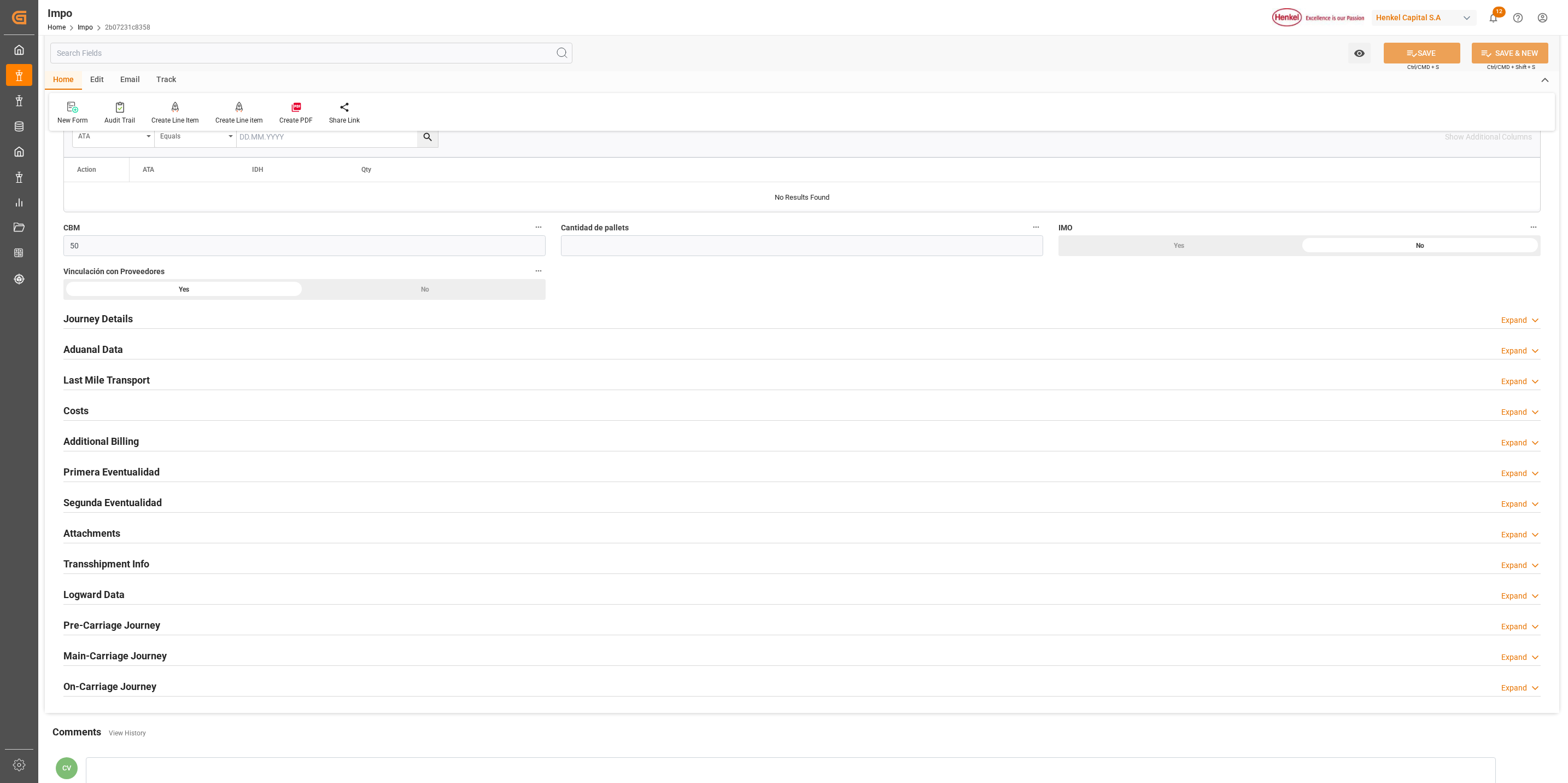
click at [111, 529] on div "Attachments" at bounding box center [92, 532] width 57 height 20
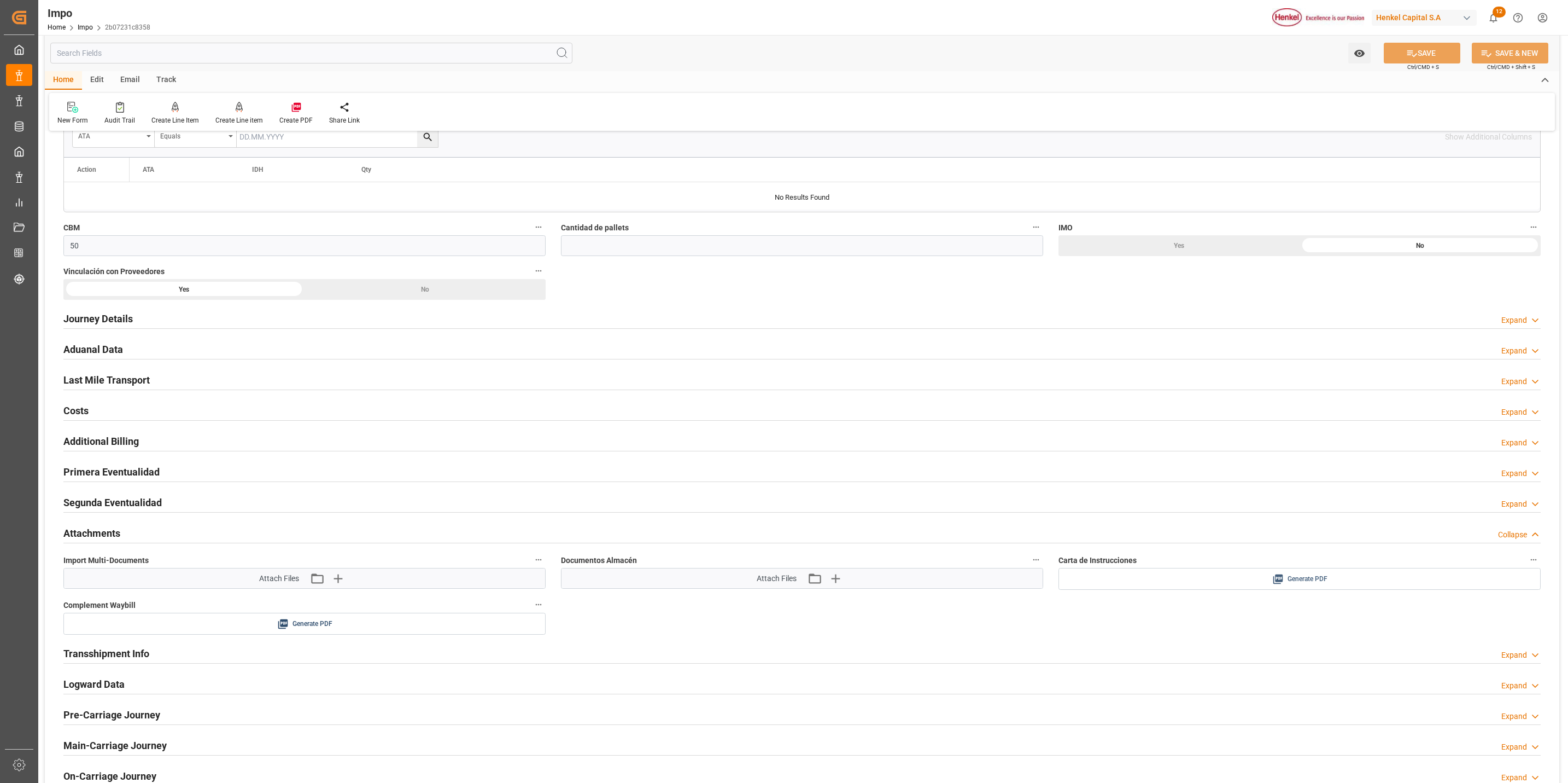
click at [1275, 582] on icon at bounding box center [1278, 578] width 12 height 12
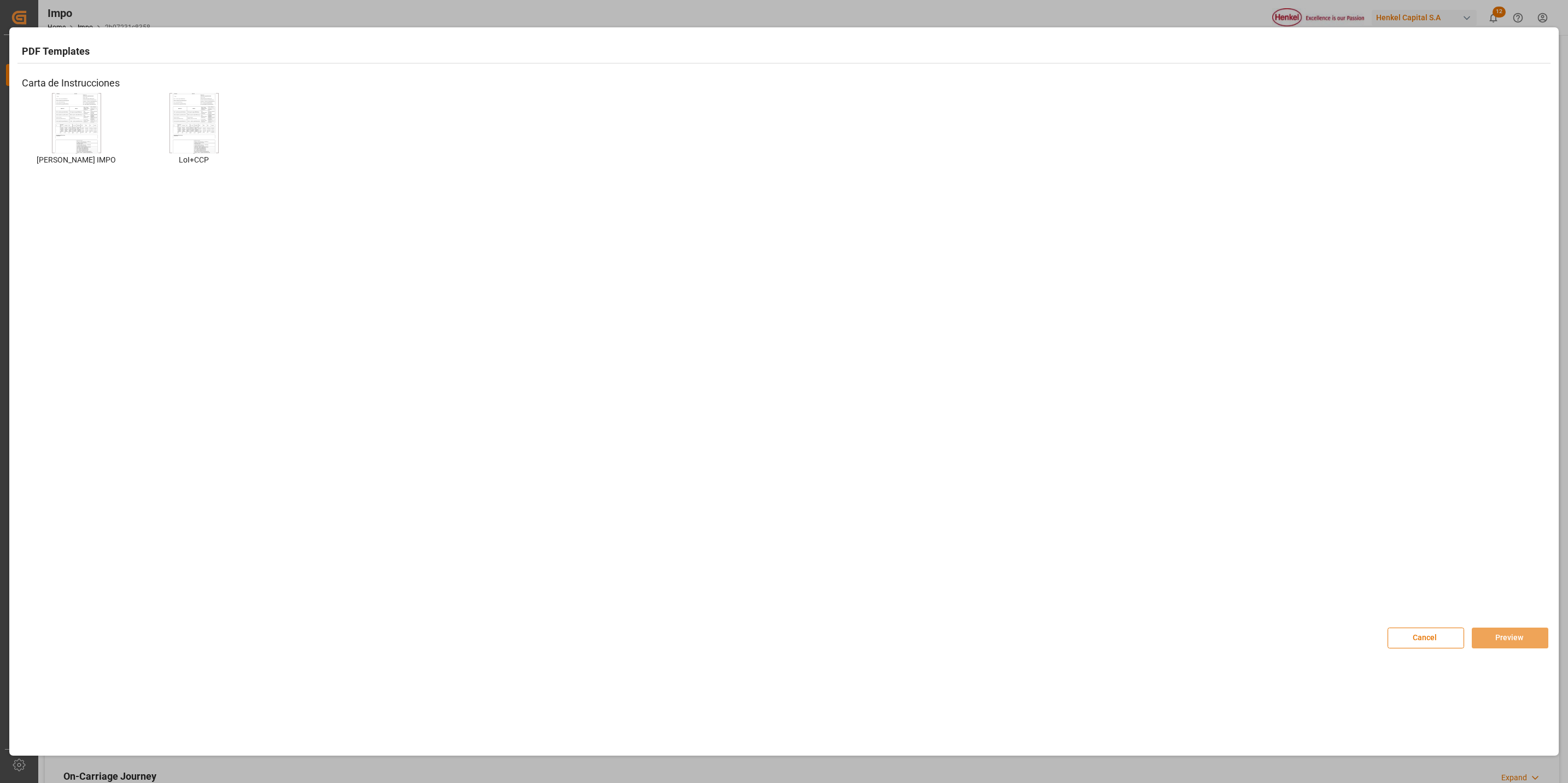
click at [76, 128] on img at bounding box center [76, 123] width 44 height 61
click at [1489, 635] on button "Preview" at bounding box center [1510, 637] width 76 height 20
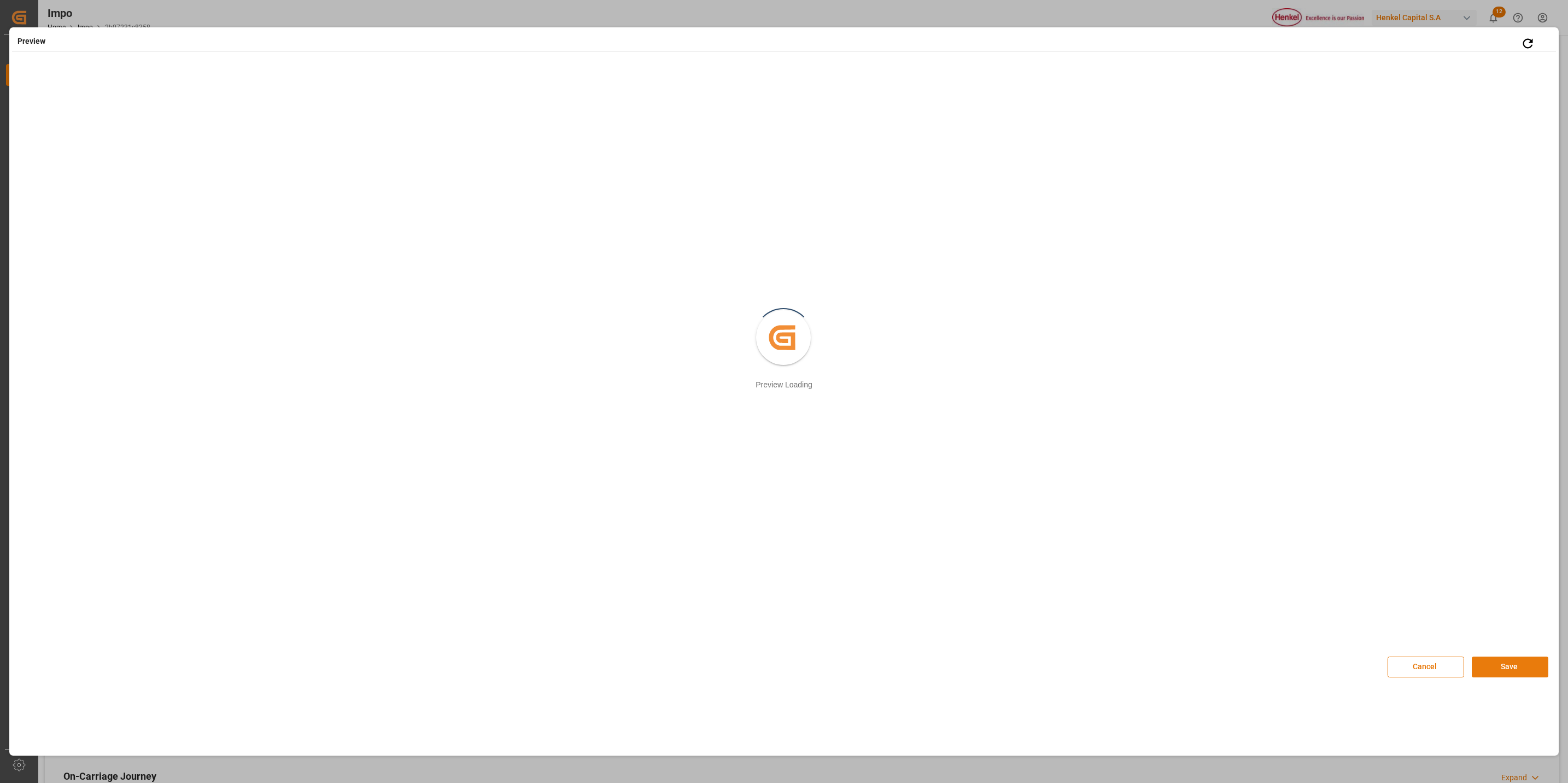
click at [1515, 677] on div "Cancel Save" at bounding box center [1468, 666] width 161 height 20
click at [1505, 657] on button "Save" at bounding box center [1510, 666] width 76 height 20
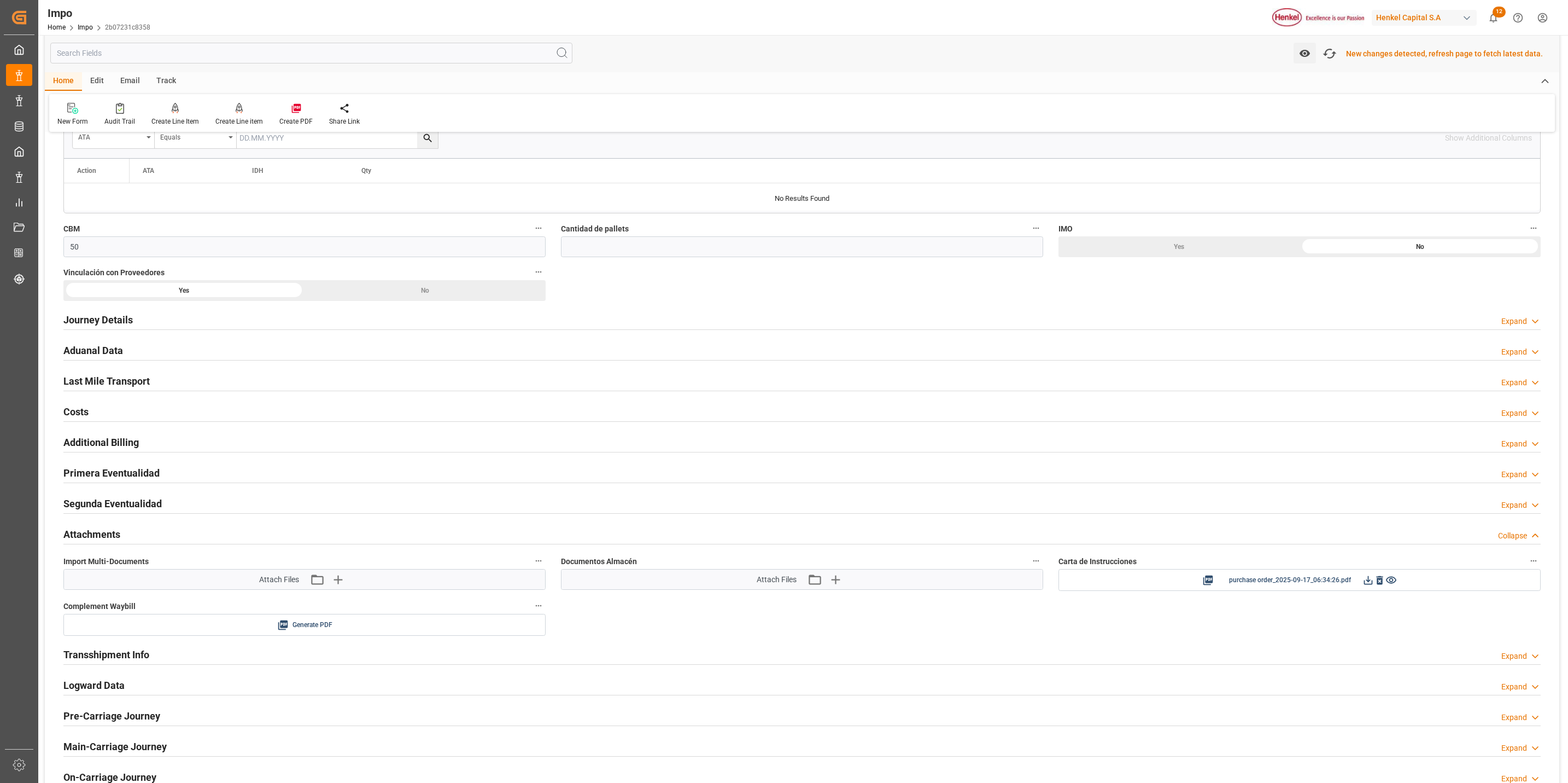
scroll to position [841, 0]
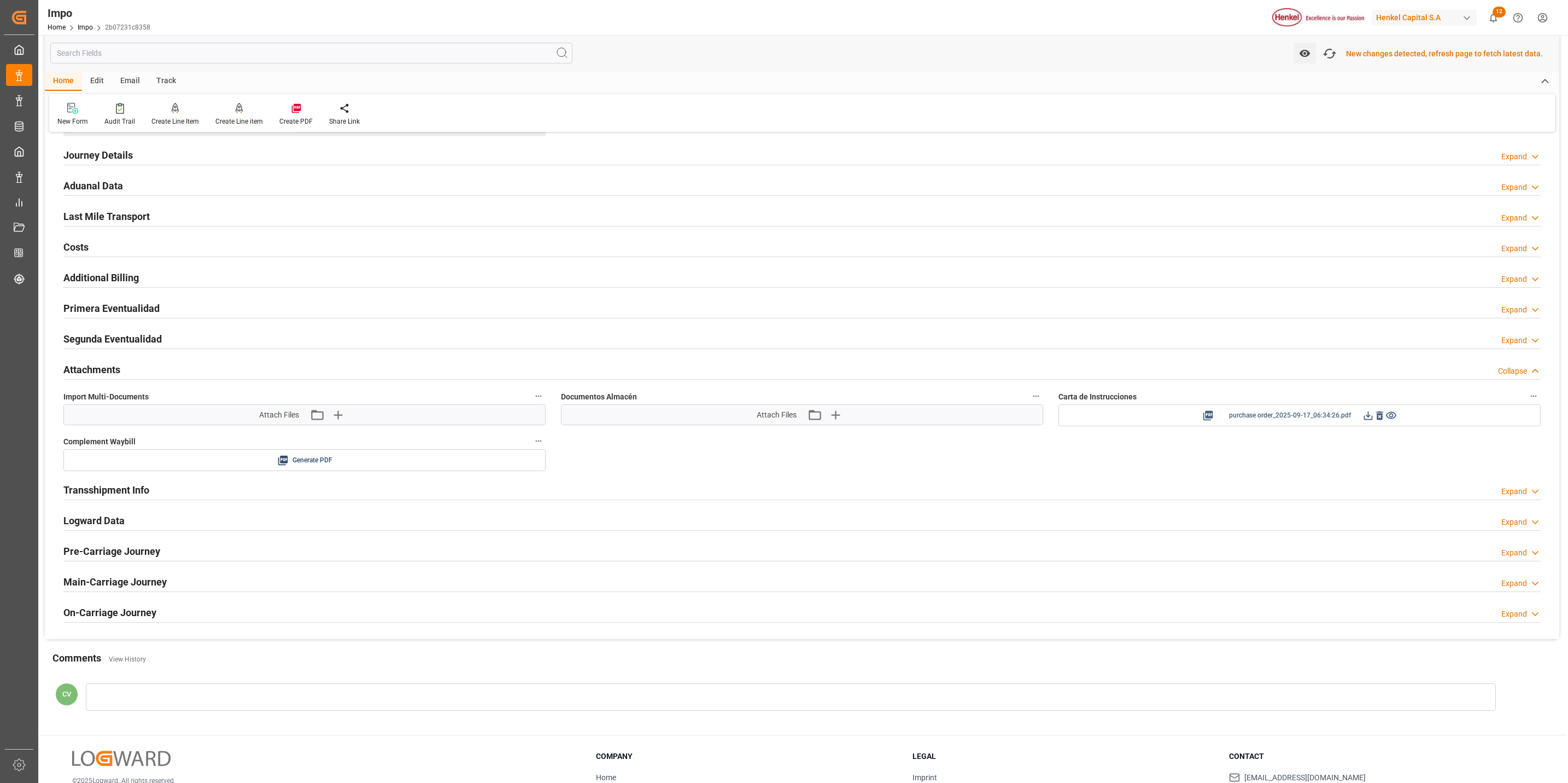
click at [1370, 419] on icon at bounding box center [1369, 416] width 9 height 9
click at [332, 418] on icon "button" at bounding box center [338, 415] width 18 height 18
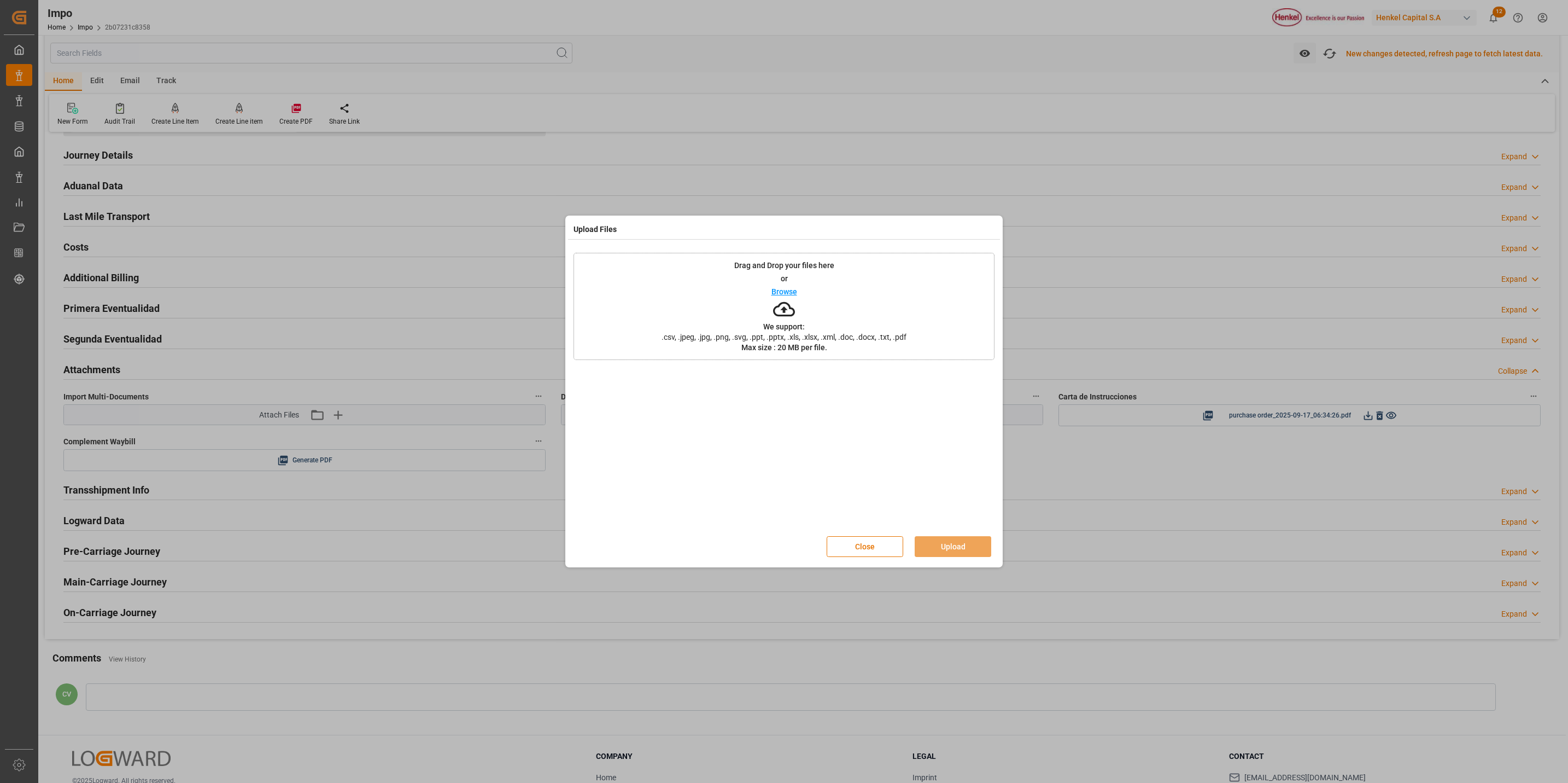
click at [775, 304] on icon at bounding box center [784, 309] width 22 height 22
click at [796, 317] on div "Drag and Drop your files here or Browse We support: .csv, .jpeg, .jpg, .png, .s…" at bounding box center [784, 306] width 421 height 108
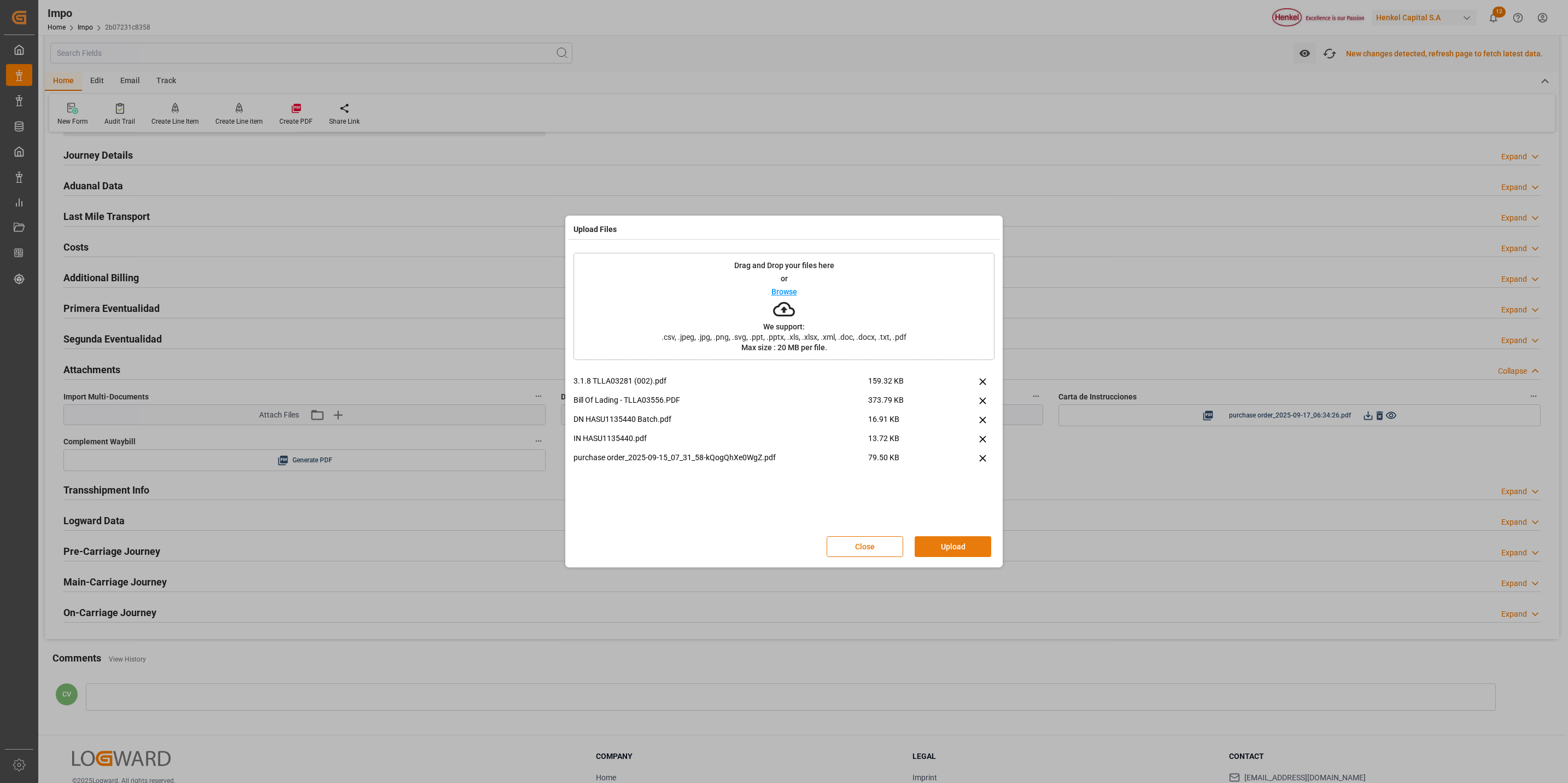
click at [969, 549] on button "Upload" at bounding box center [953, 546] width 76 height 20
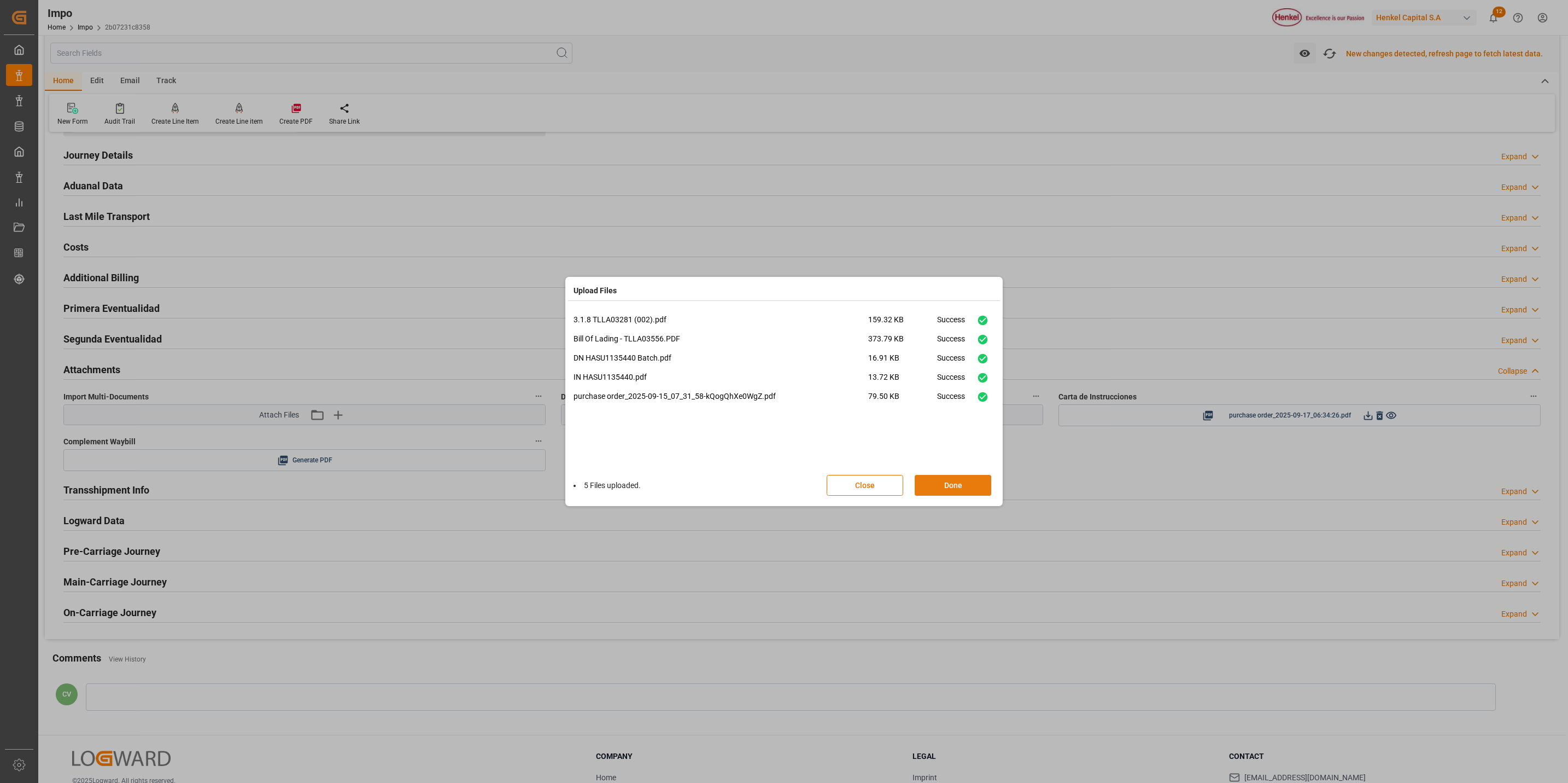
click at [939, 476] on button "Done" at bounding box center [953, 485] width 76 height 20
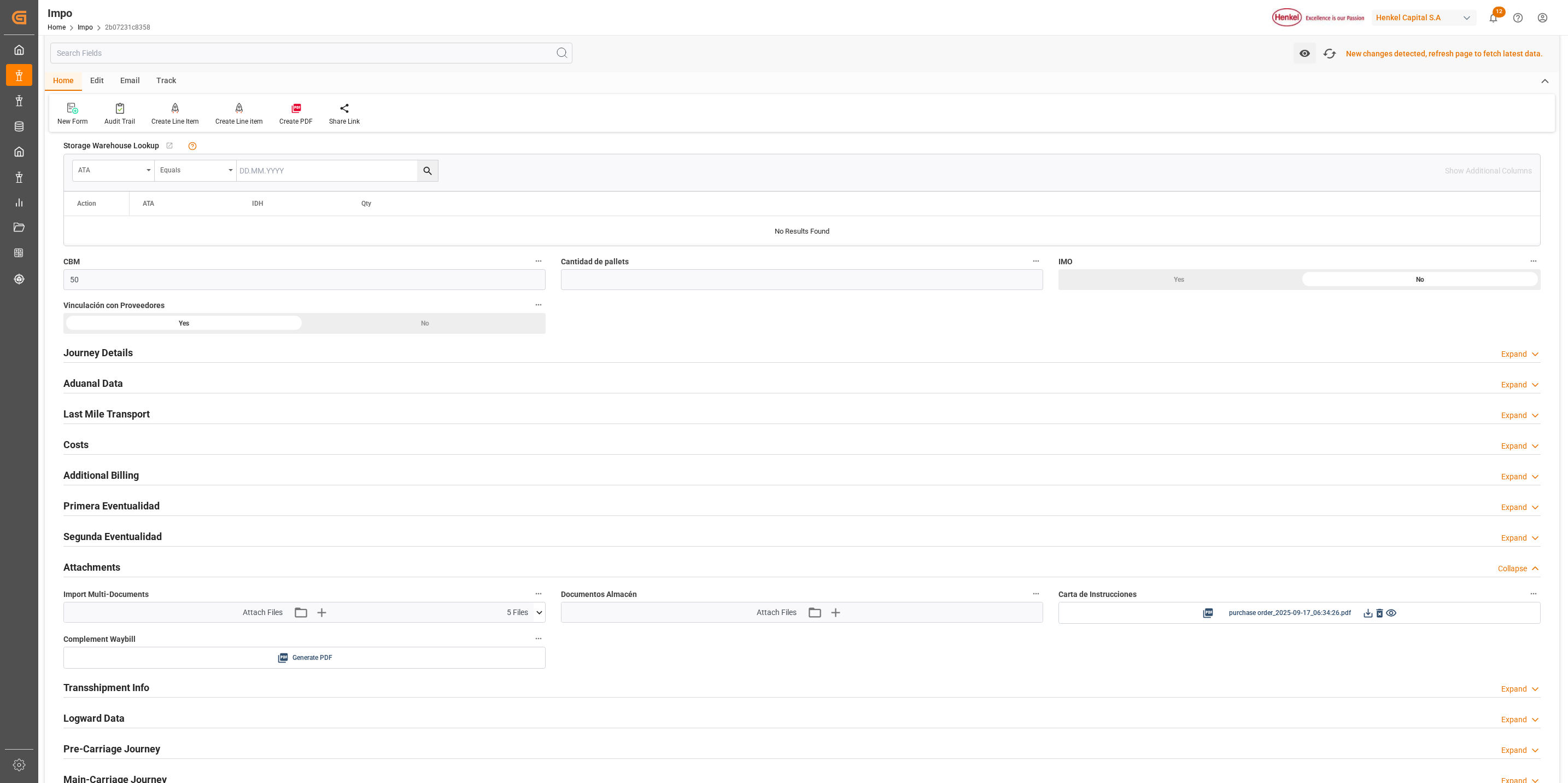
scroll to position [594, 0]
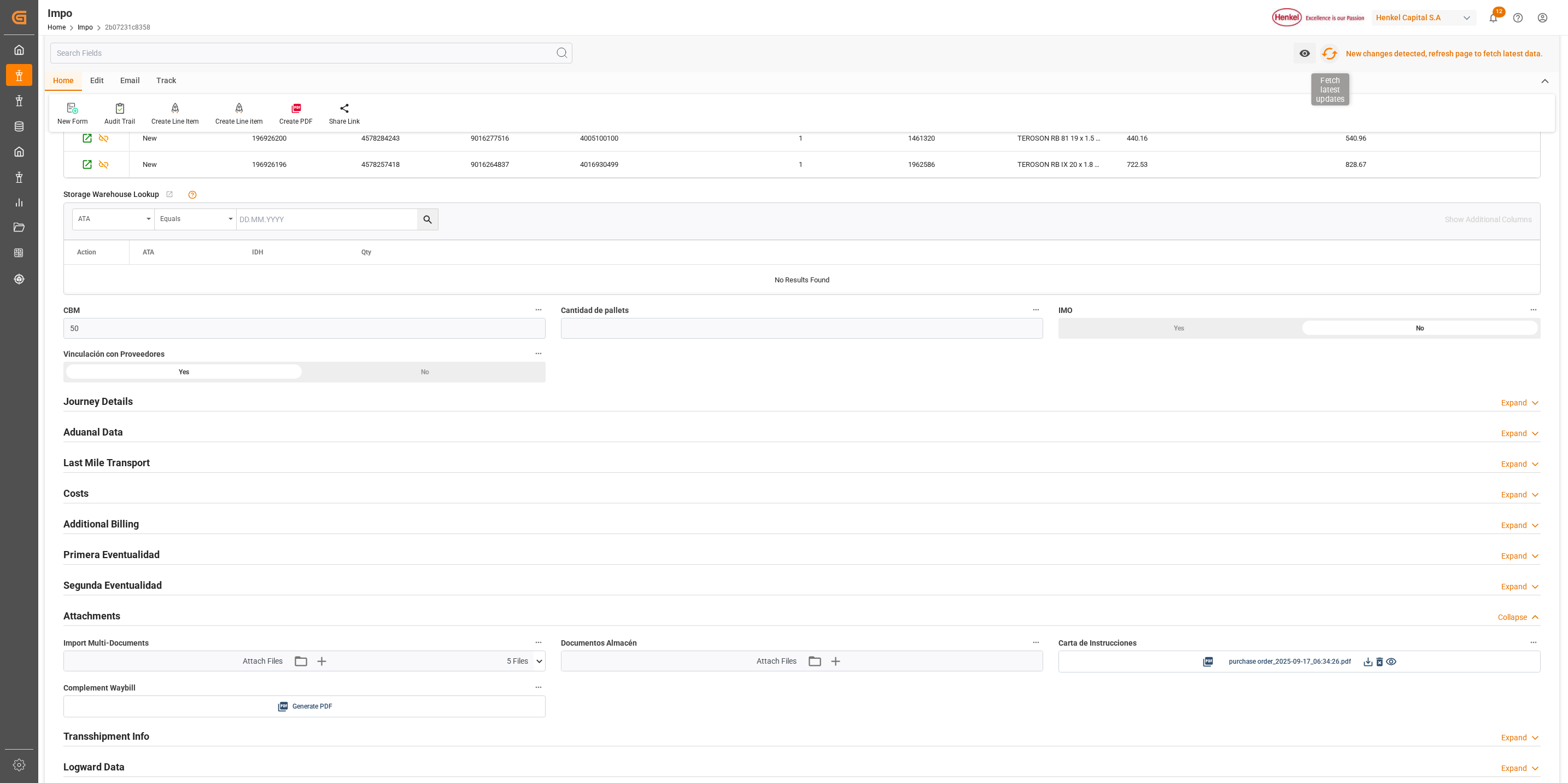
click at [1332, 56] on icon "button" at bounding box center [1331, 53] width 18 height 18
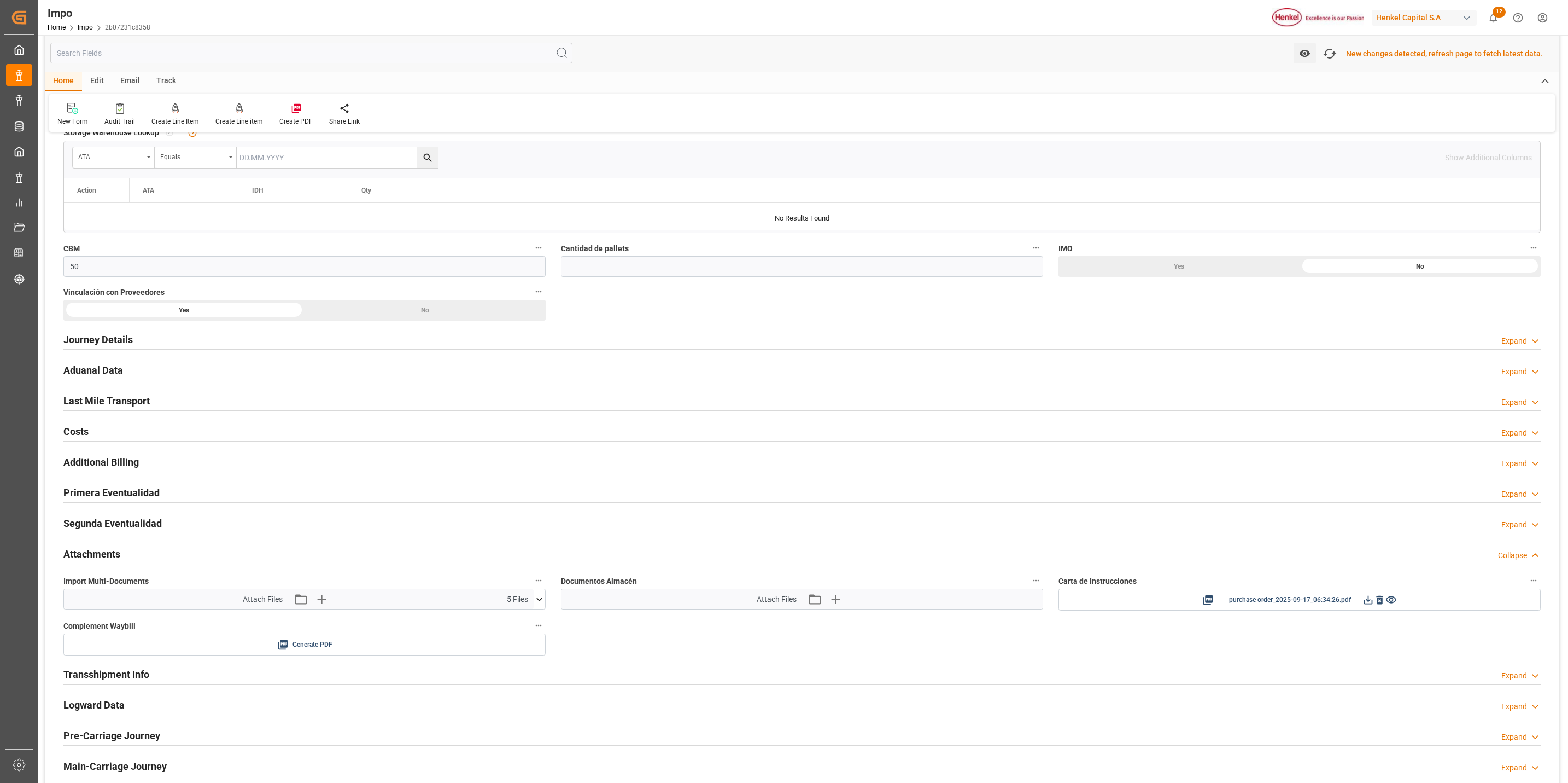
scroll to position [820, 0]
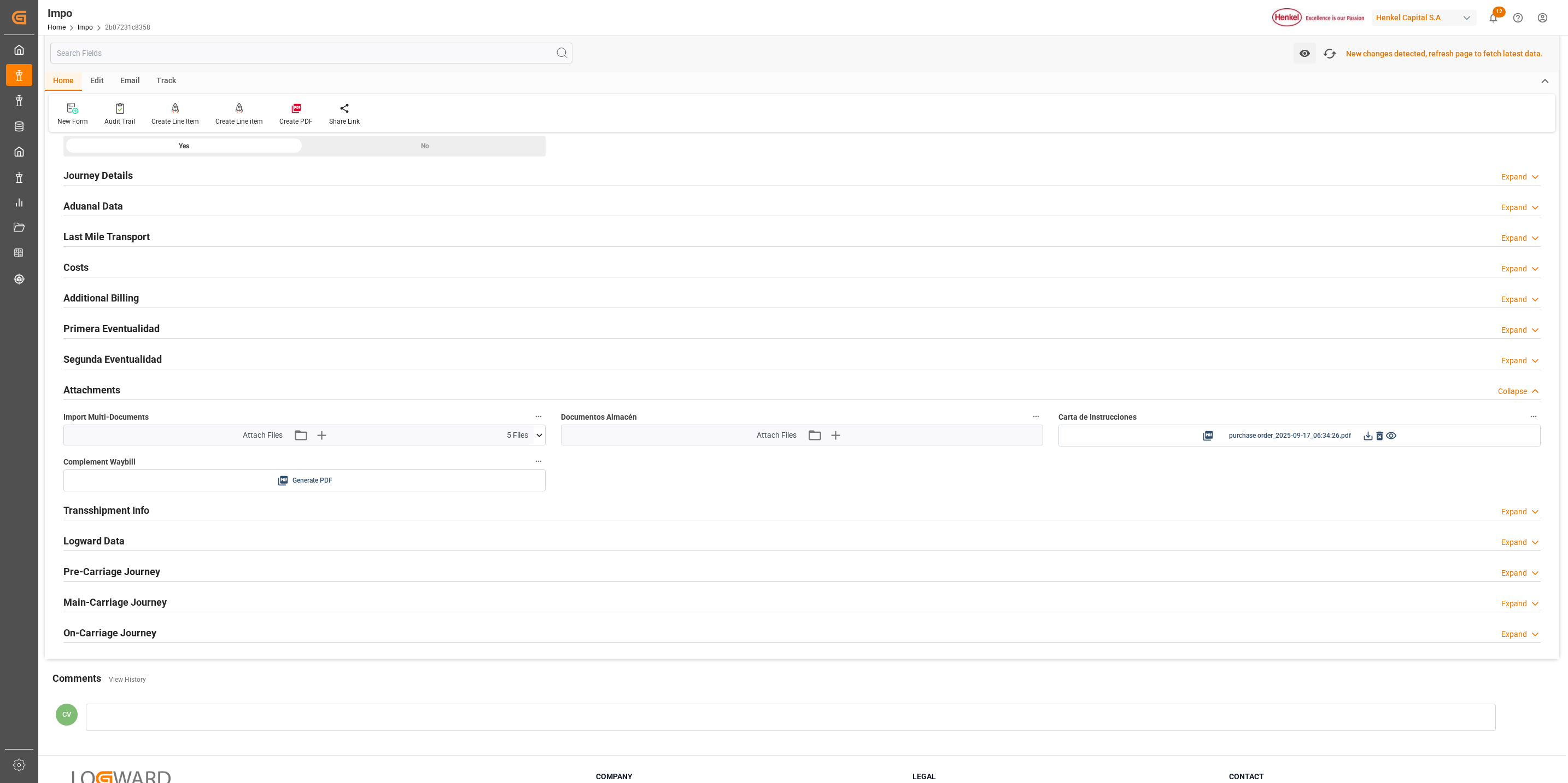
click at [94, 394] on h2 "Attachments" at bounding box center [92, 390] width 57 height 15
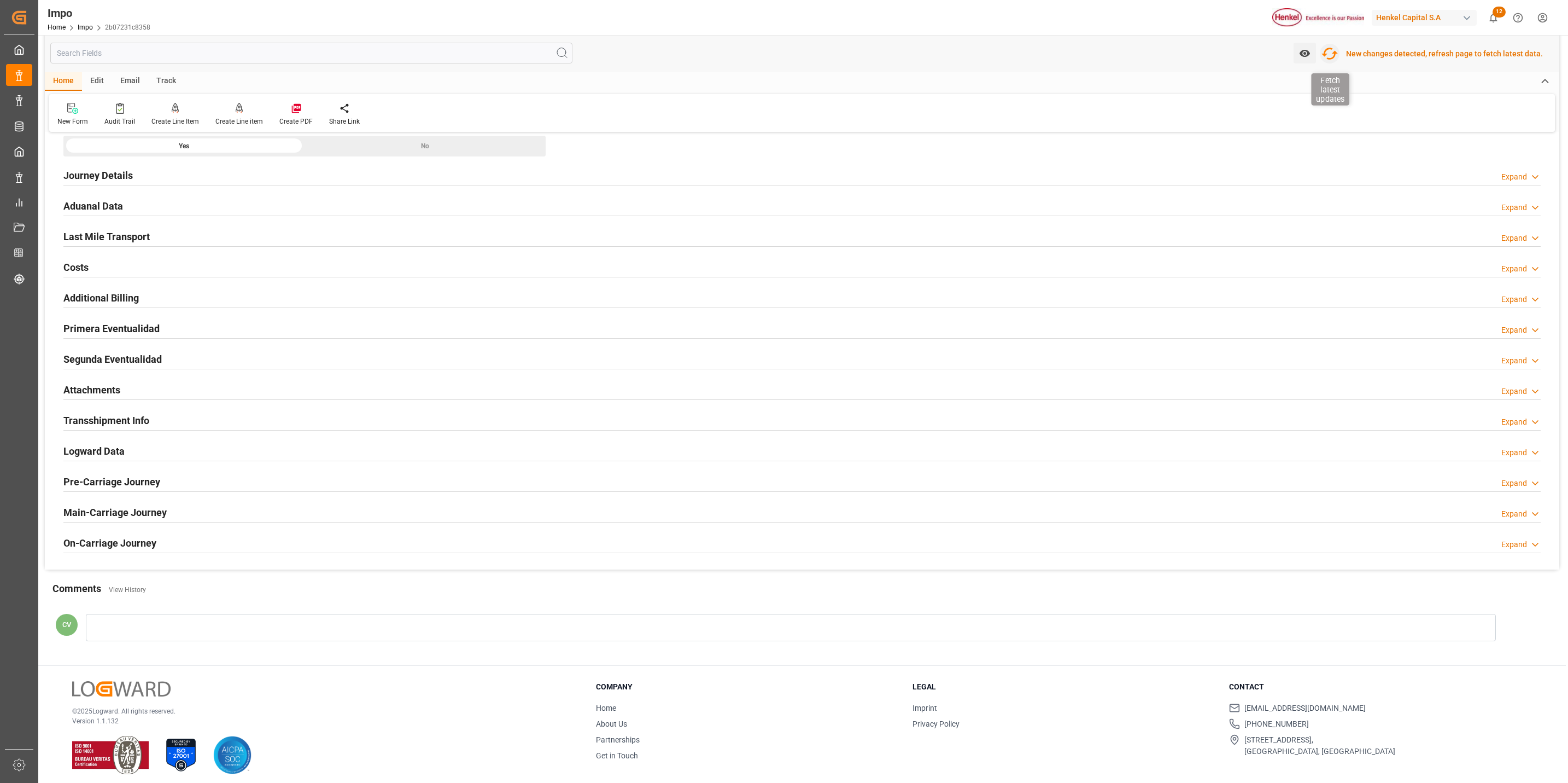
click at [1330, 47] on icon "button" at bounding box center [1331, 53] width 18 height 18
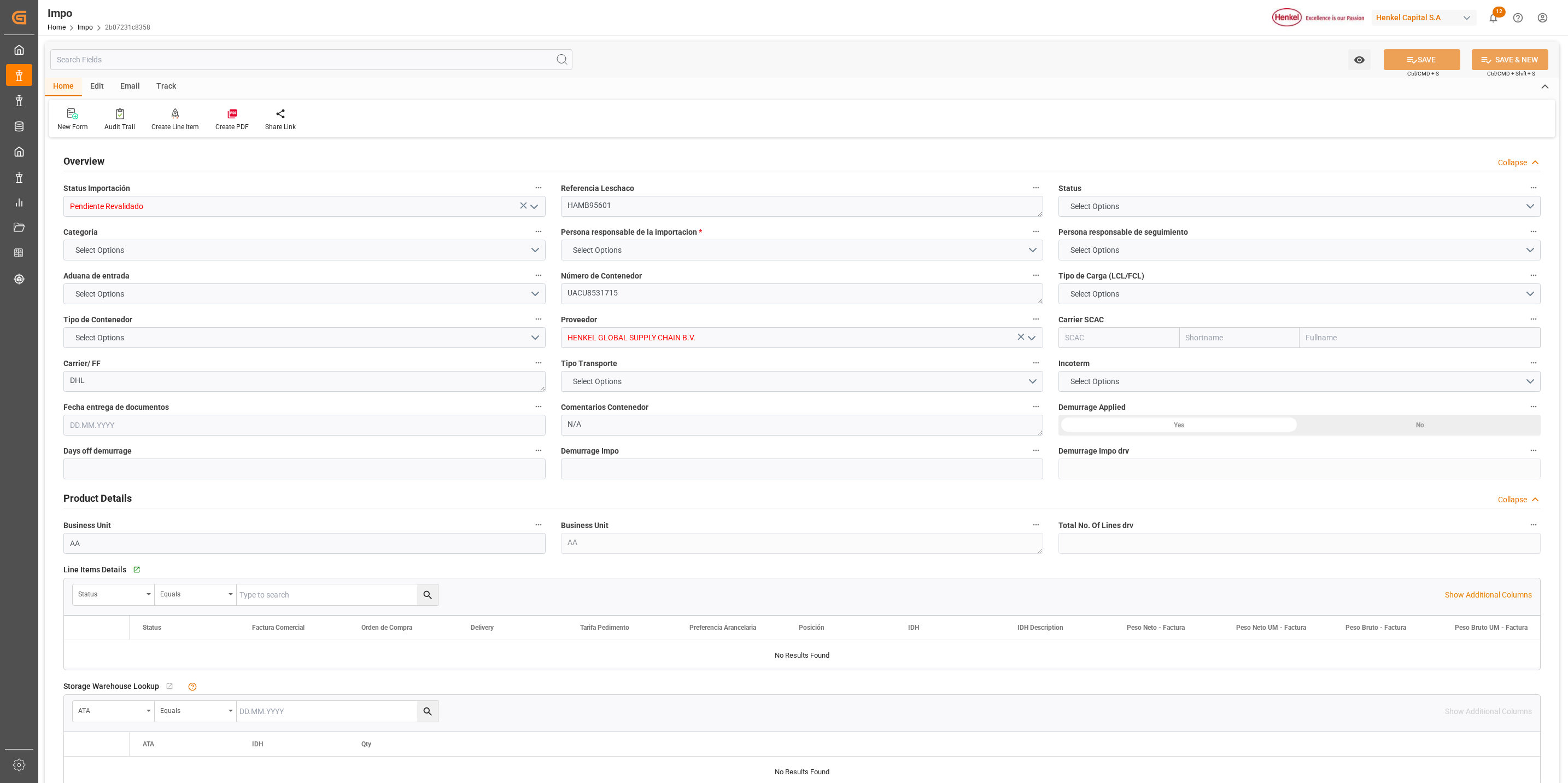
type input "0"
type input "5"
type input "50"
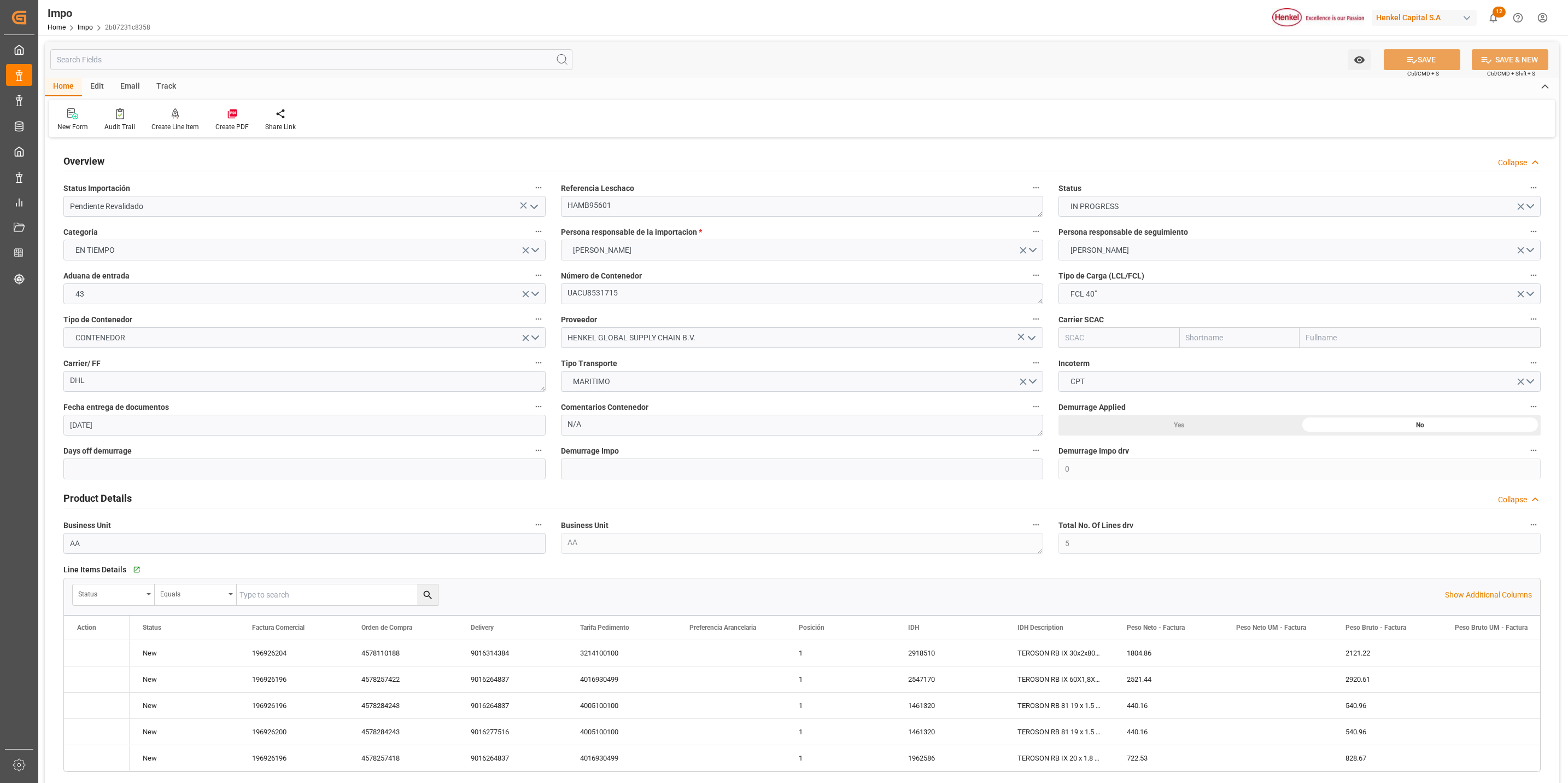
type input "[DATE]"
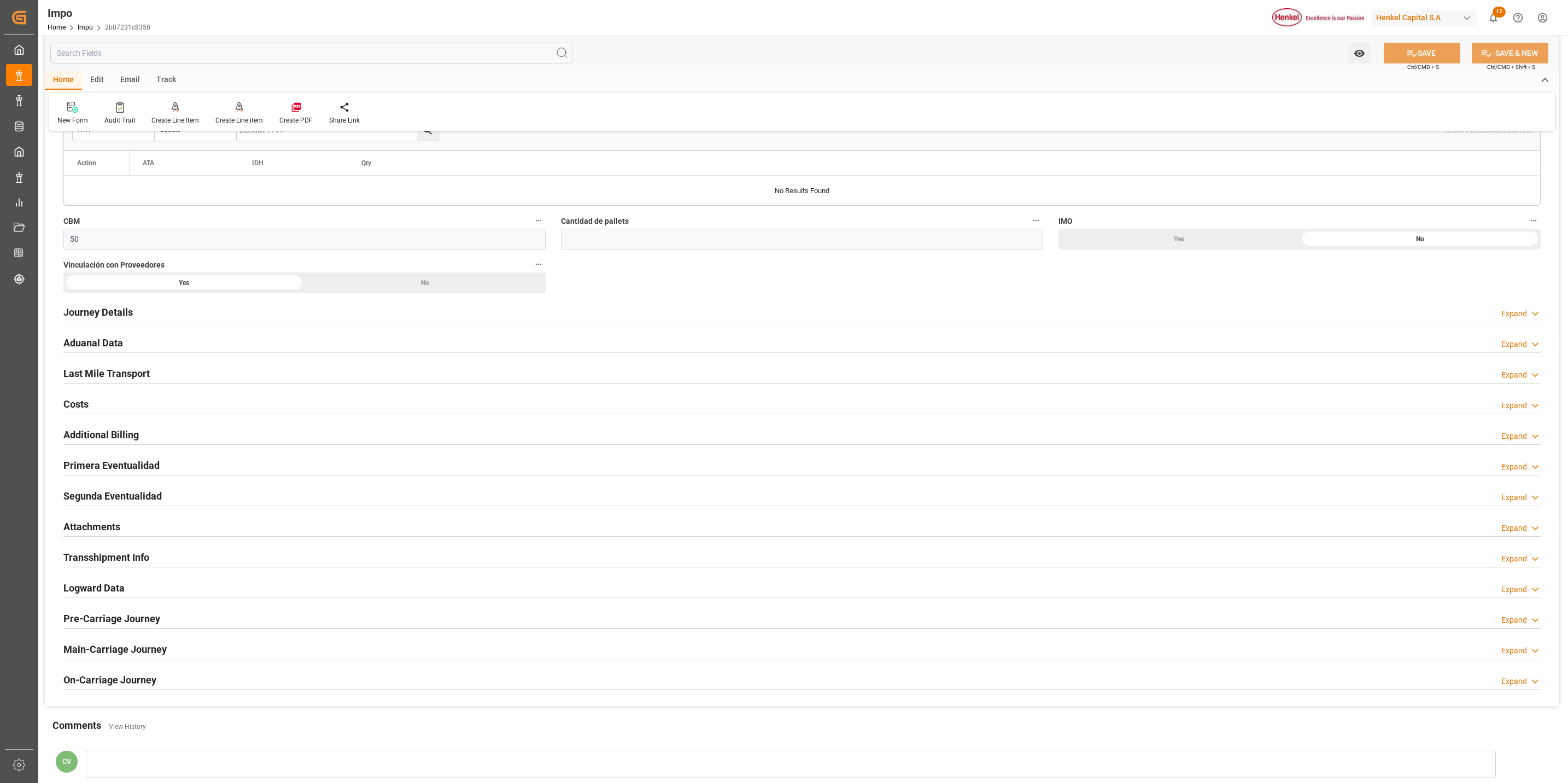
scroll to position [832, 0]
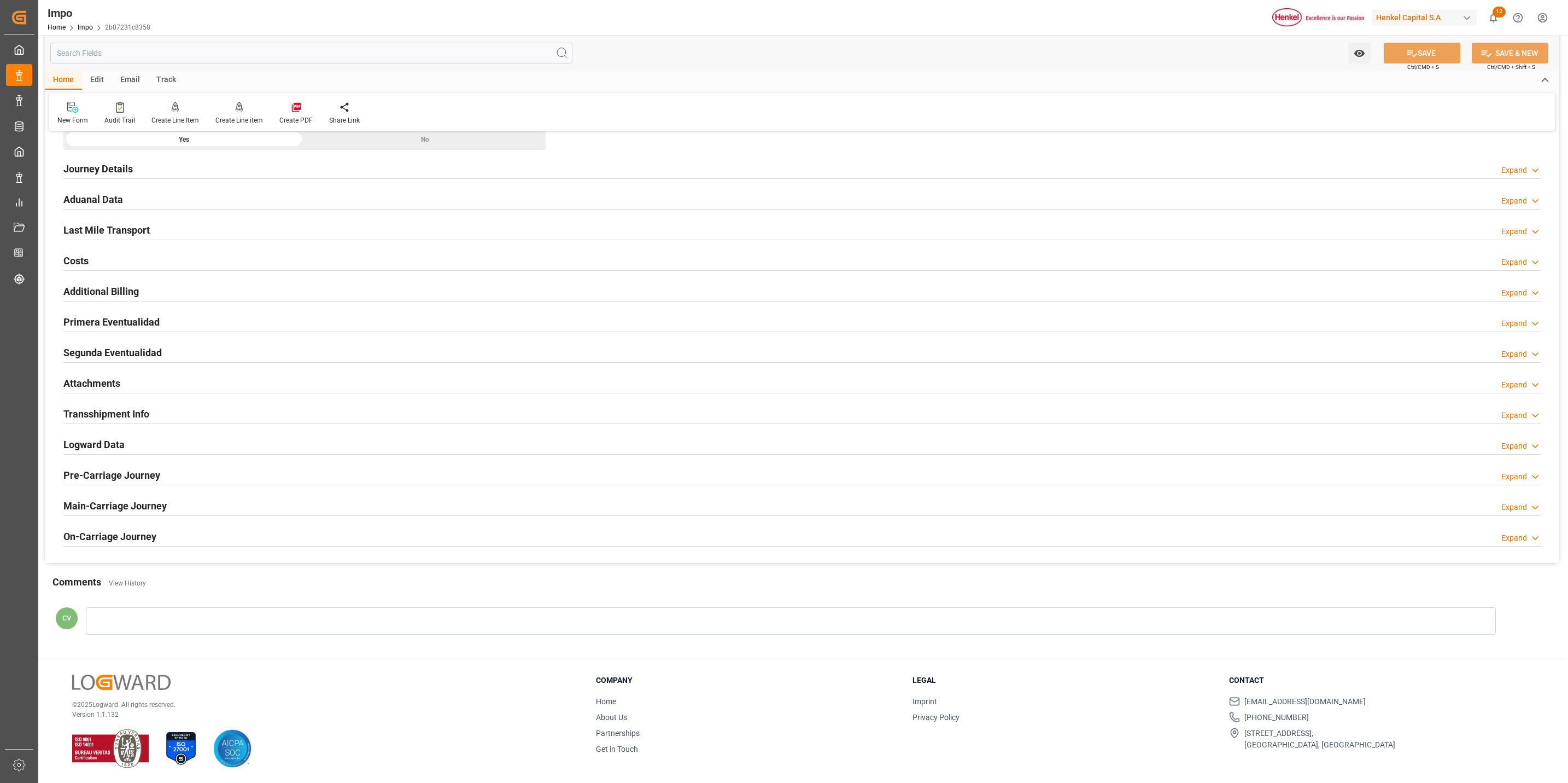
click at [89, 382] on h2 "Attachments" at bounding box center [92, 383] width 57 height 15
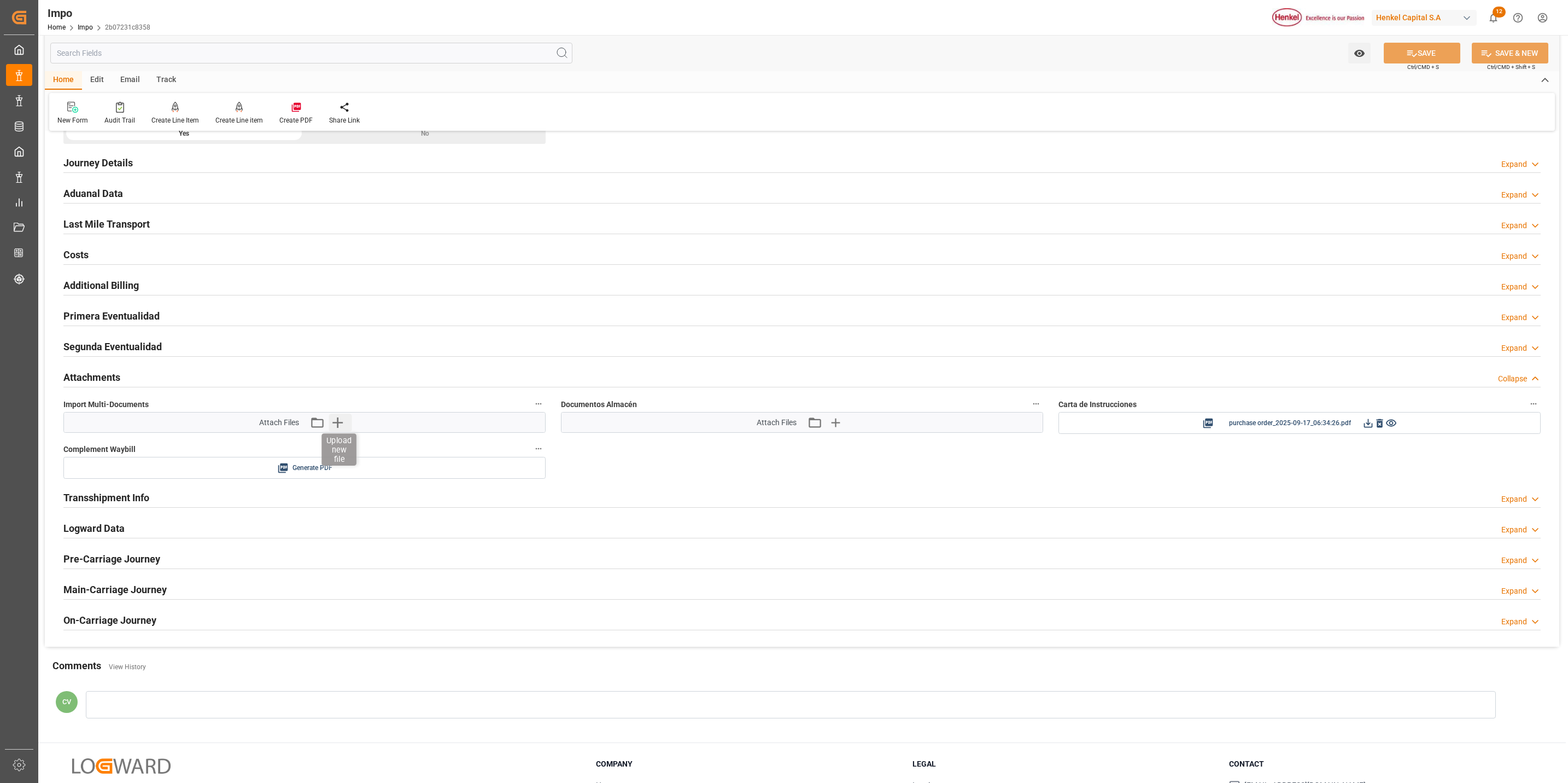
click at [339, 427] on icon "button" at bounding box center [338, 423] width 11 height 11
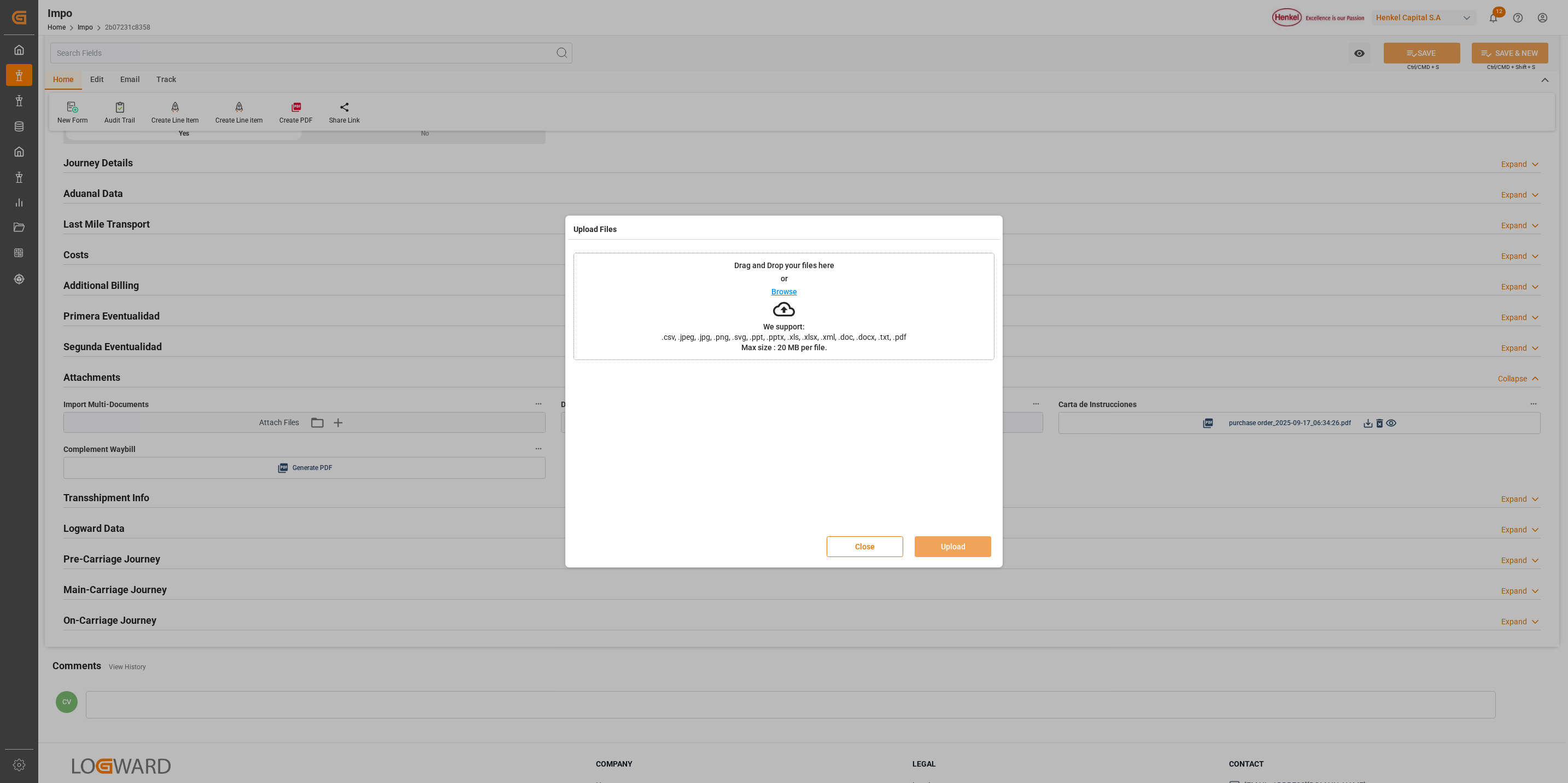
click at [789, 311] on icon at bounding box center [784, 309] width 22 height 22
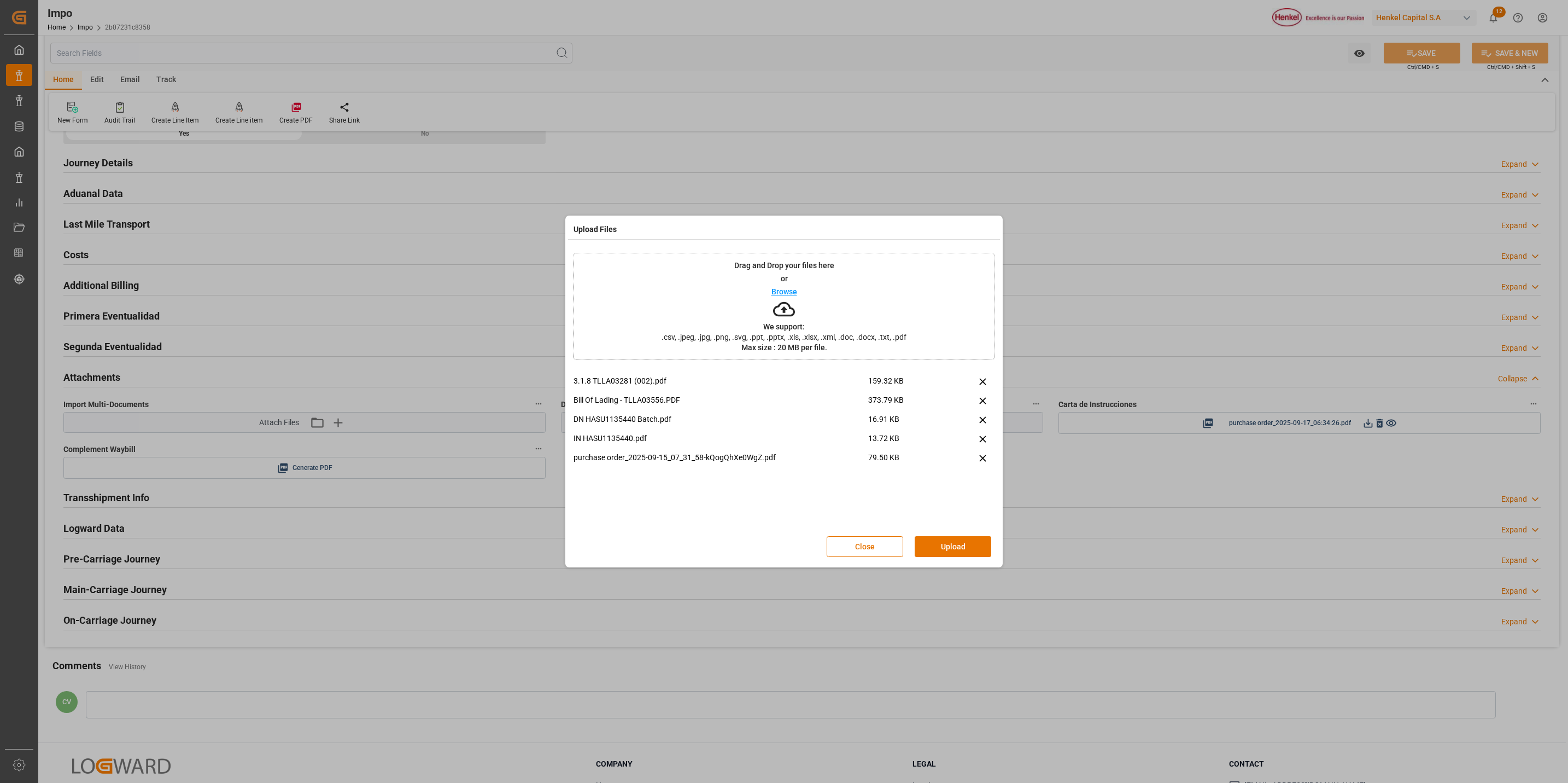
click at [942, 565] on div "Upload Files Drag and Drop your files here or Browse We support: .csv, .jpeg, .…" at bounding box center [784, 392] width 438 height 352
click at [951, 519] on div "3.1.8 TLLA03281 (002).pdf 159.32 KB Bill Of Lading - TLLA03556.PDF 373.79 KB DN…" at bounding box center [784, 452] width 421 height 153
click at [953, 545] on button "Upload" at bounding box center [953, 546] width 76 height 20
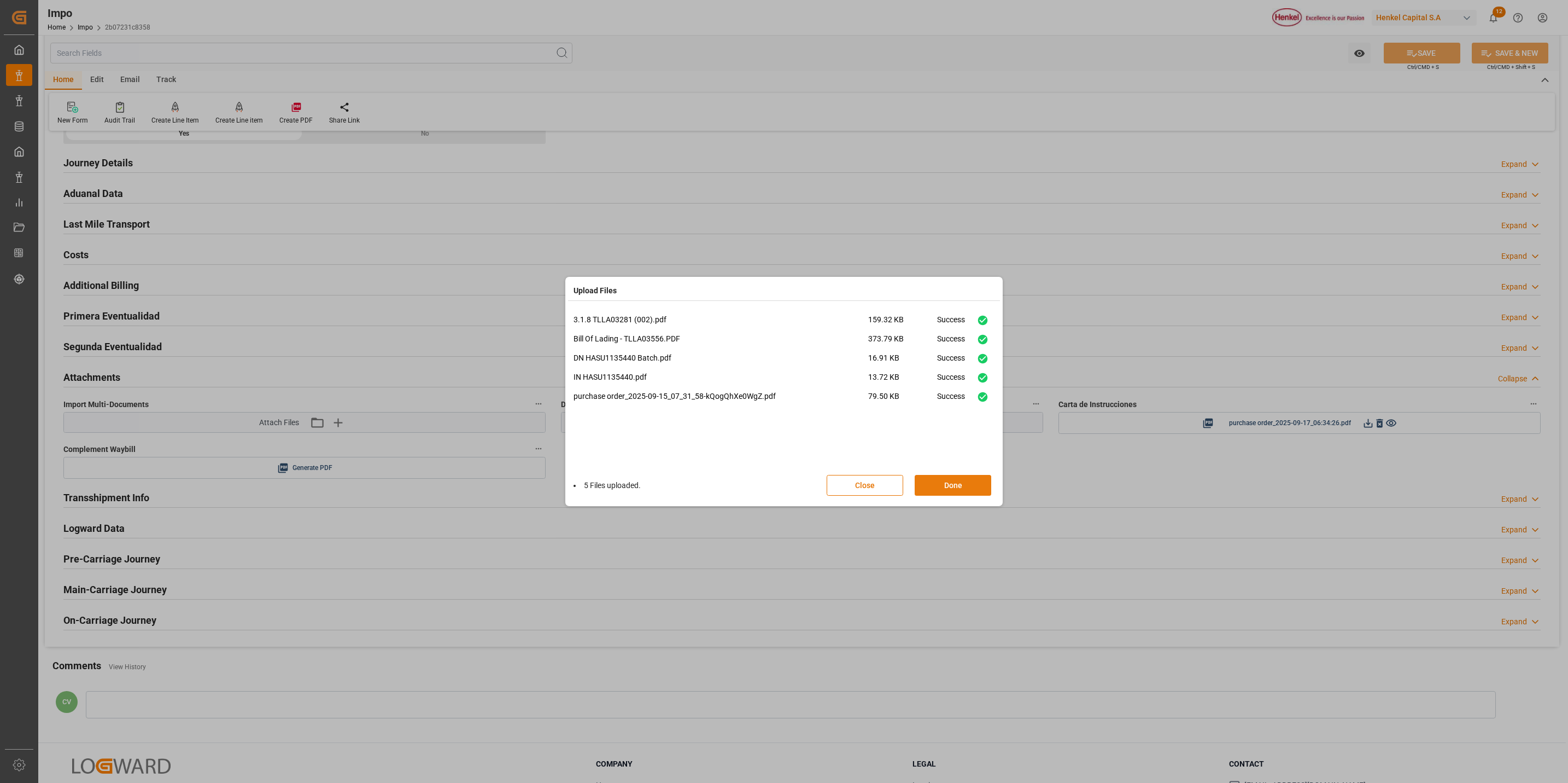
click at [970, 486] on button "Done" at bounding box center [953, 485] width 76 height 20
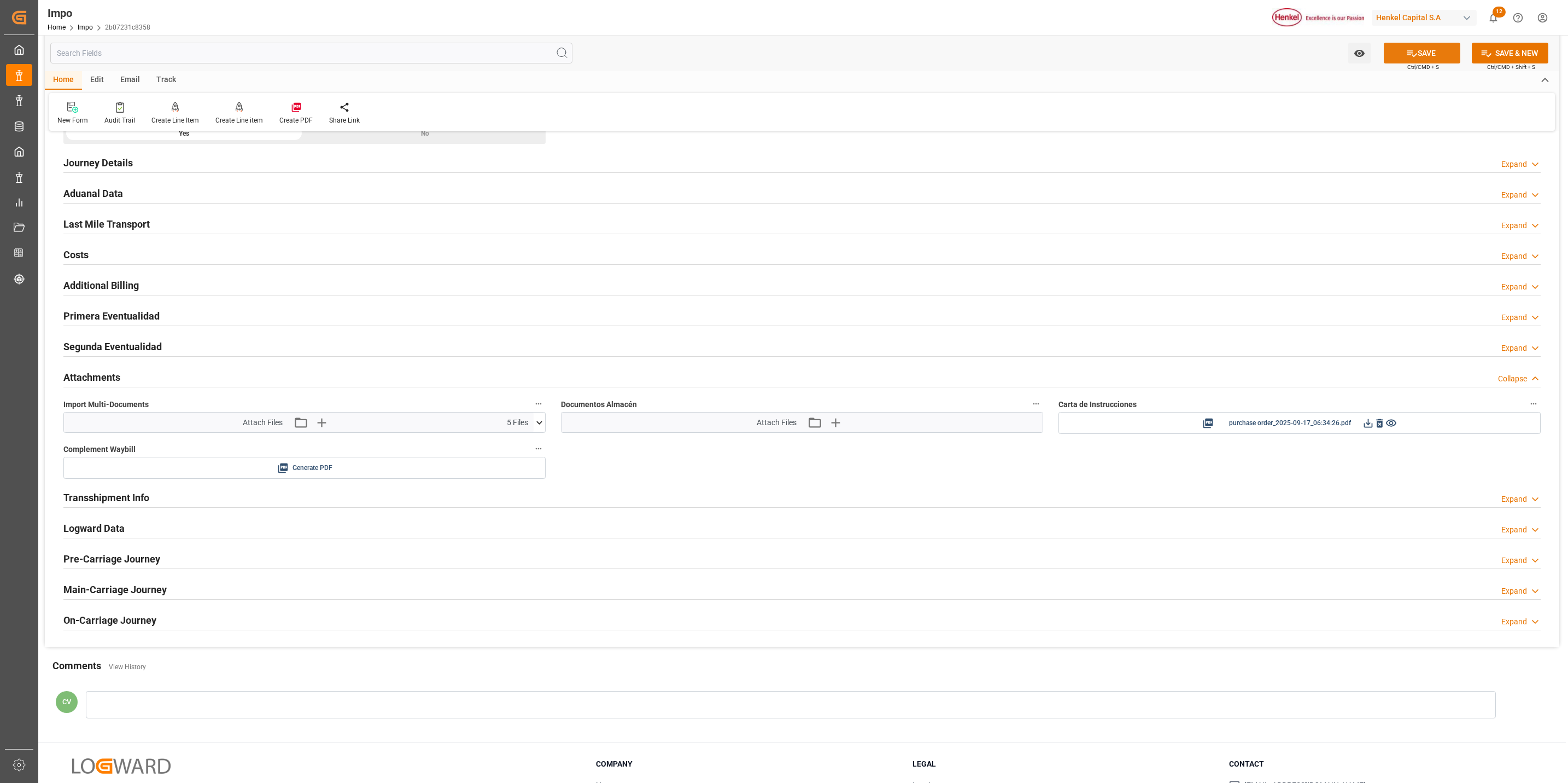
click at [1413, 49] on icon at bounding box center [1411, 52] width 12 height 12
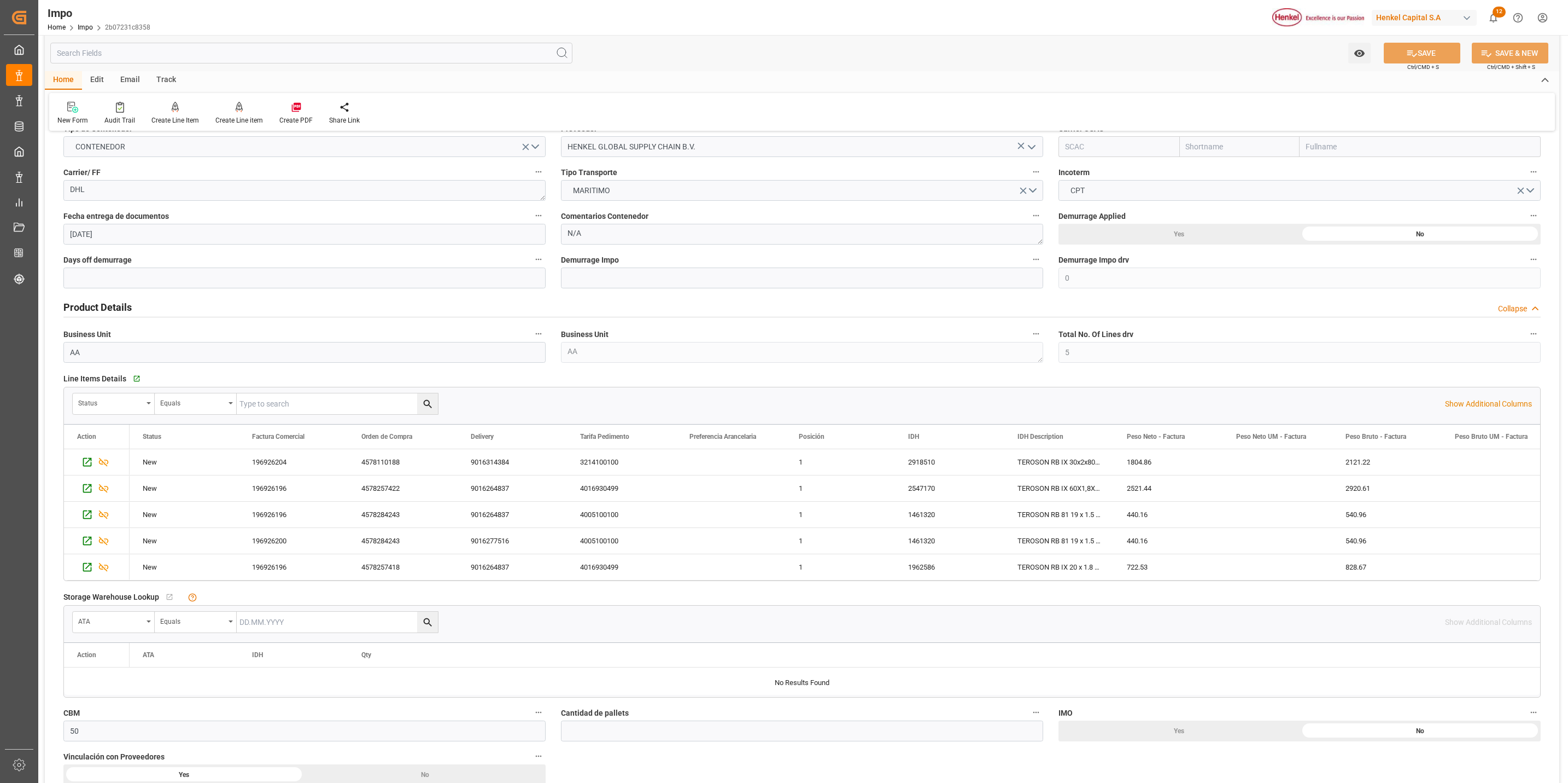
scroll to position [164, 0]
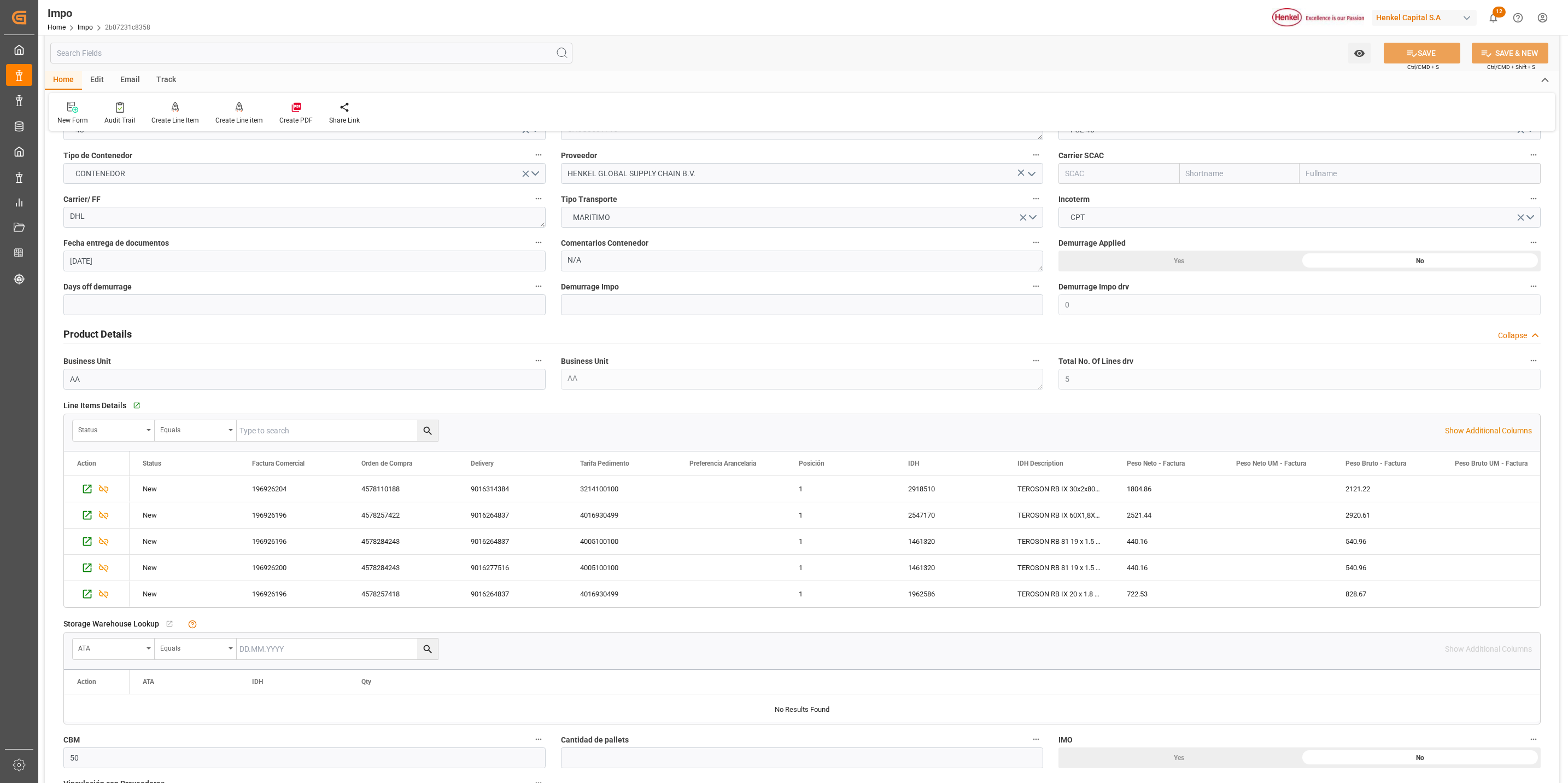
click at [921, 408] on div "Line Items Details   Go to Line Items Grid" at bounding box center [801, 405] width 1477 height 16
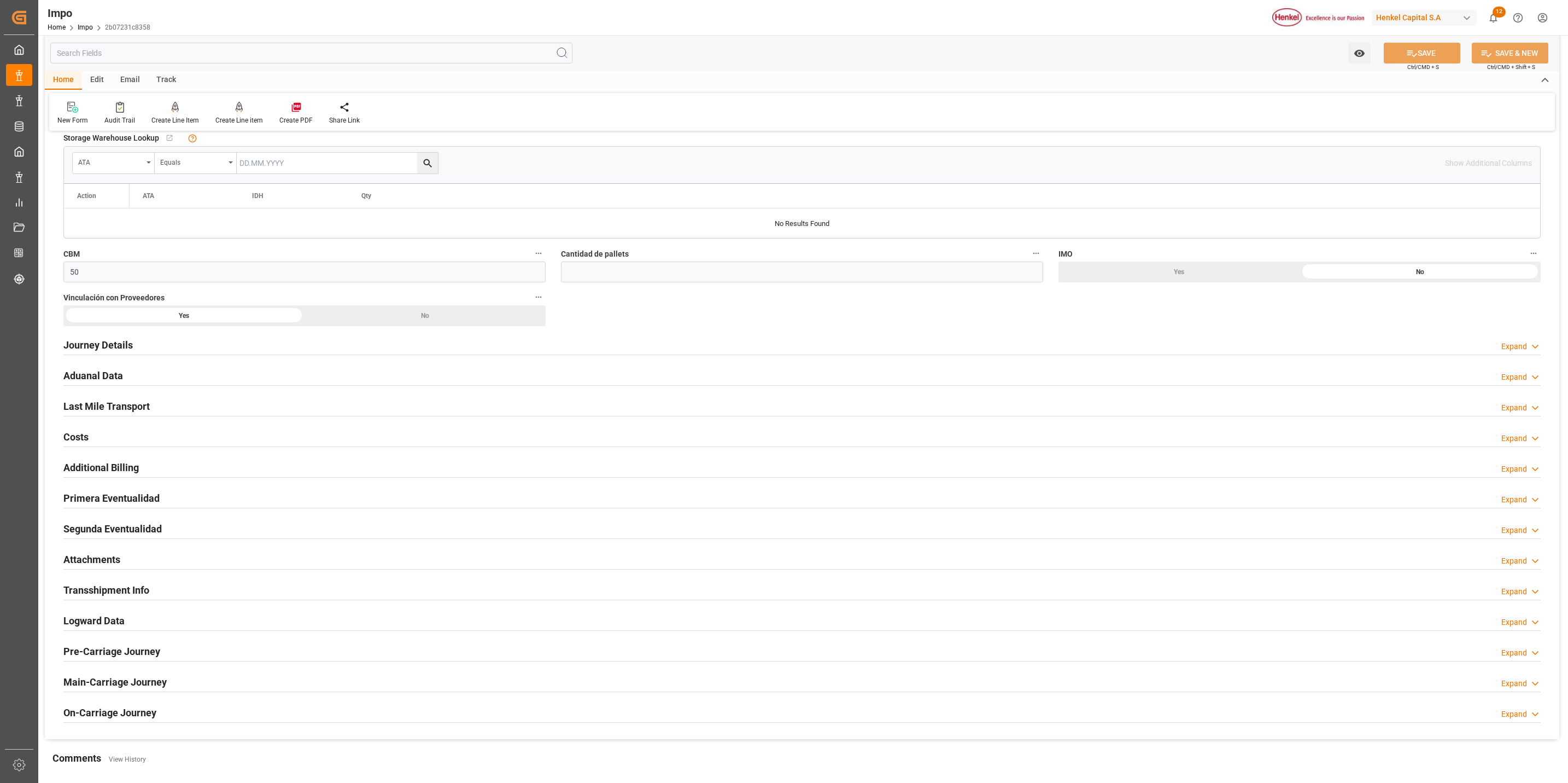
scroll to position [657, 0]
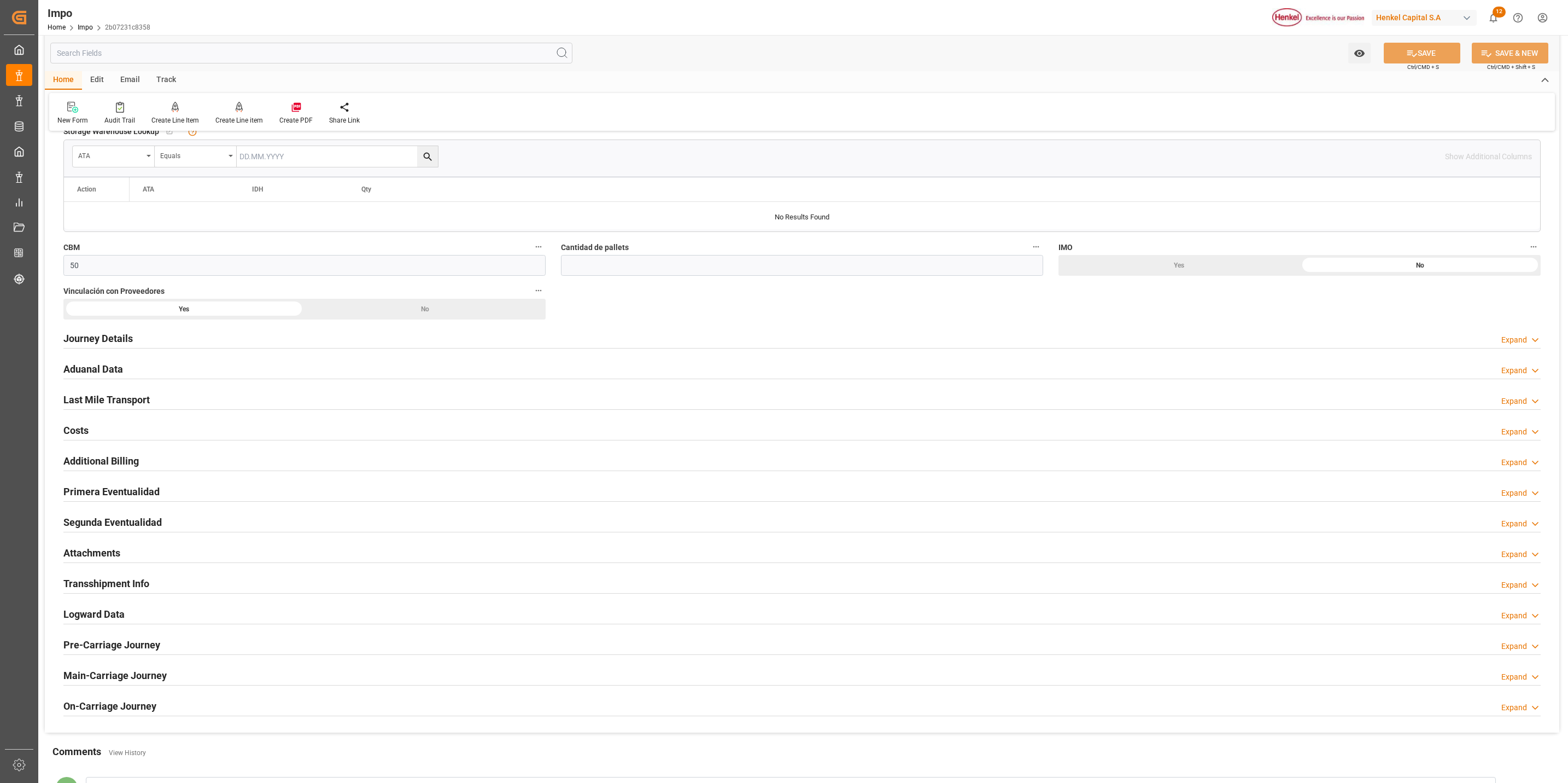
click at [95, 552] on h2 "Attachments" at bounding box center [92, 553] width 57 height 15
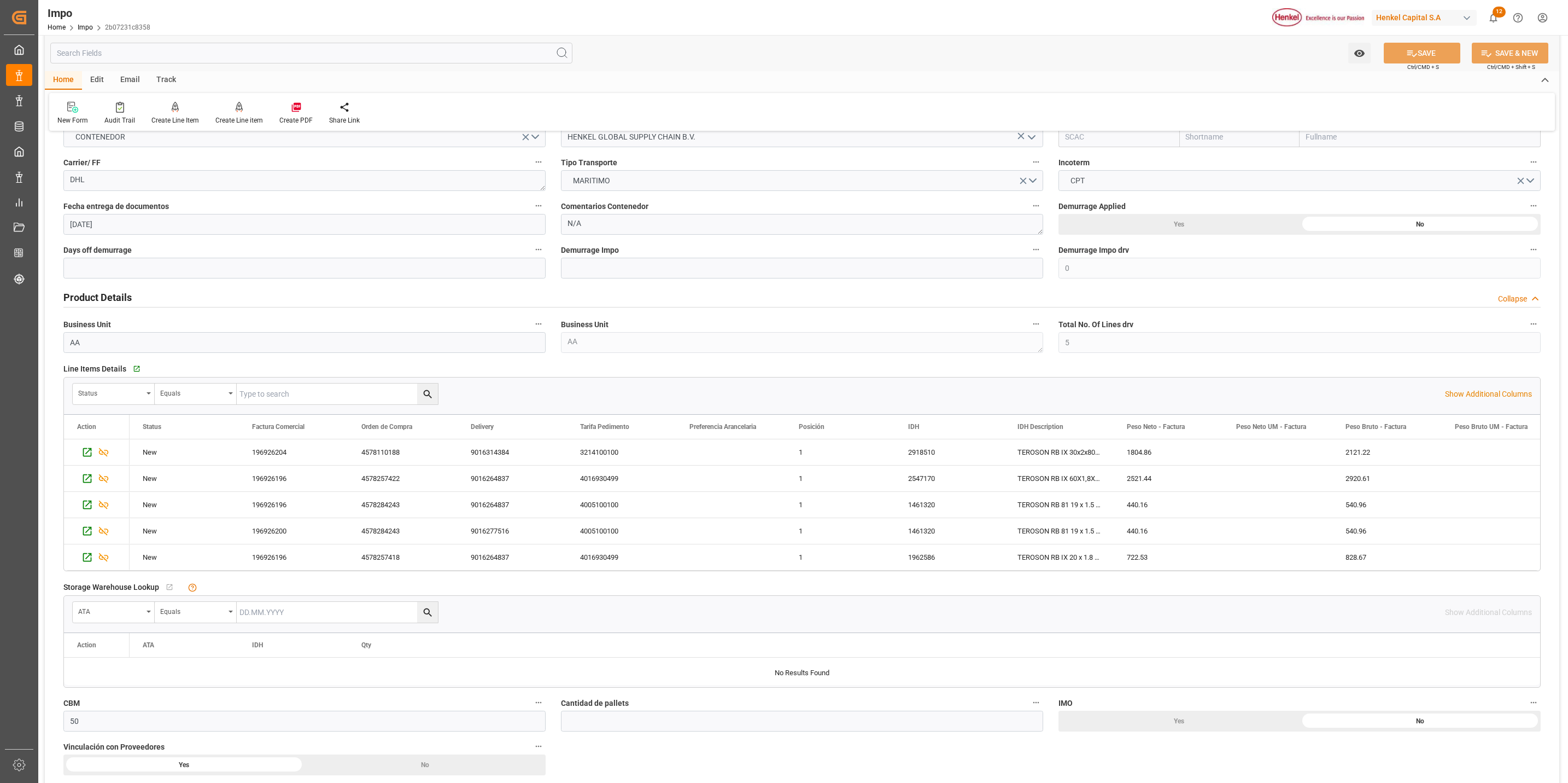
scroll to position [0, 0]
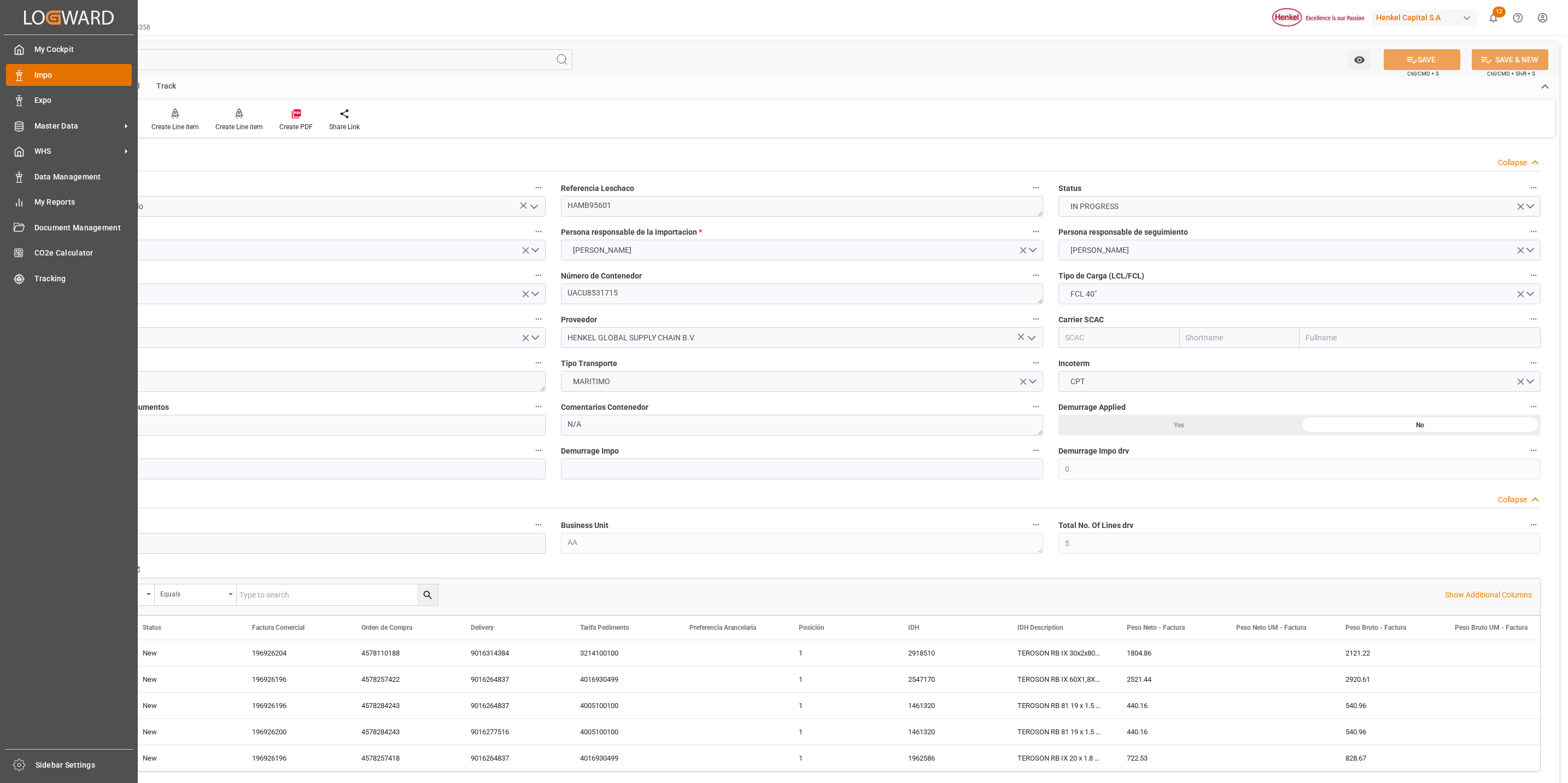
click at [36, 65] on div "Impo Impo" at bounding box center [68, 75] width 125 height 21
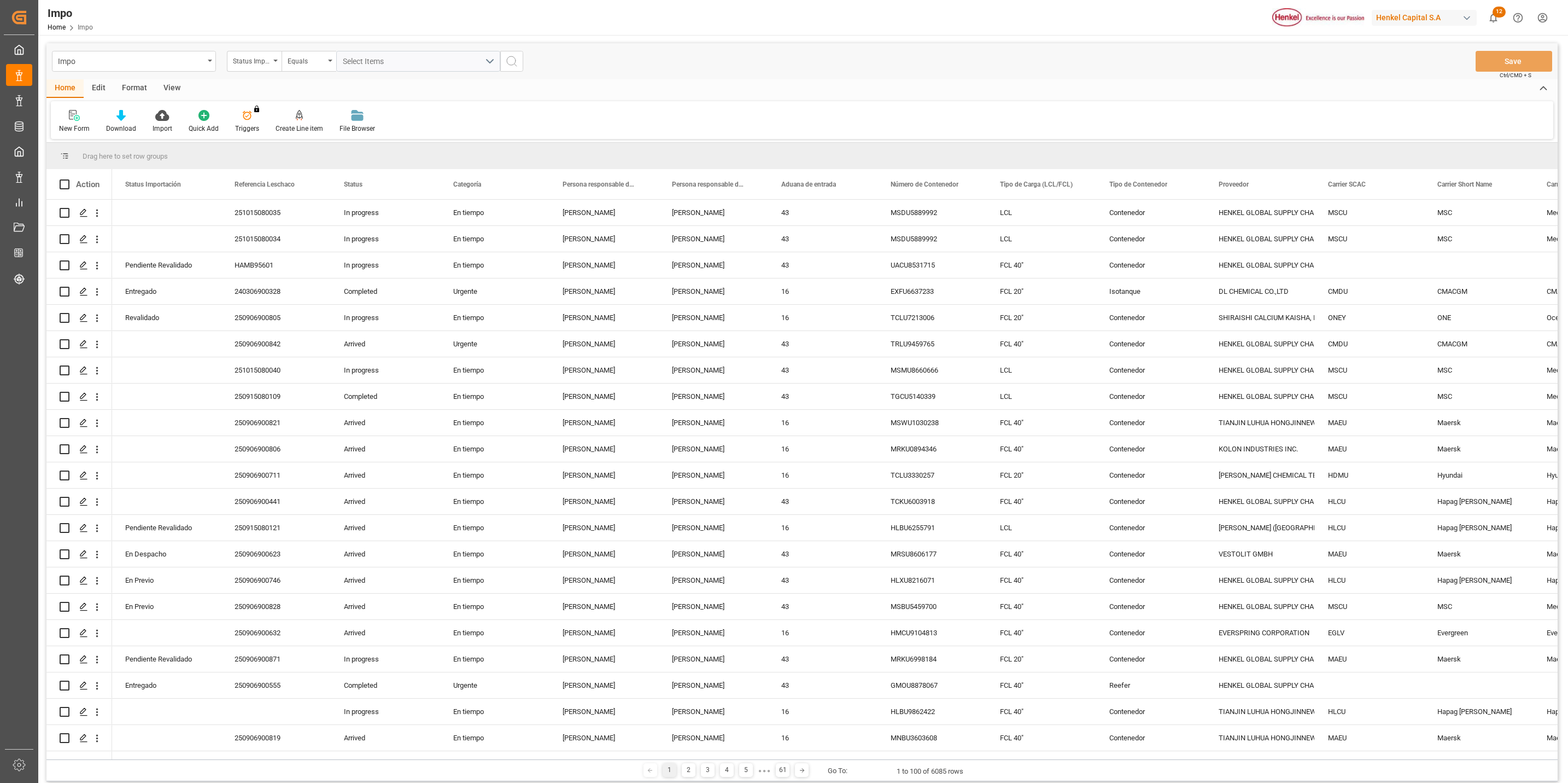
click at [142, 93] on div "Format" at bounding box center [134, 88] width 42 height 19
click at [91, 124] on div "Filter Rows" at bounding box center [75, 128] width 32 height 10
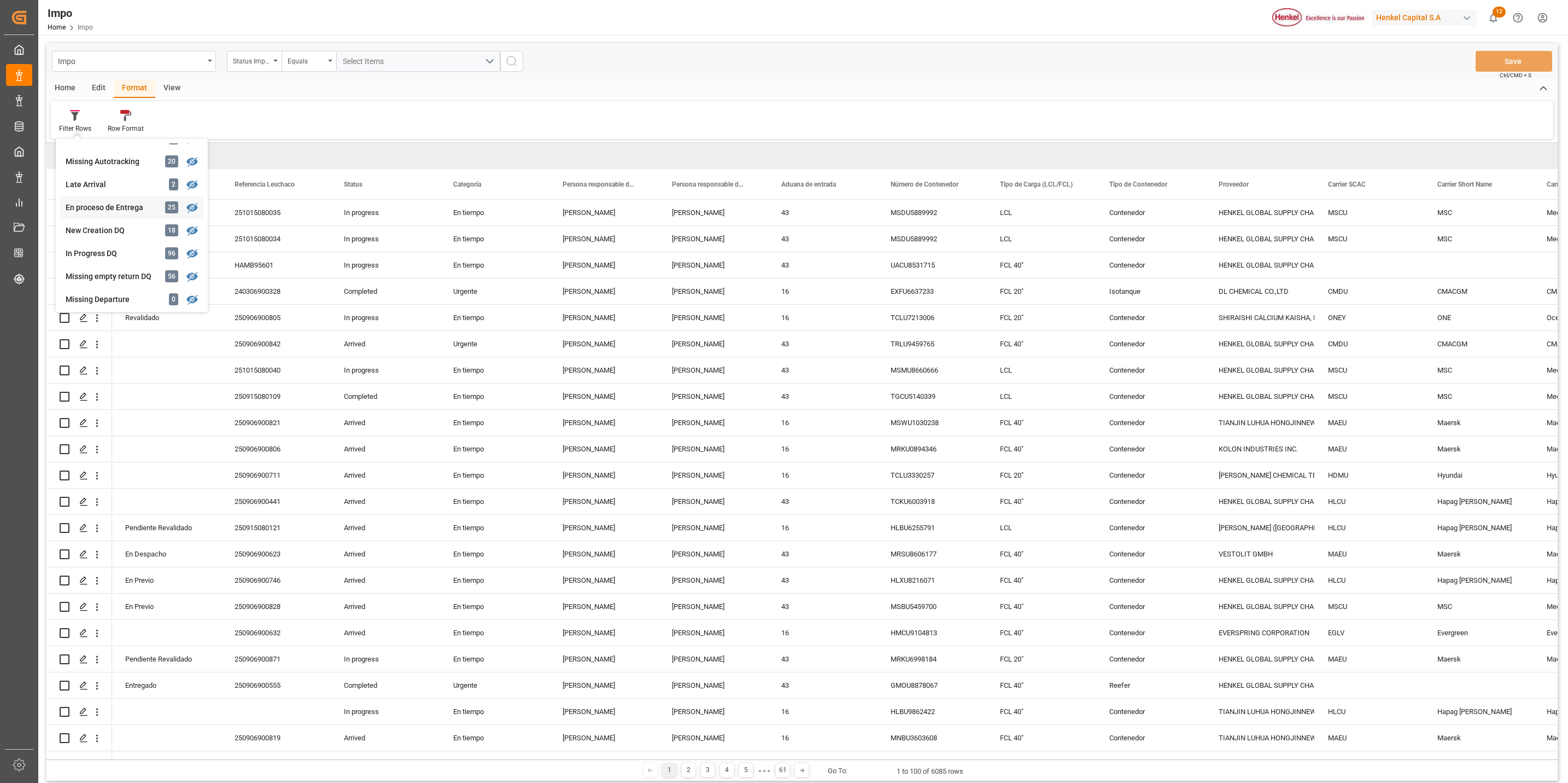
scroll to position [164, 0]
click at [110, 177] on div "[PERSON_NAME]" at bounding box center [114, 174] width 96 height 12
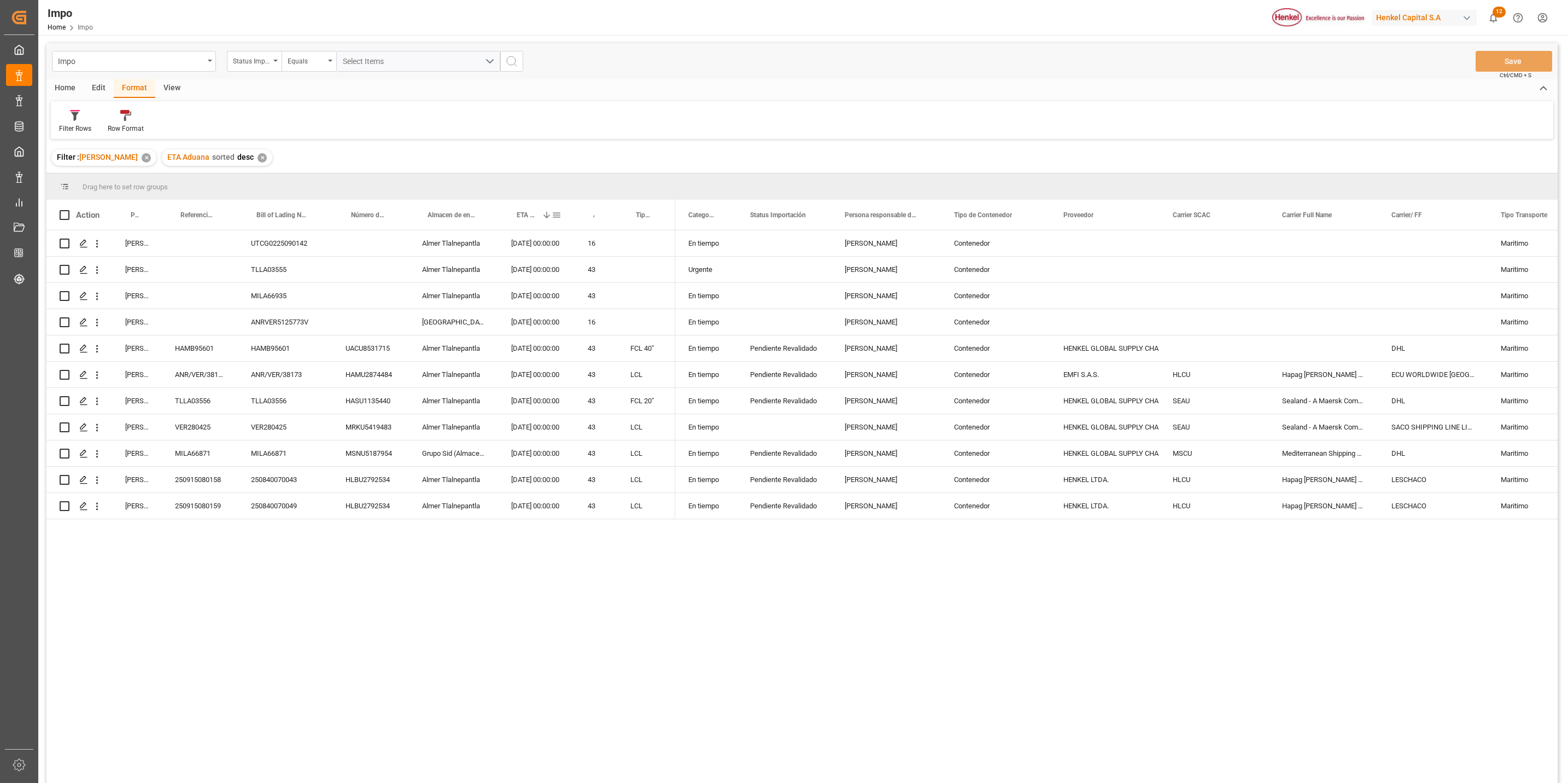
click at [520, 215] on span "ETA Aduana" at bounding box center [527, 214] width 20 height 8
click at [778, 422] on div "Press SPACE to select this row." at bounding box center [784, 426] width 94 height 26
click at [772, 427] on div "Press SPACE to select this row." at bounding box center [784, 426] width 94 height 26
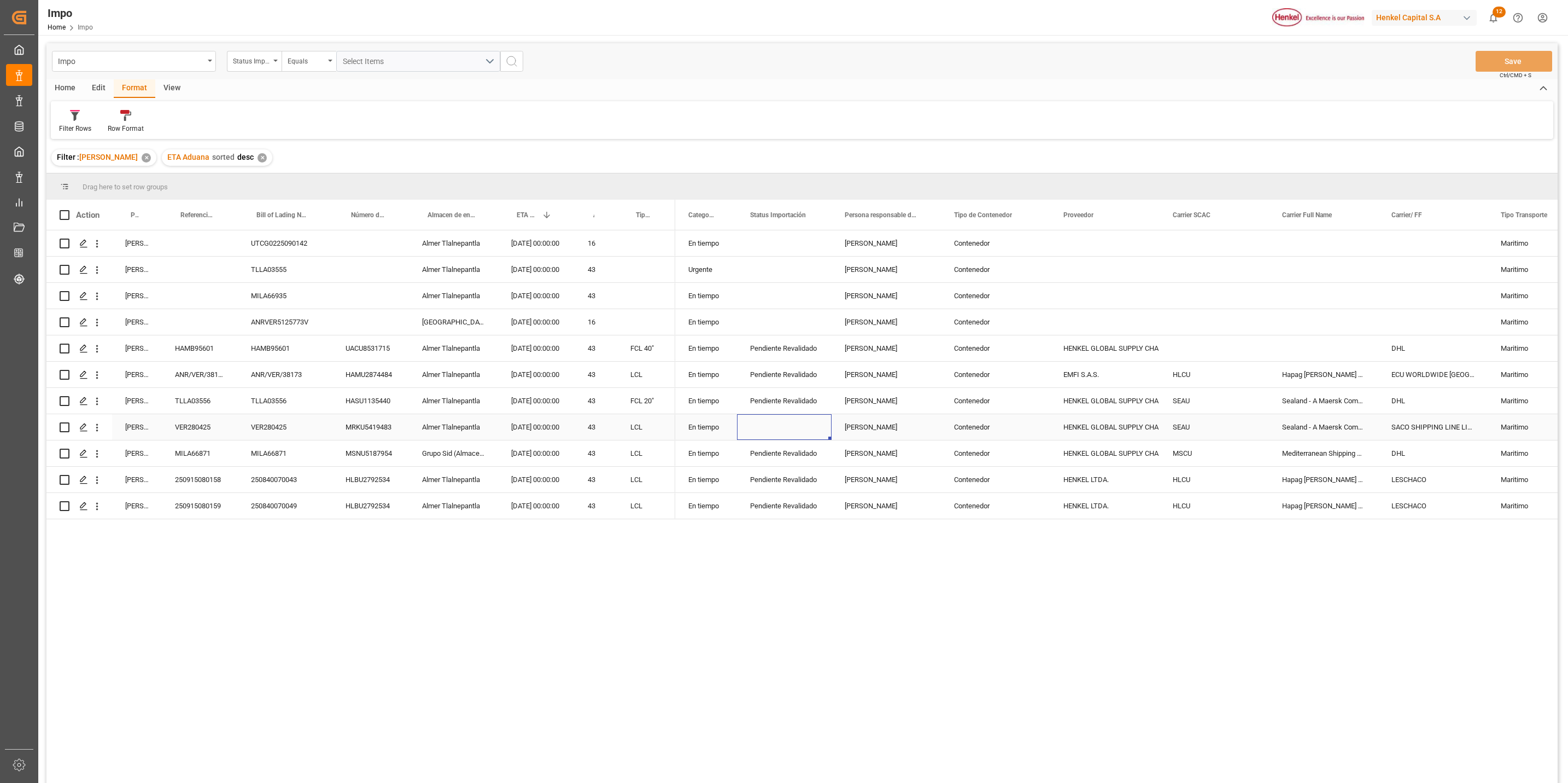
click at [772, 427] on div "Press SPACE to select this row." at bounding box center [784, 426] width 94 height 26
click at [783, 427] on input "Press SPACE to select this row." at bounding box center [784, 432] width 77 height 20
click at [811, 466] on div "Pendiente Revalidado" at bounding box center [794, 464] width 97 height 38
type input "Pendiente Revalidado"
click at [1320, 127] on div "Filter Rows Row Format" at bounding box center [802, 120] width 1503 height 37
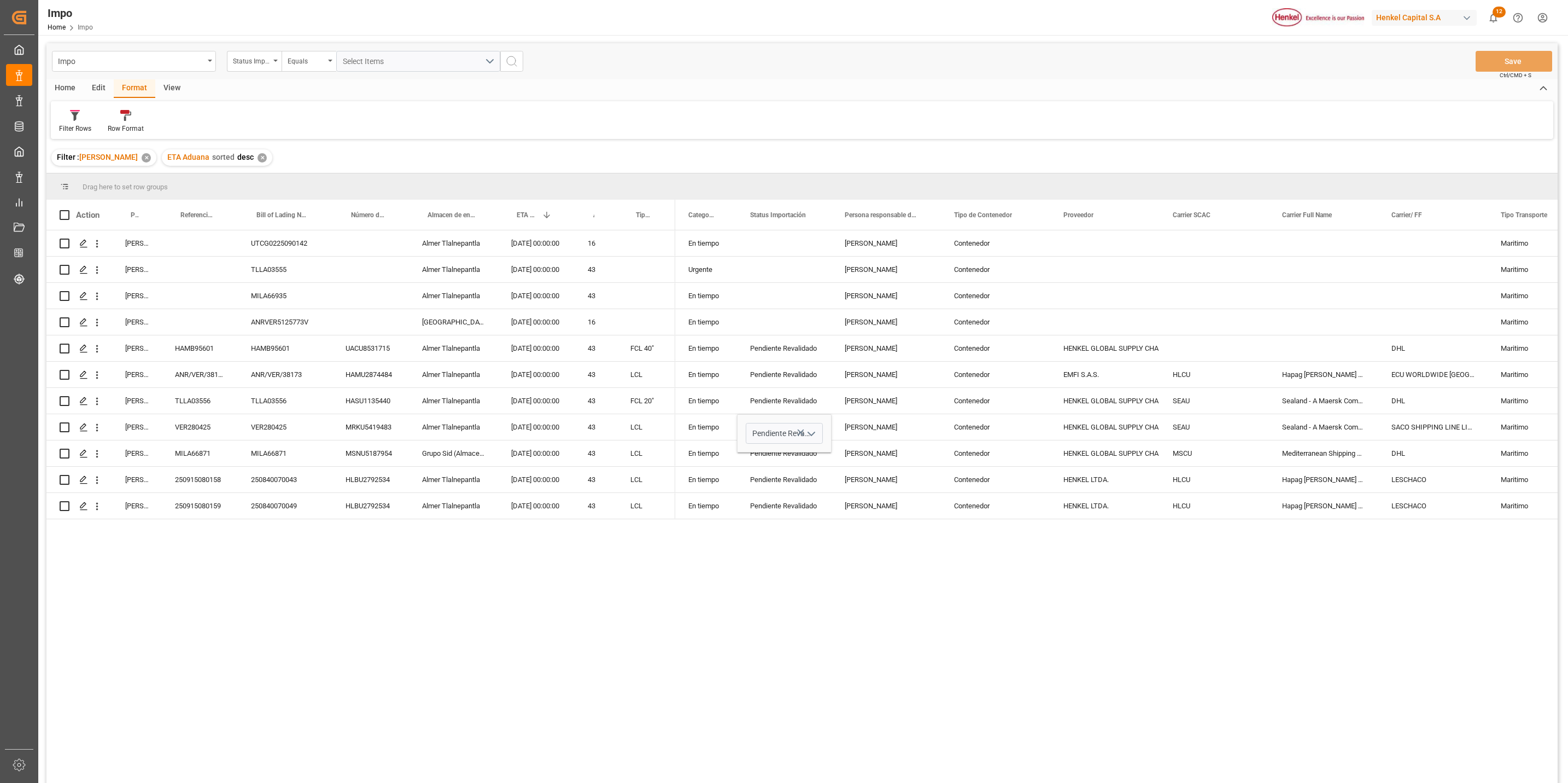
scroll to position [82, 0]
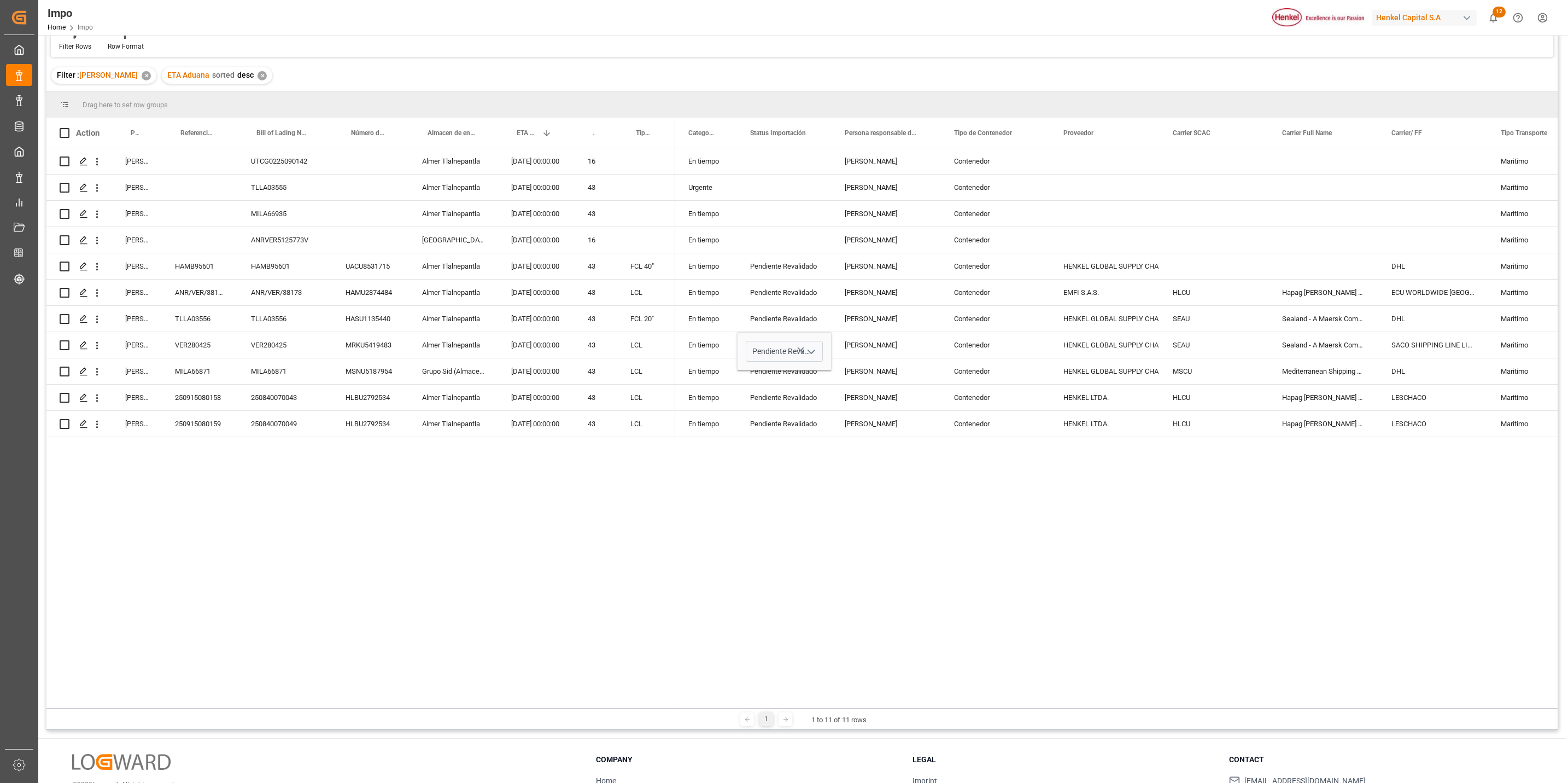
drag, startPoint x: 819, startPoint y: 601, endPoint x: 824, endPoint y: 594, distance: 8.6
click at [824, 596] on div "En tiempo [PERSON_NAME] Contenedor [PERSON_NAME] [PERSON_NAME] Contenedor Marit…" at bounding box center [1116, 428] width 882 height 560
click at [791, 376] on div "Pendiente Revalidado" at bounding box center [784, 371] width 68 height 25
click at [982, 180] on div "Contenedor" at bounding box center [995, 187] width 109 height 26
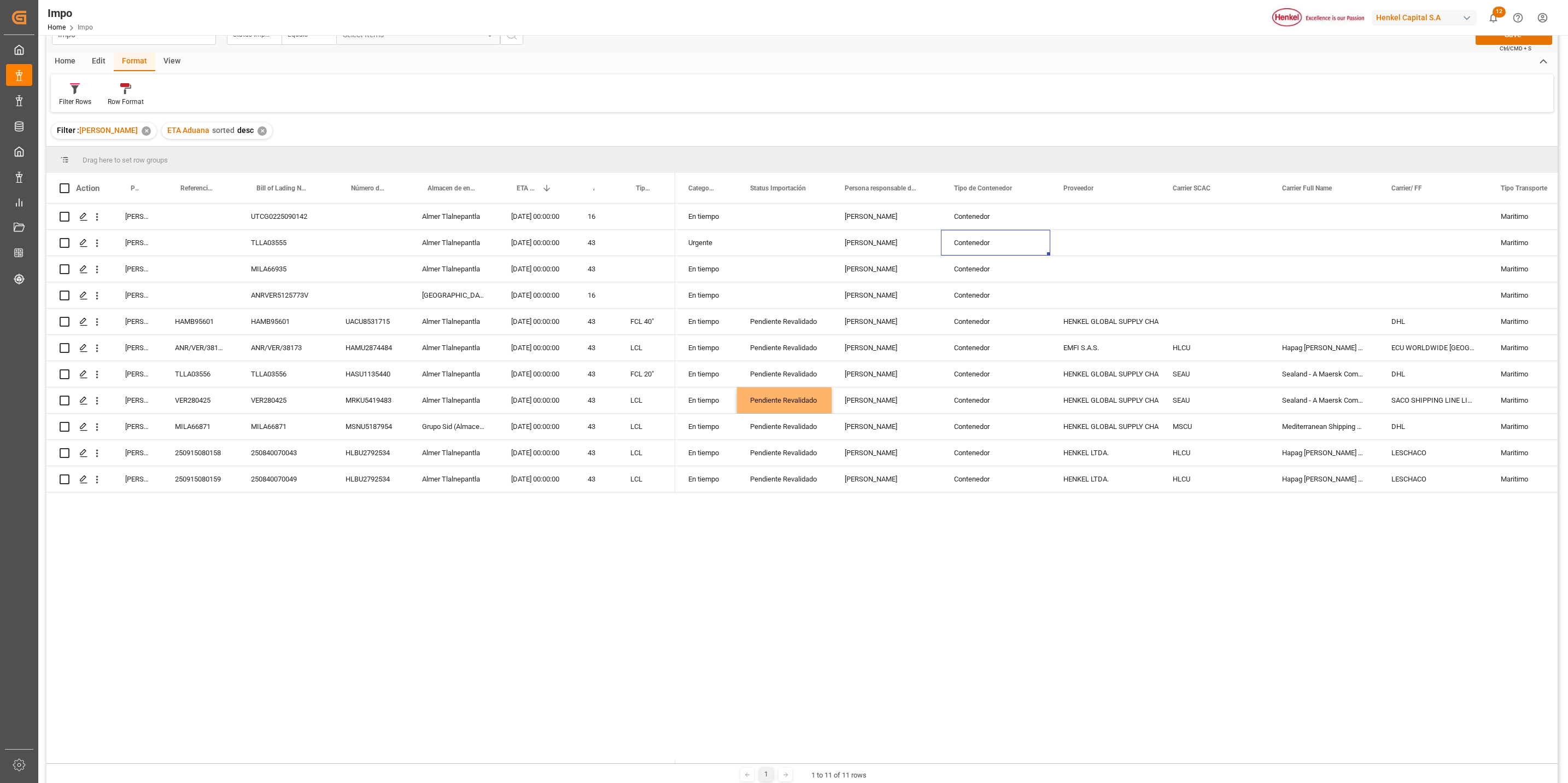
scroll to position [0, 0]
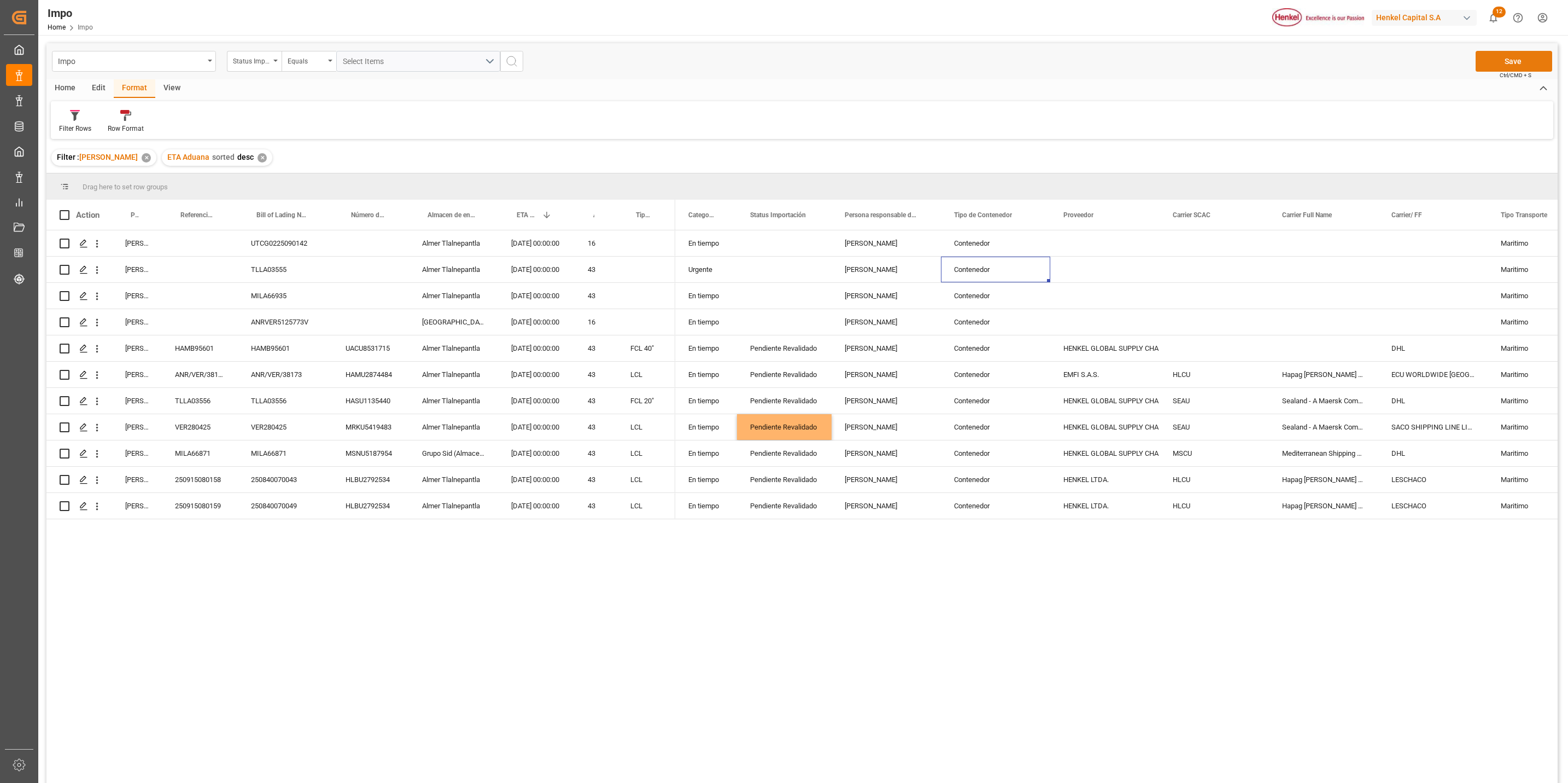
click at [1517, 54] on button "Save" at bounding box center [1515, 61] width 76 height 20
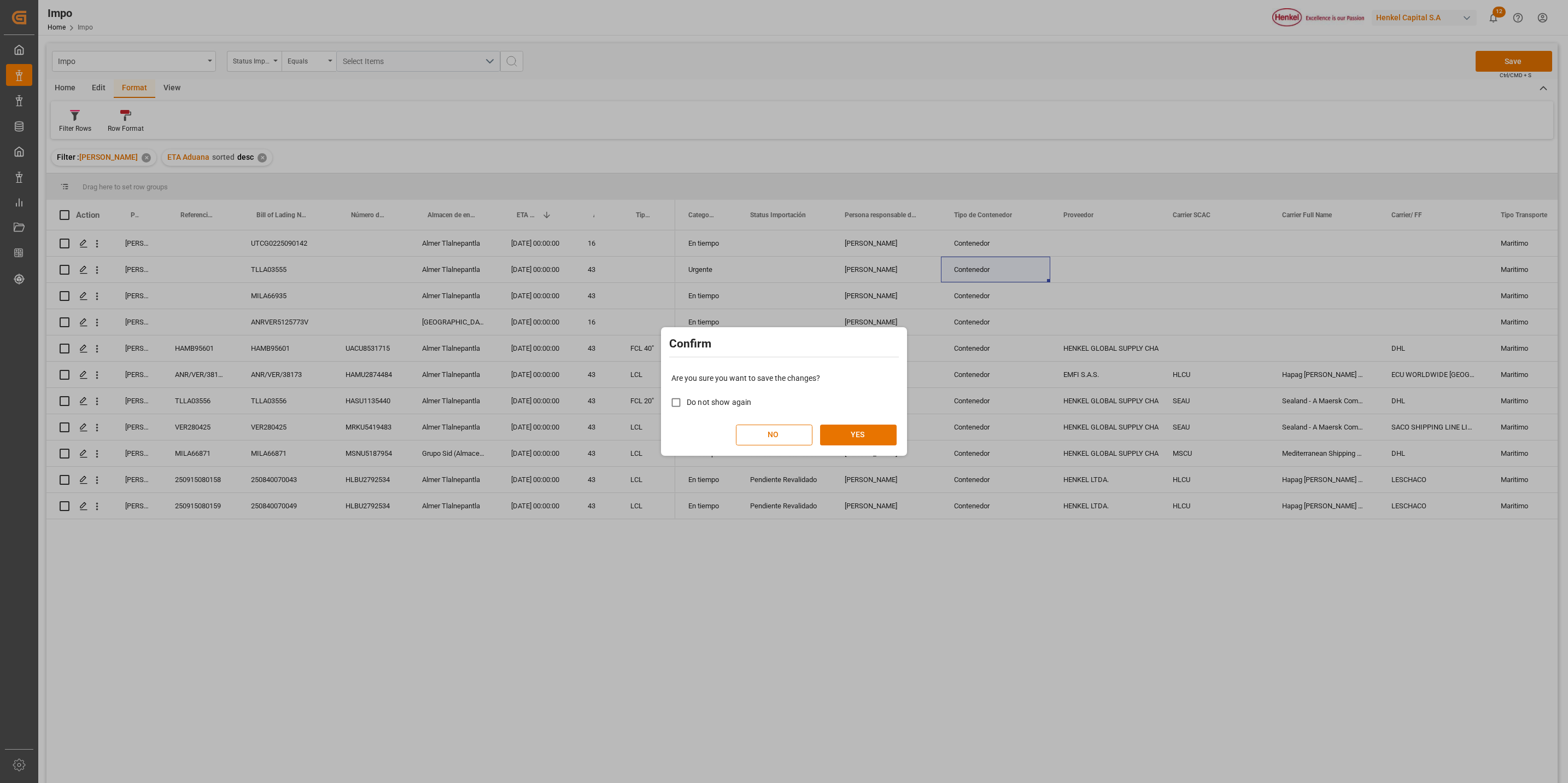
click at [876, 445] on div "Are you sure you want to save the changes? Do not show again NO YES" at bounding box center [784, 408] width 241 height 88
click at [872, 433] on button "YES" at bounding box center [858, 434] width 76 height 20
